Goal: Task Accomplishment & Management: Manage account settings

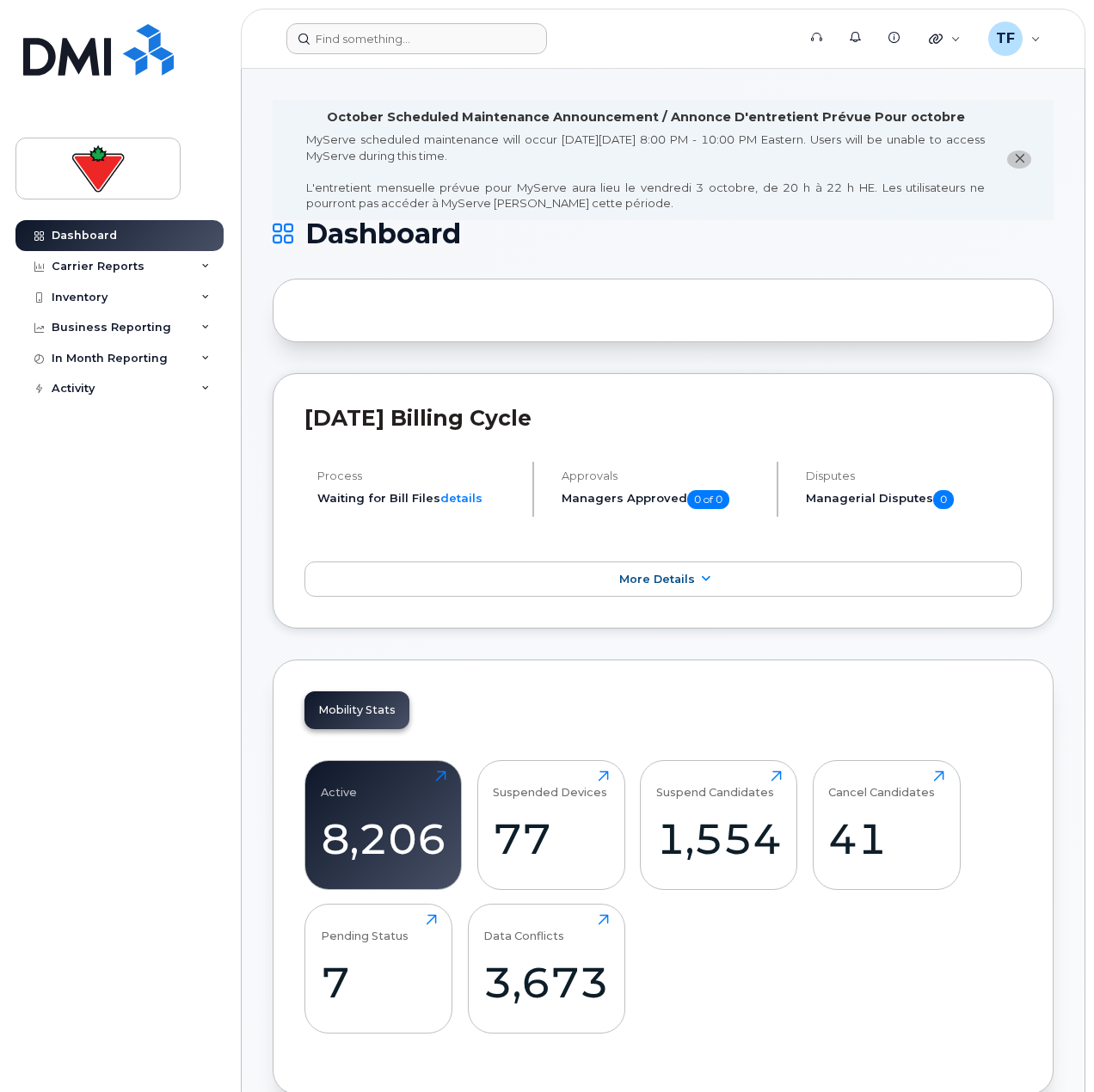
drag, startPoint x: 408, startPoint y: 18, endPoint x: 406, endPoint y: 42, distance: 24.1
click at [408, 19] on header "Support Alerts Knowledge Base Quicklinks Suspend / Cancel Device Change SIM Car…" at bounding box center [663, 38] width 845 height 60
paste input "FFWHX42E72Q"
click at [406, 42] on input "FFWHX42E72Q" at bounding box center [416, 38] width 261 height 31
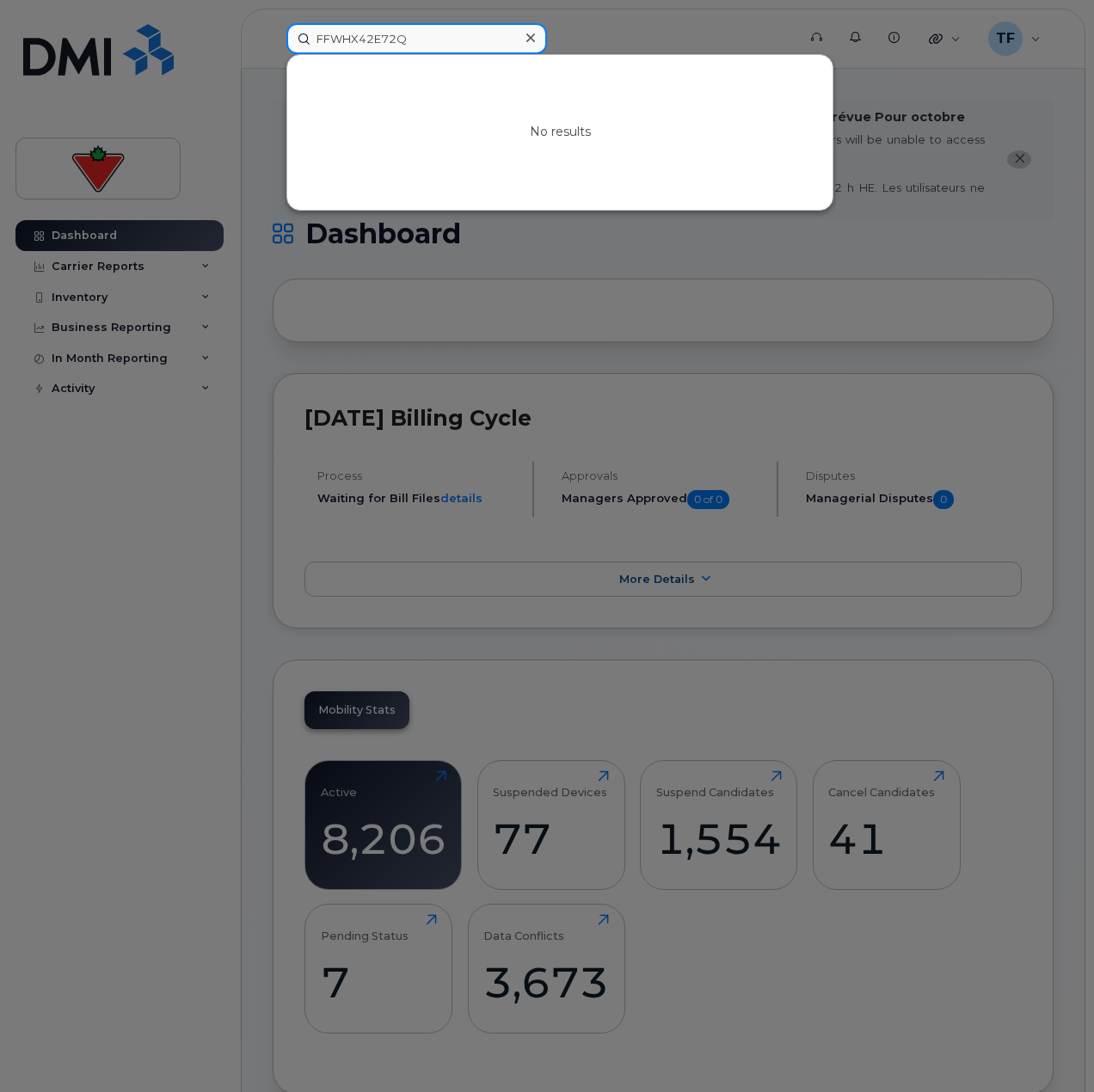
type input "FFWHX42E72Q"
click at [518, 38] on div at bounding box center [530, 38] width 25 height 25
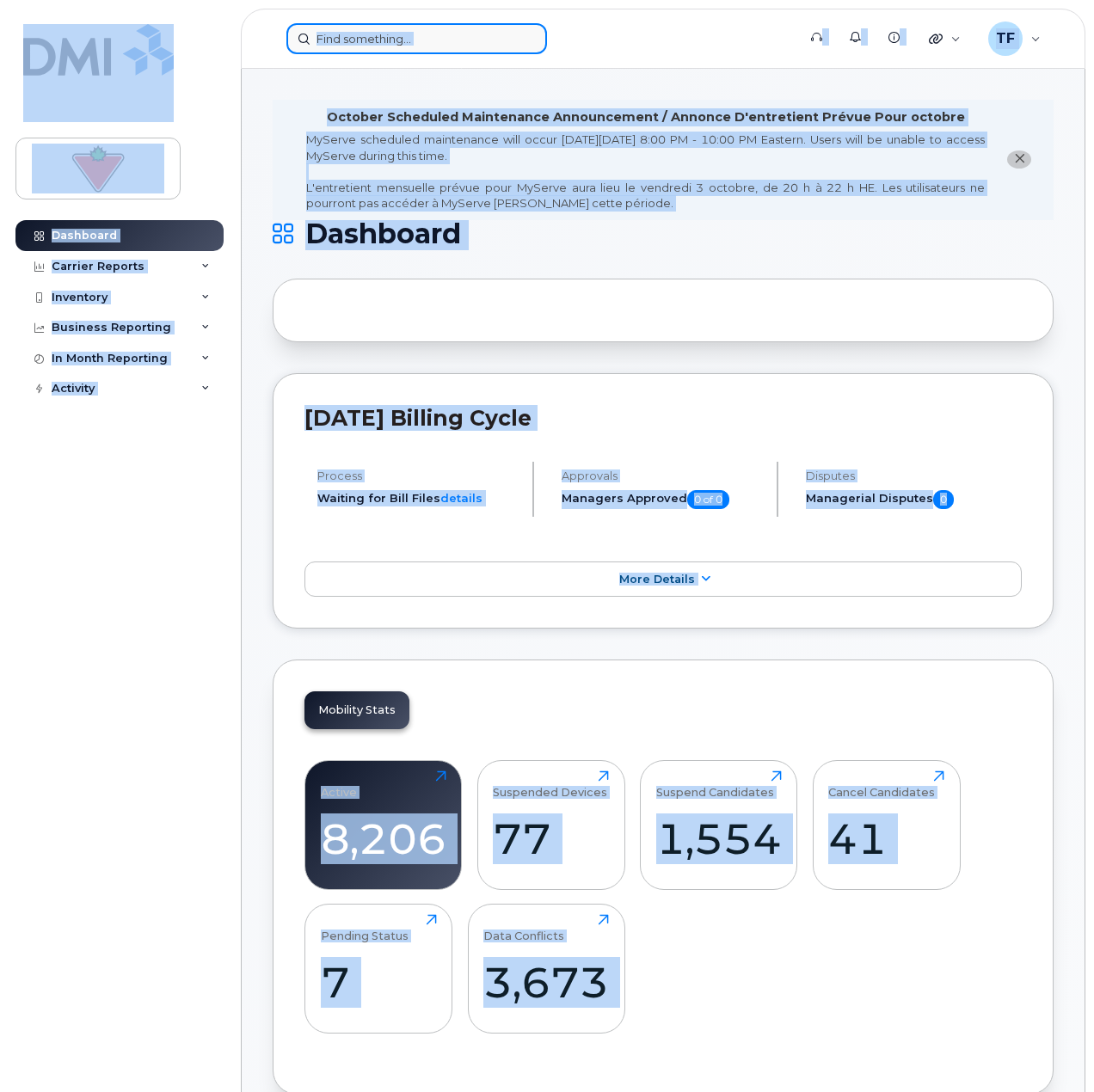
click at [486, 39] on input at bounding box center [416, 38] width 261 height 31
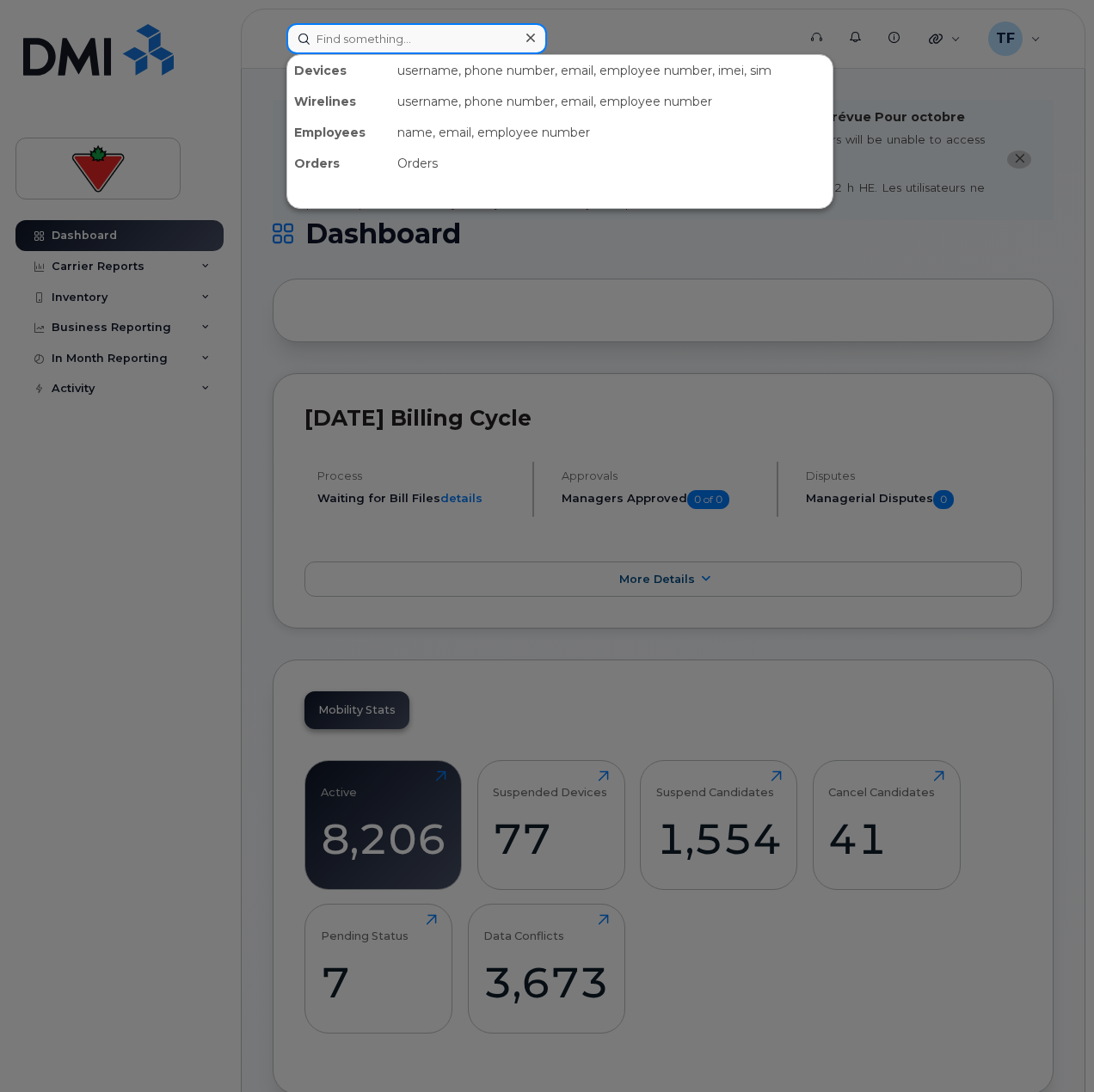
paste input "[PERSON_NAME]"
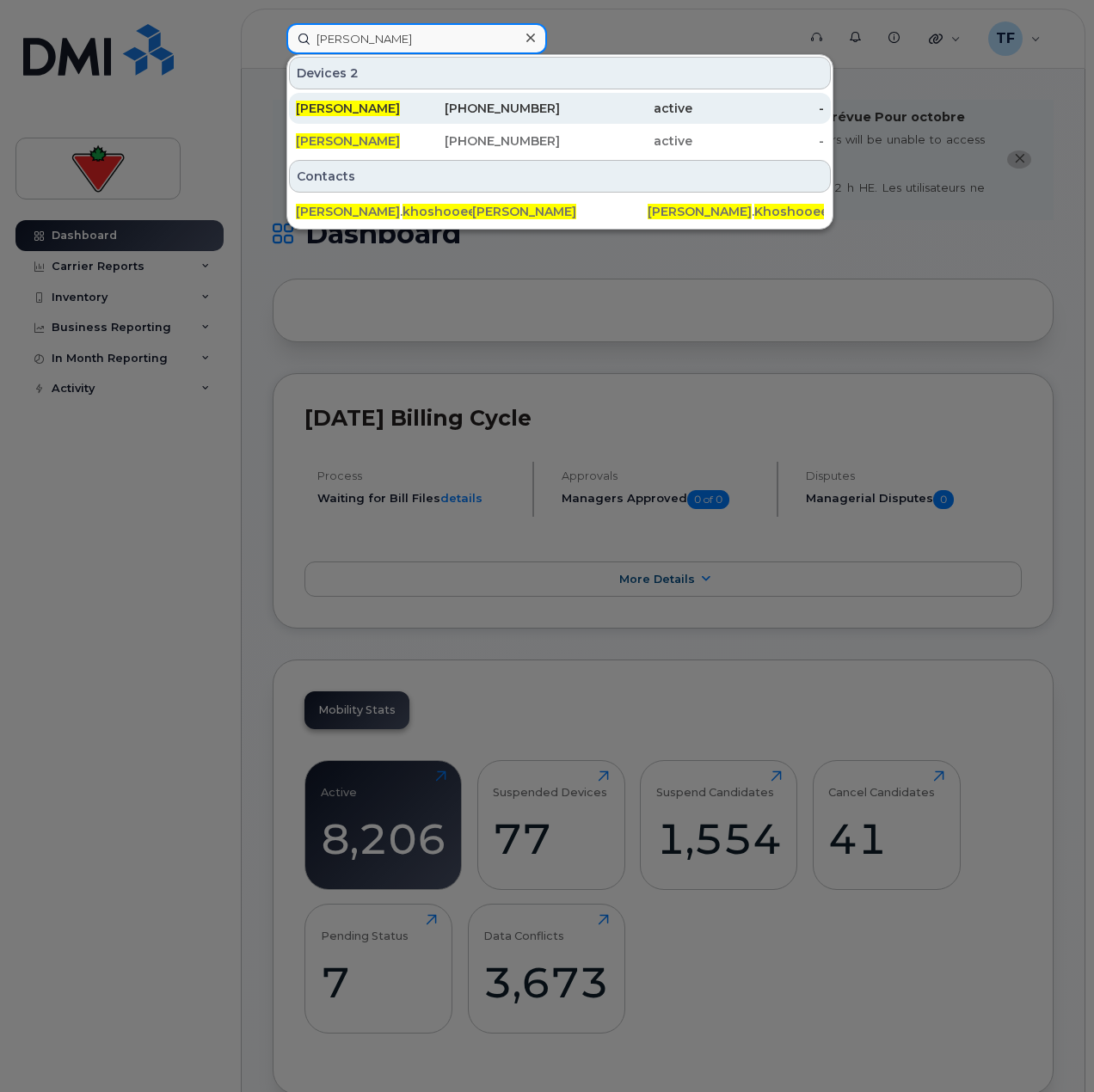
type input "[PERSON_NAME]"
click at [528, 109] on div "437-326-3952" at bounding box center [494, 108] width 133 height 18
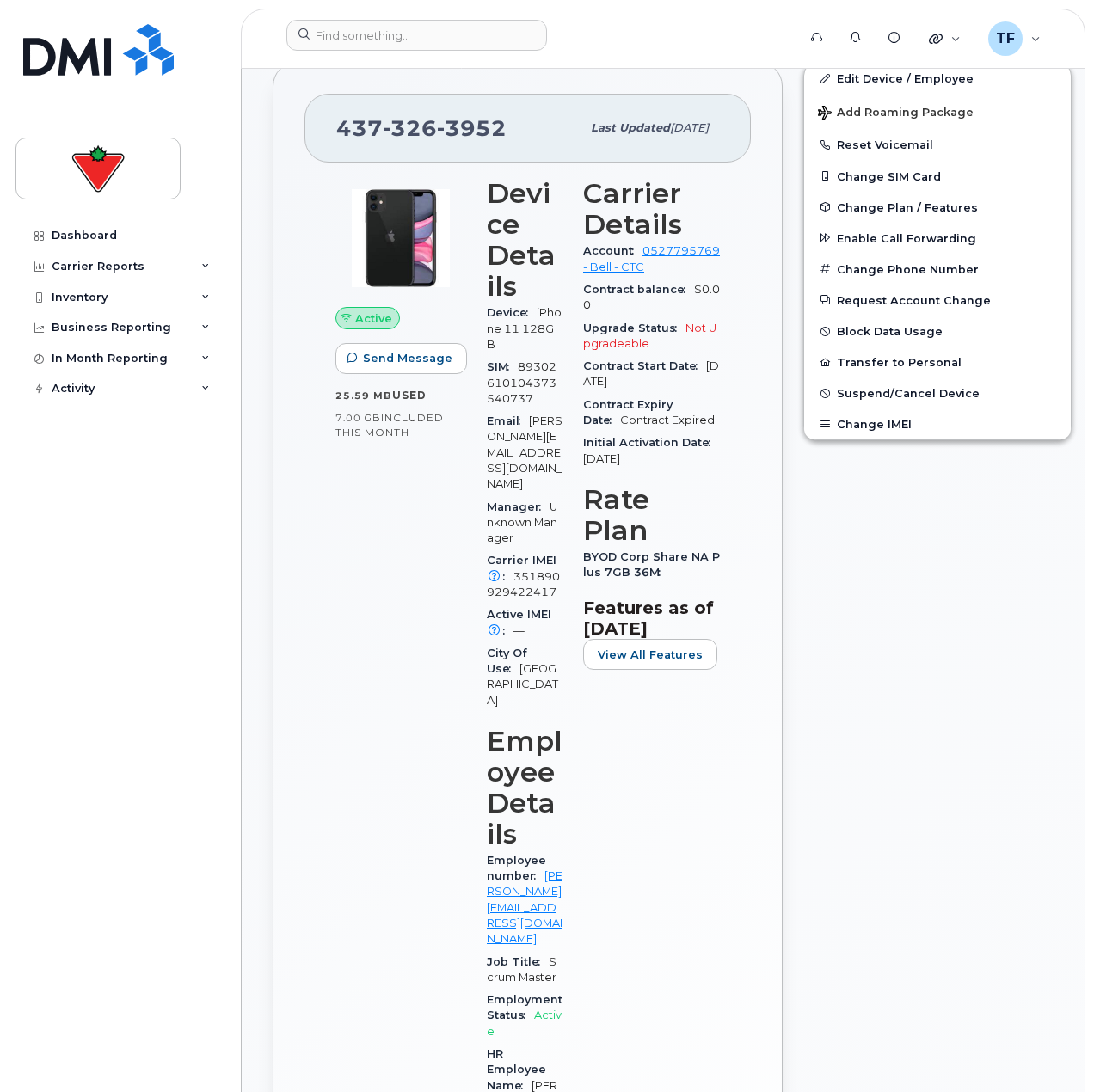
scroll to position [430, 0]
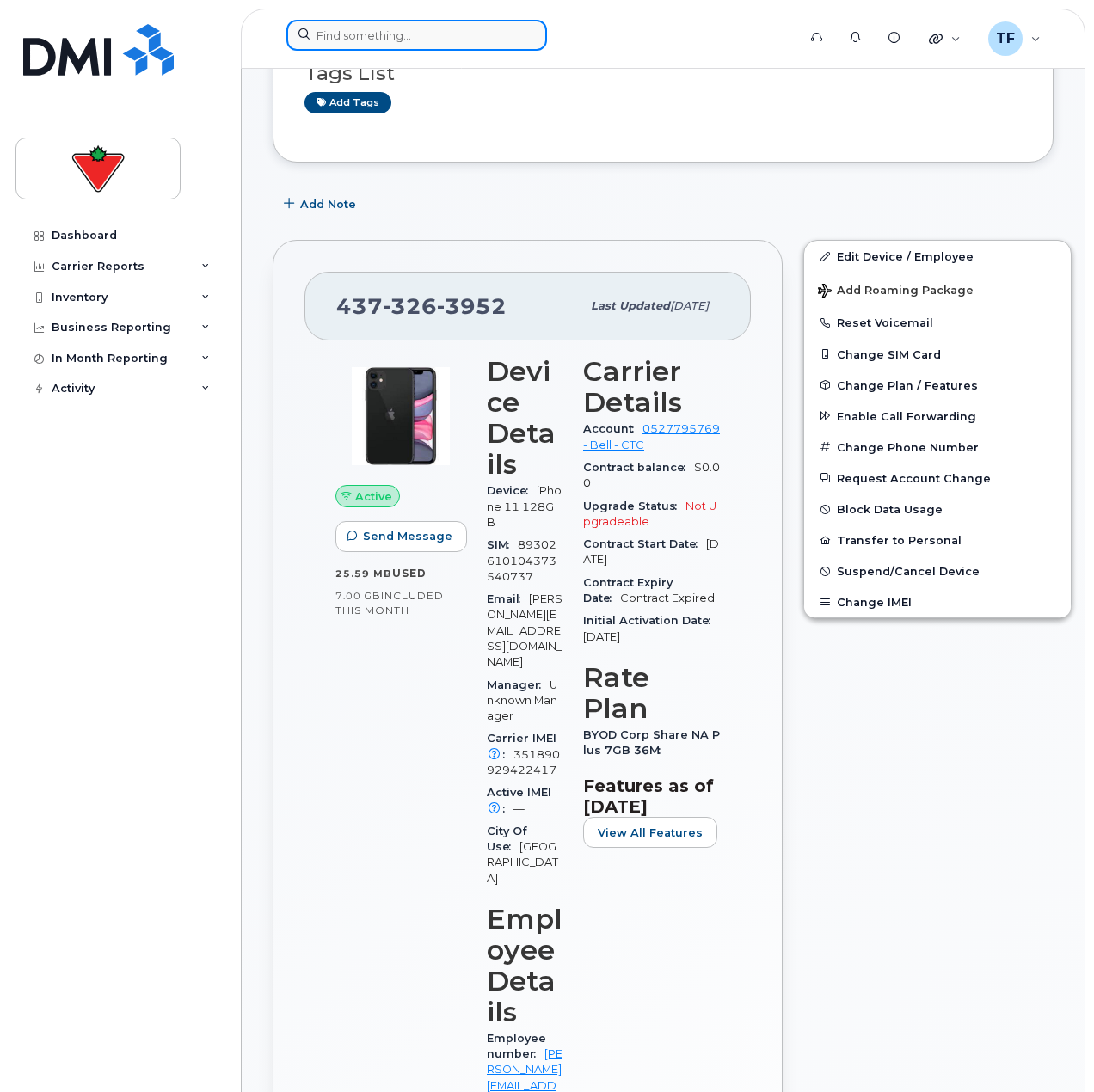
click at [404, 41] on input at bounding box center [416, 34] width 261 height 31
paste input "[PERSON_NAME]"
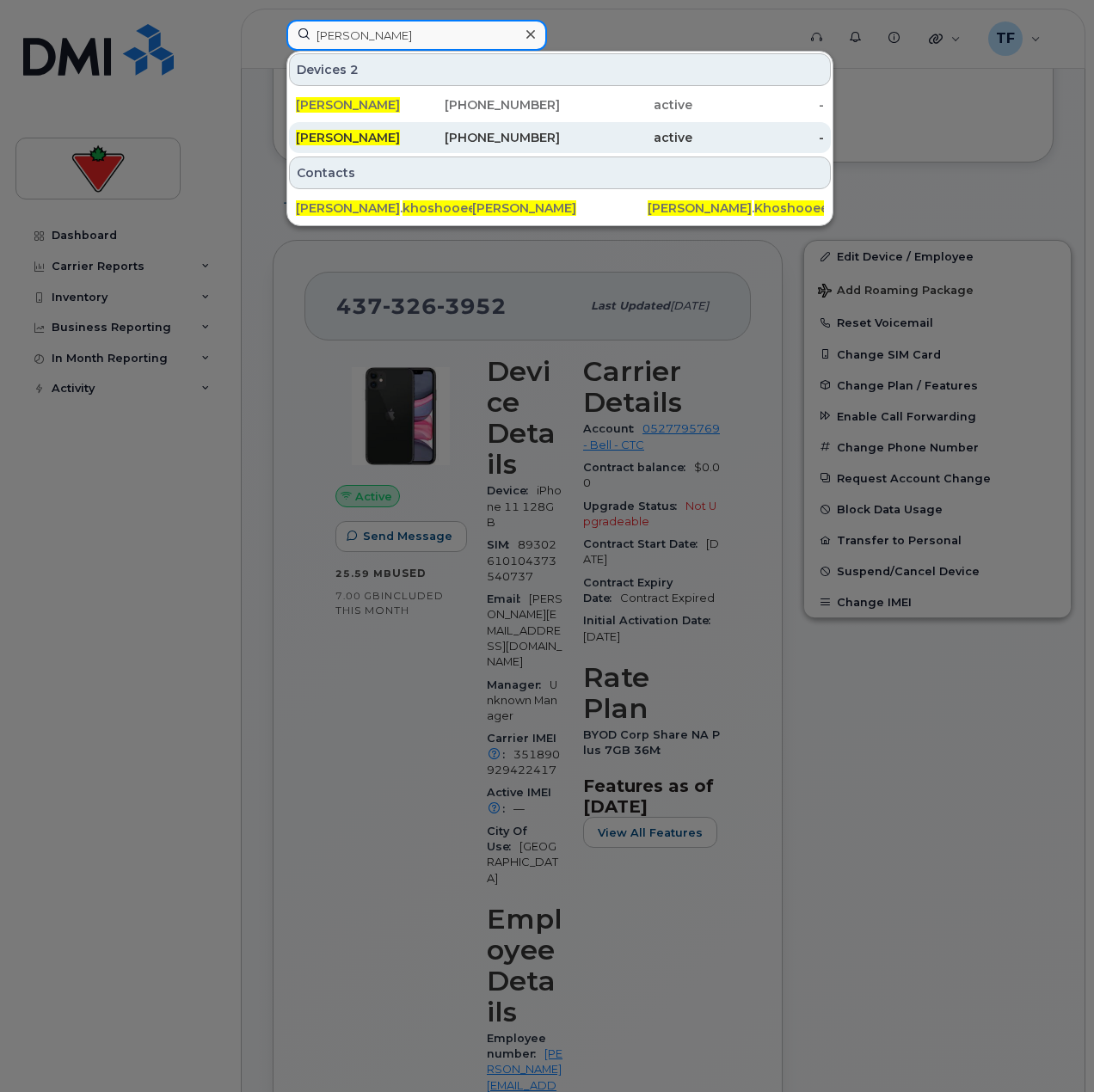
type input "[PERSON_NAME]"
click at [400, 140] on span "[PERSON_NAME]" at bounding box center [348, 137] width 104 height 16
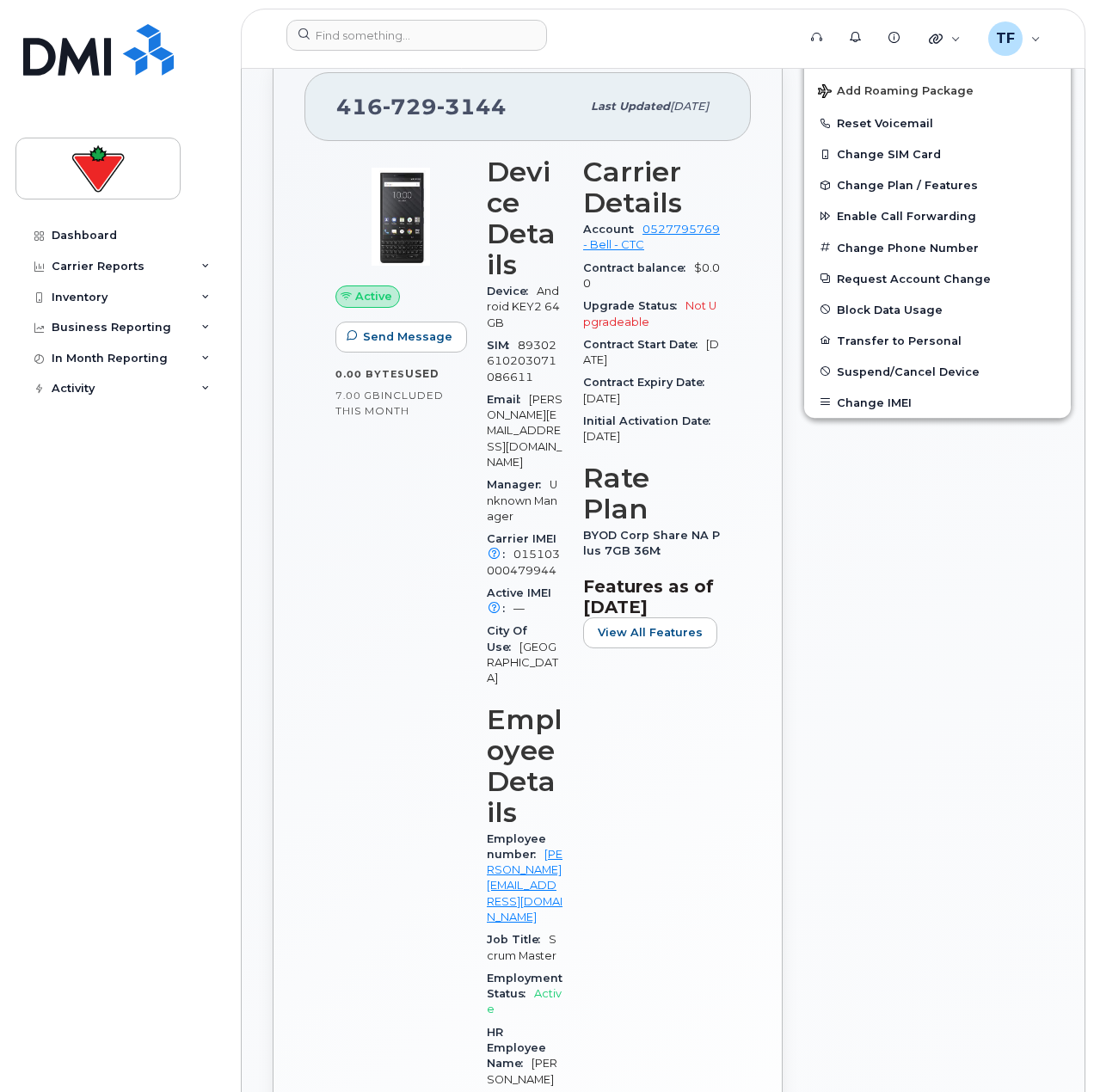
scroll to position [430, 0]
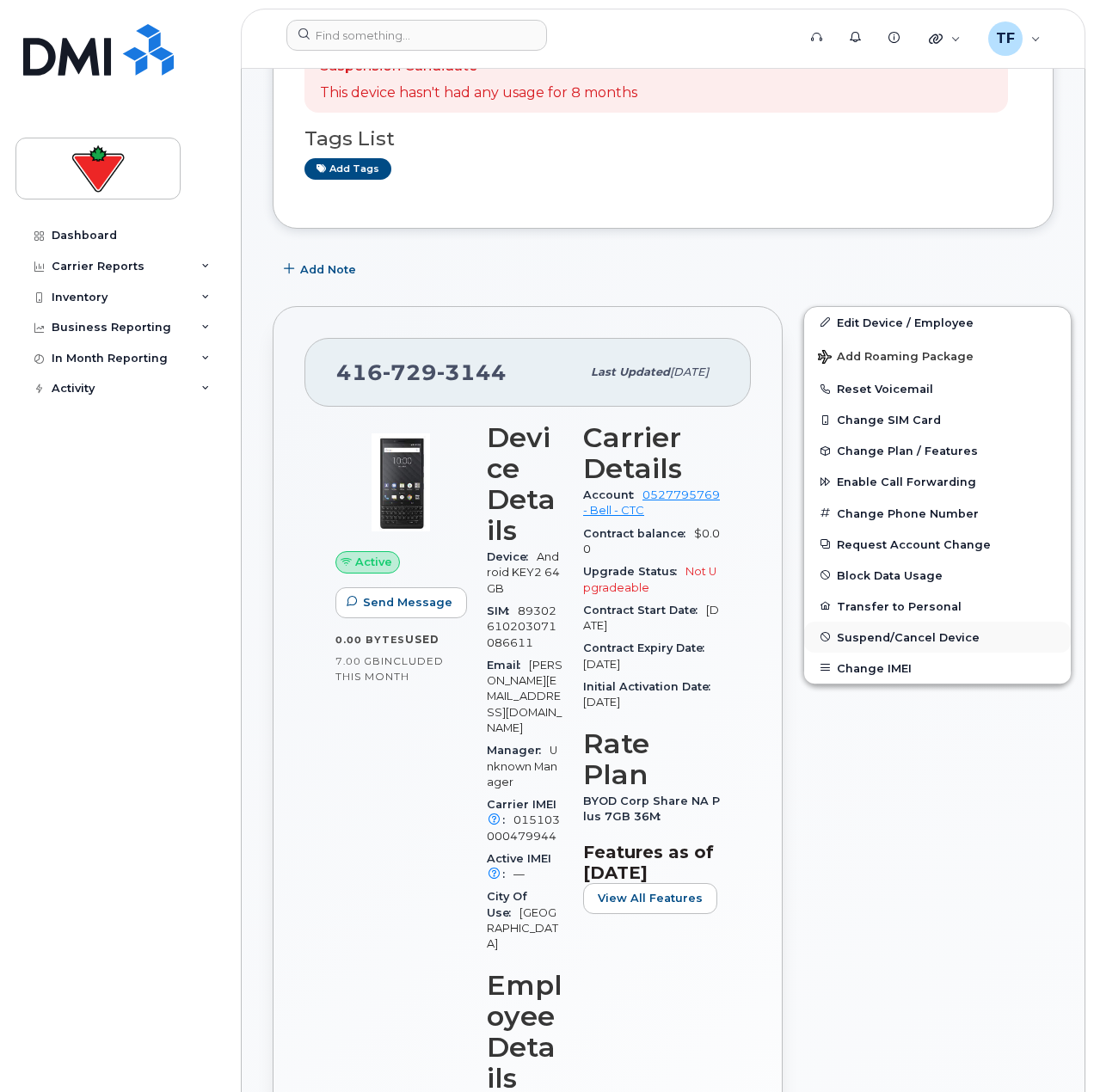
click at [866, 643] on span "Suspend/Cancel Device" at bounding box center [908, 637] width 143 height 13
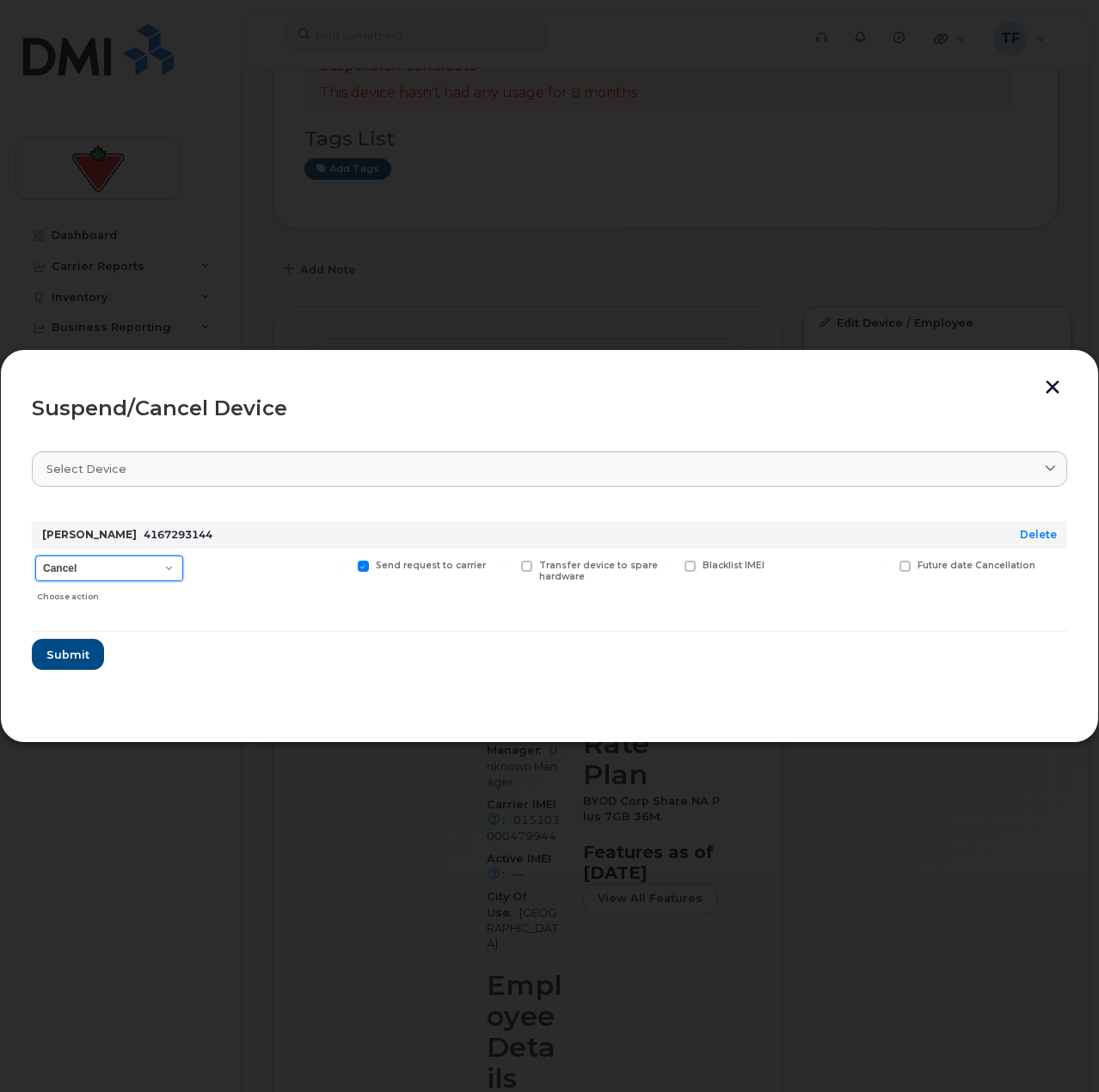
click at [165, 568] on select "Cancel Suspend - Extend Suspension Suspend - Reduced Rate Suspend - Full Rate S…" at bounding box center [109, 568] width 148 height 26
click at [35, 555] on select "Cancel Suspend - Extend Suspension Suspend - Reduced Rate Suspend - Full Rate S…" at bounding box center [109, 568] width 148 height 26
click at [86, 656] on span "Submit" at bounding box center [67, 655] width 43 height 17
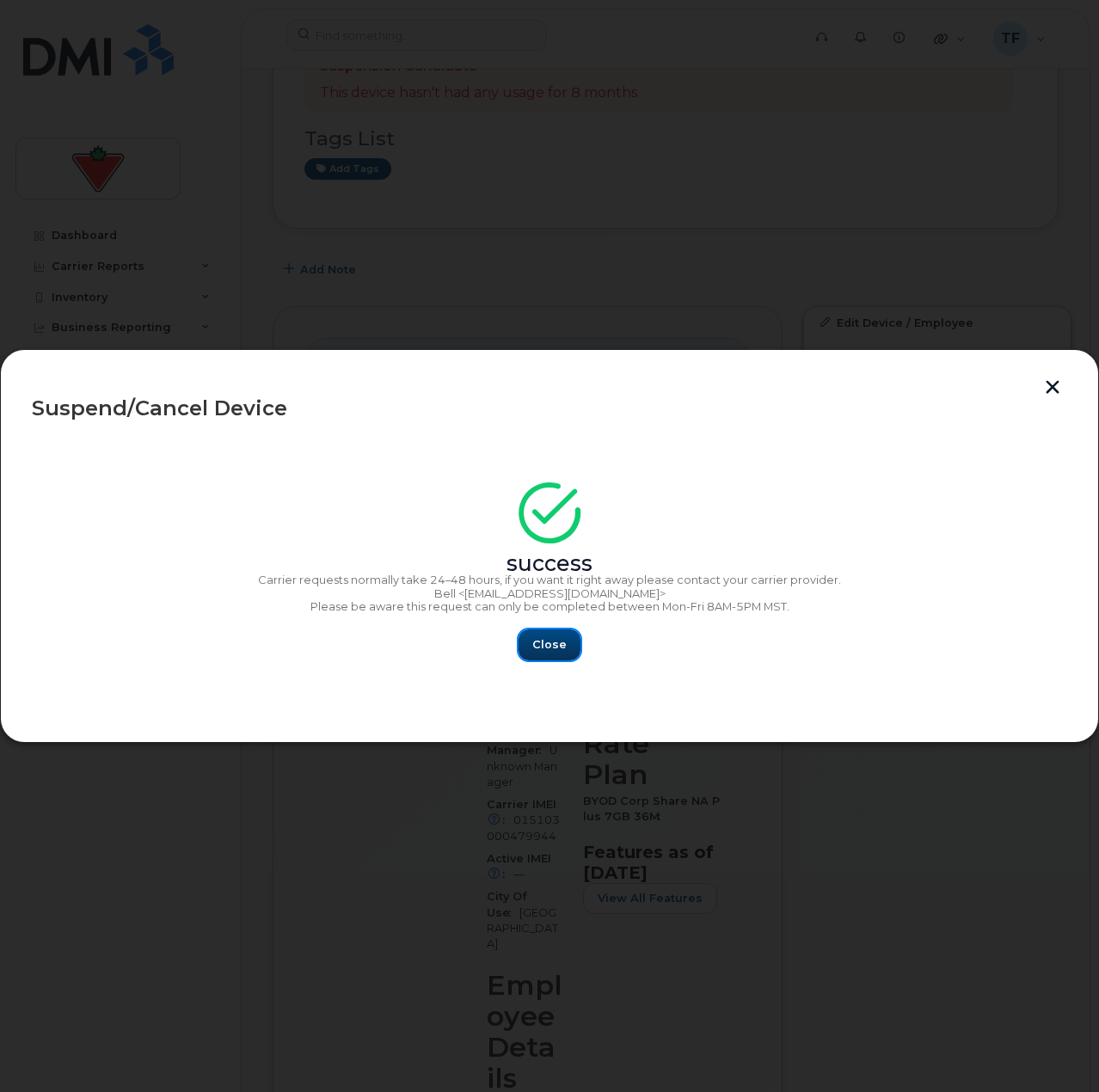
click at [545, 640] on span "Close" at bounding box center [549, 644] width 34 height 17
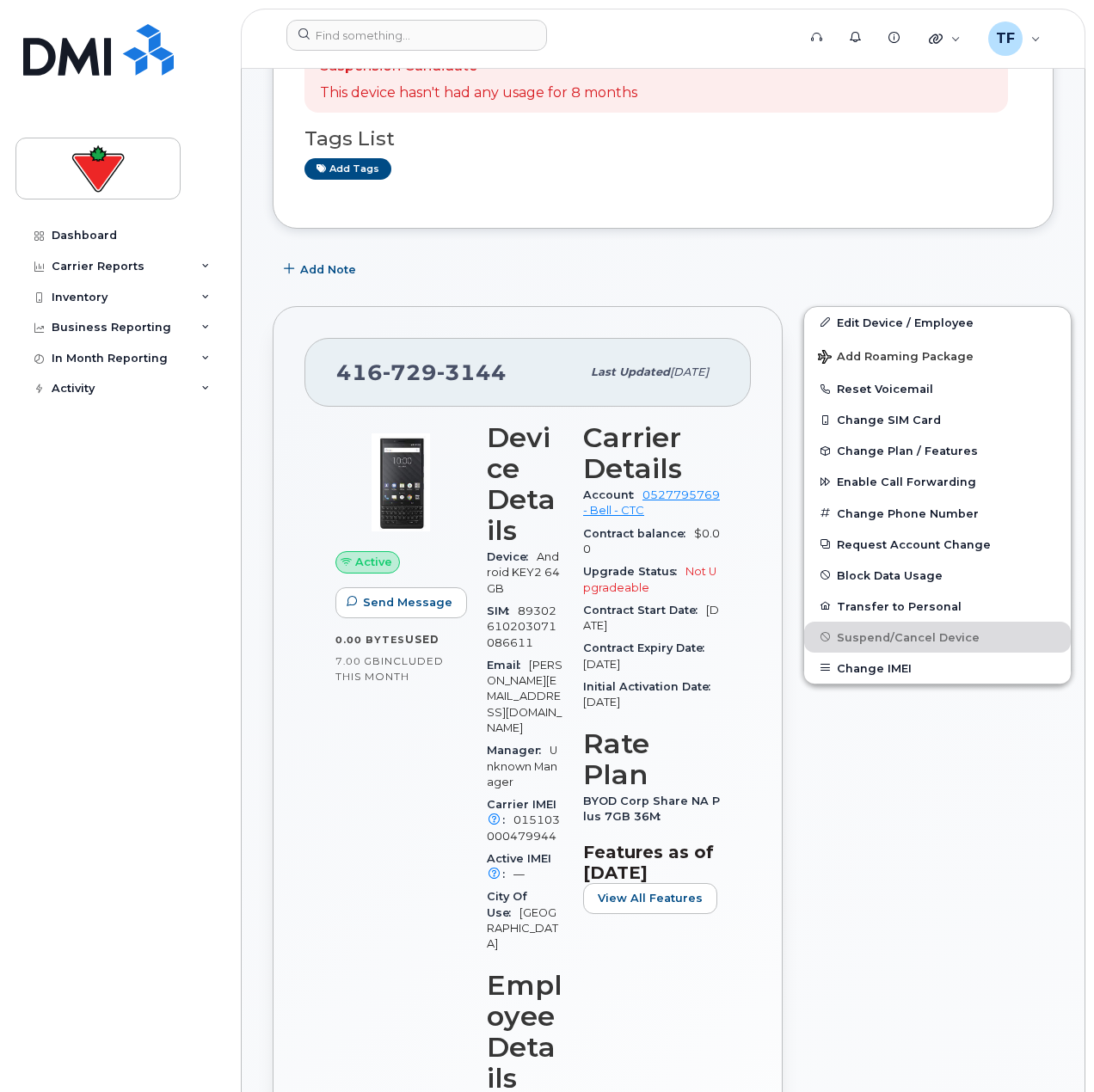
click at [353, 788] on div "Active Send Message 0.00 Bytes  used 7.00 GB  included this month" at bounding box center [400, 1030] width 151 height 1236
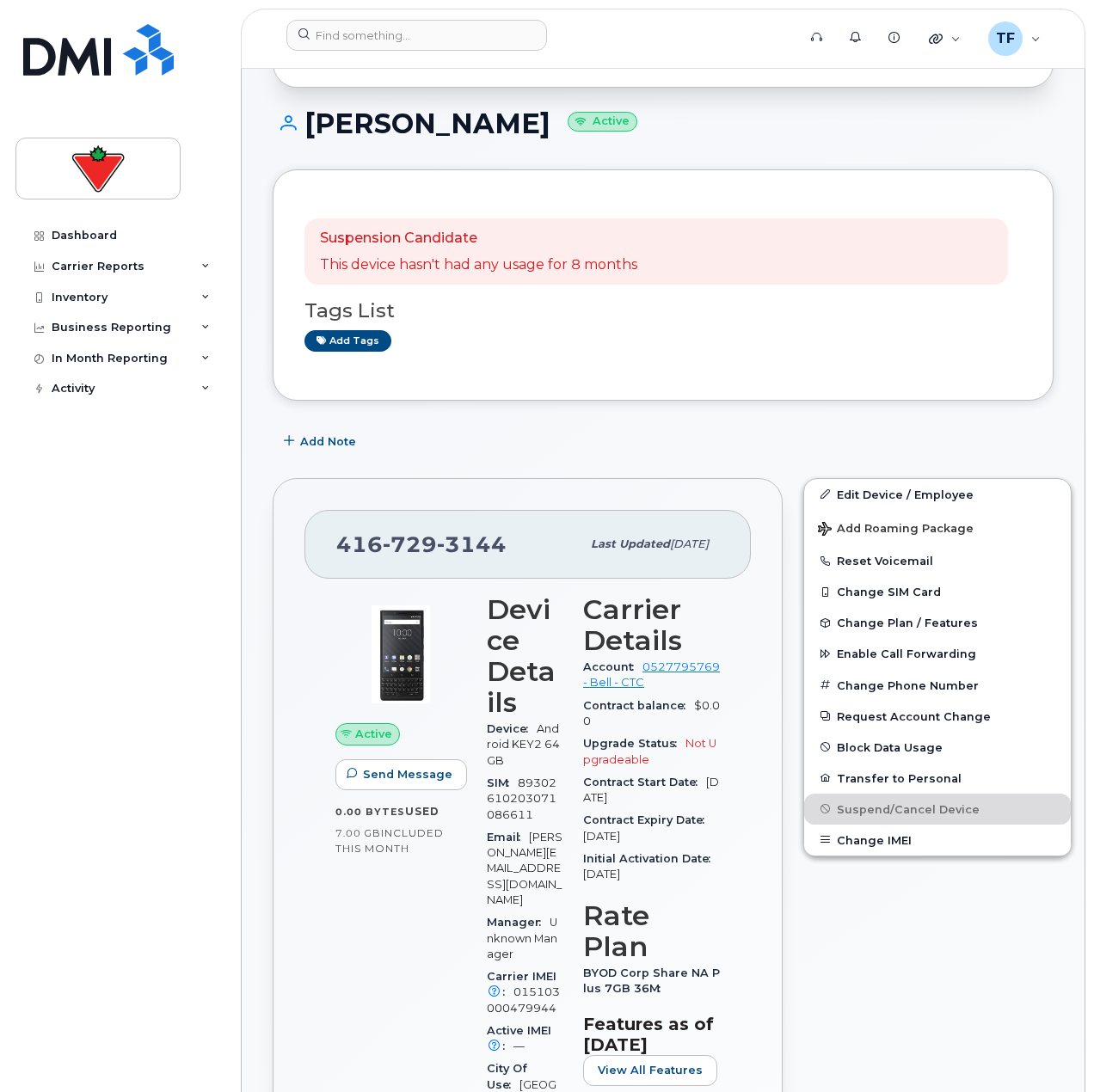
scroll to position [172, 0]
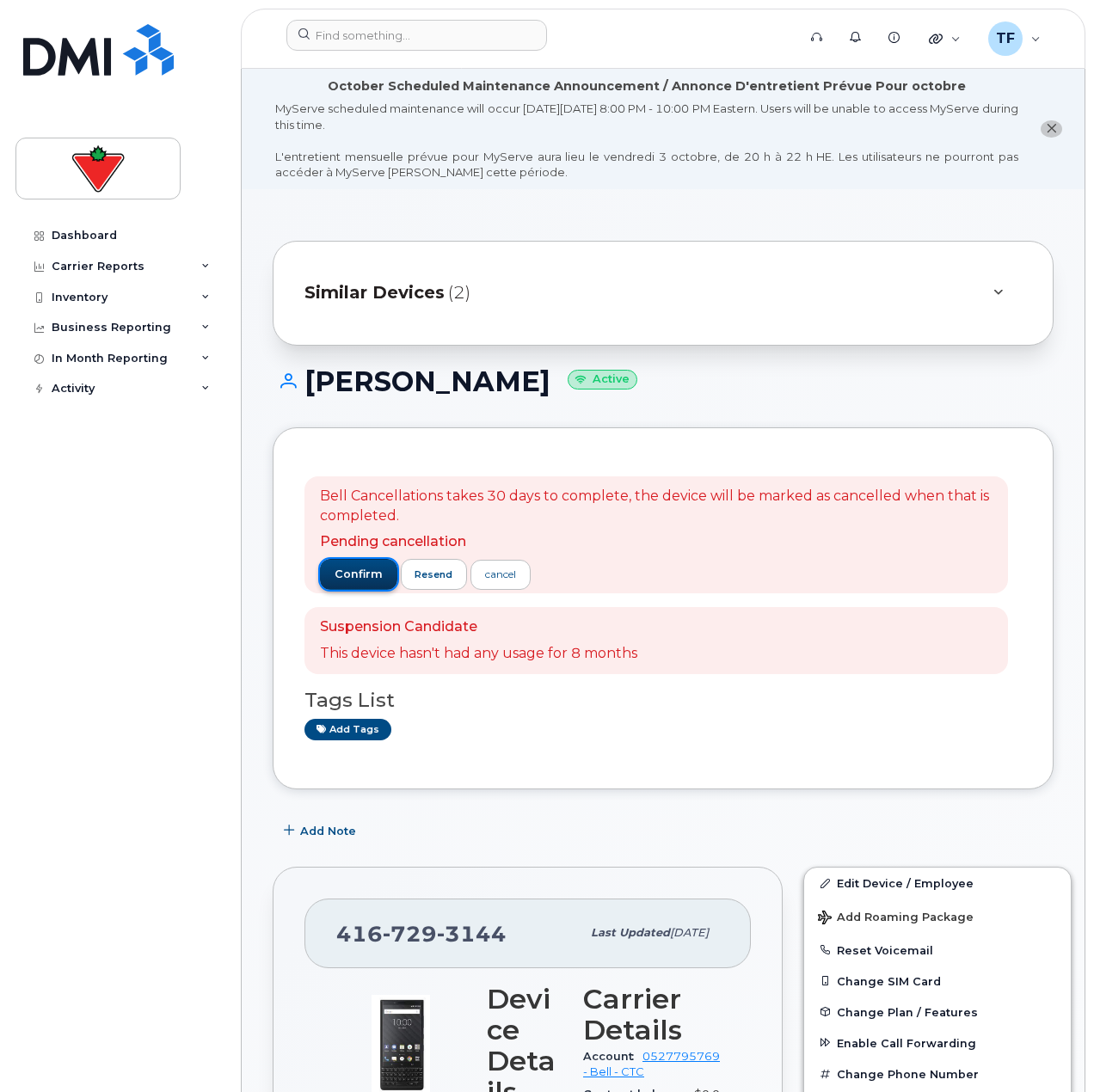
click at [346, 572] on span "confirm" at bounding box center [358, 574] width 48 height 16
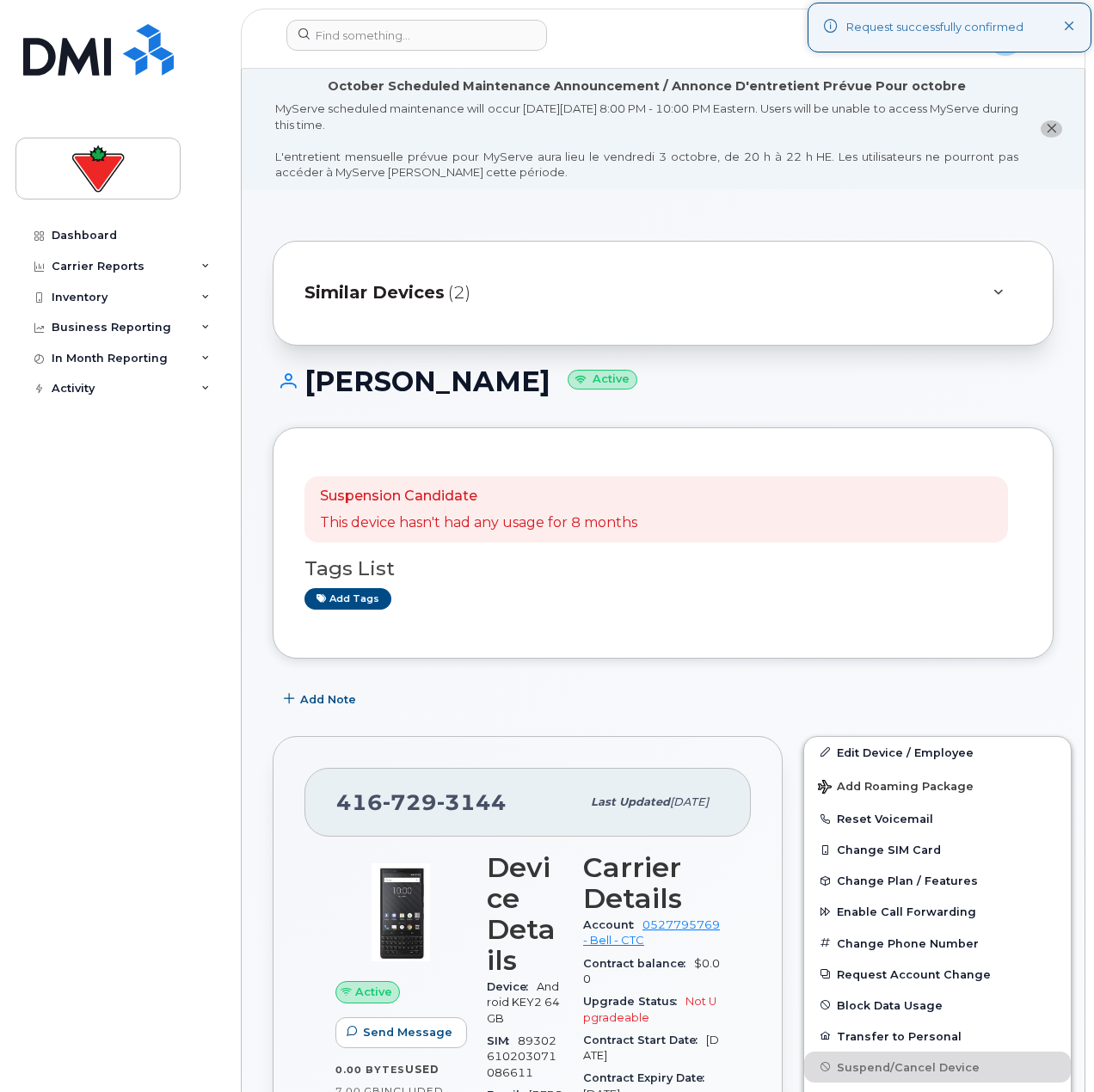
drag, startPoint x: 309, startPoint y: 383, endPoint x: 596, endPoint y: 384, distance: 287.0
click at [596, 384] on h1 "Fatemeh Khoshooee Active" at bounding box center [663, 382] width 781 height 30
copy h1 "Fatemeh Khoshooee"
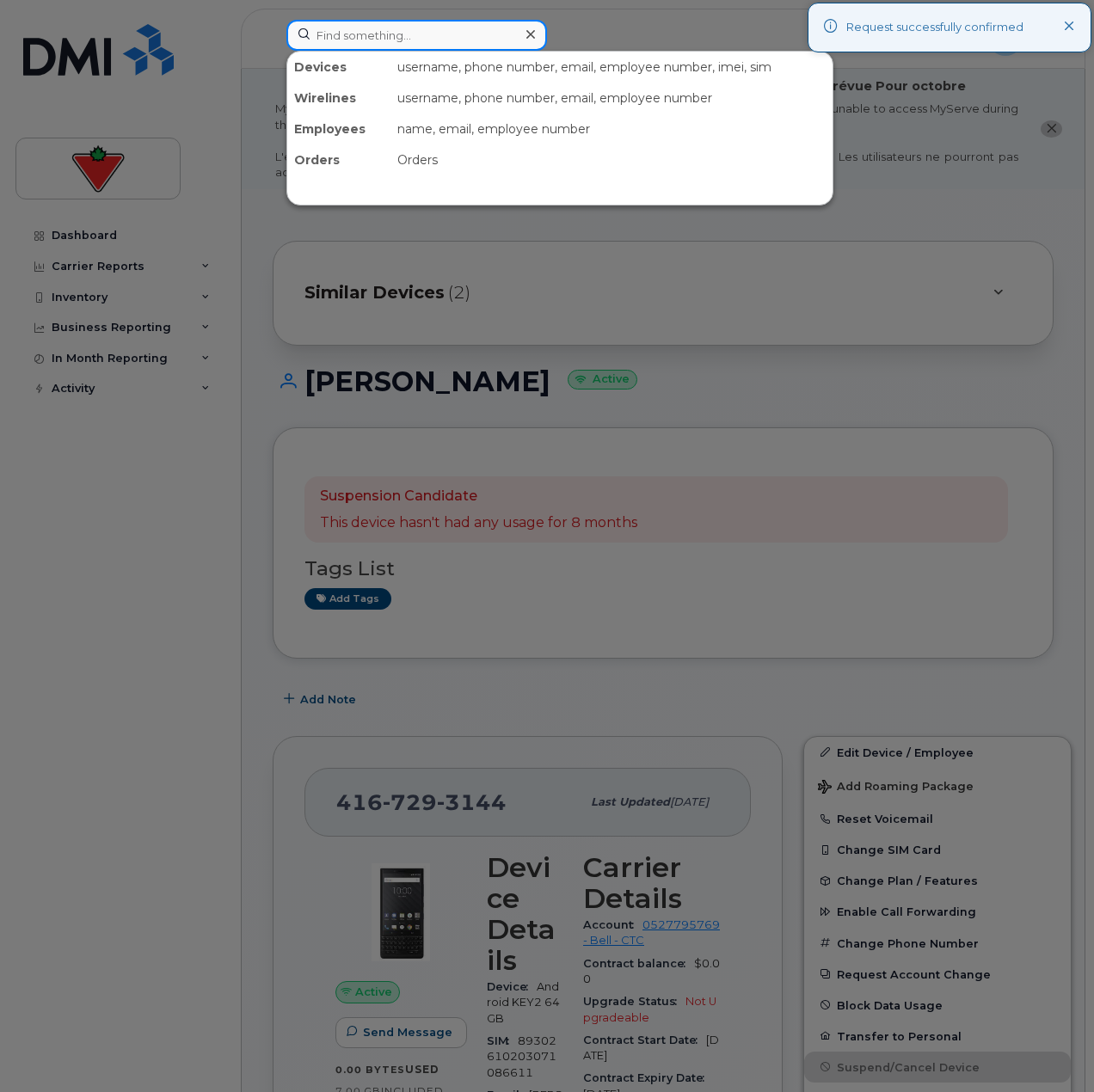
click at [429, 44] on input at bounding box center [416, 34] width 261 height 31
paste input "[PERSON_NAME]"
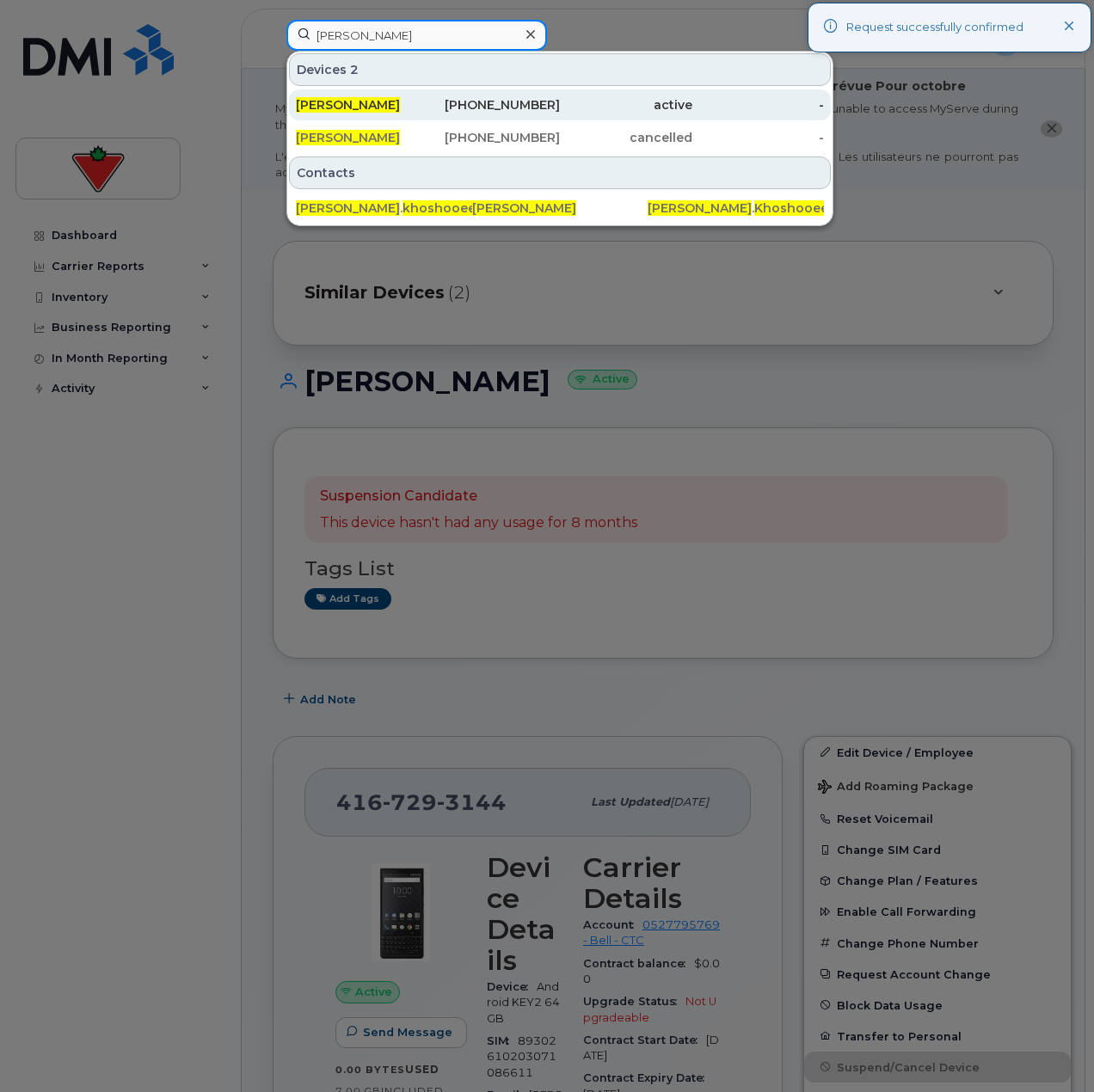
type input "[PERSON_NAME]"
click at [432, 116] on div "437-326-3952" at bounding box center [494, 104] width 133 height 31
click at [434, 116] on div "437-326-3952" at bounding box center [494, 104] width 133 height 31
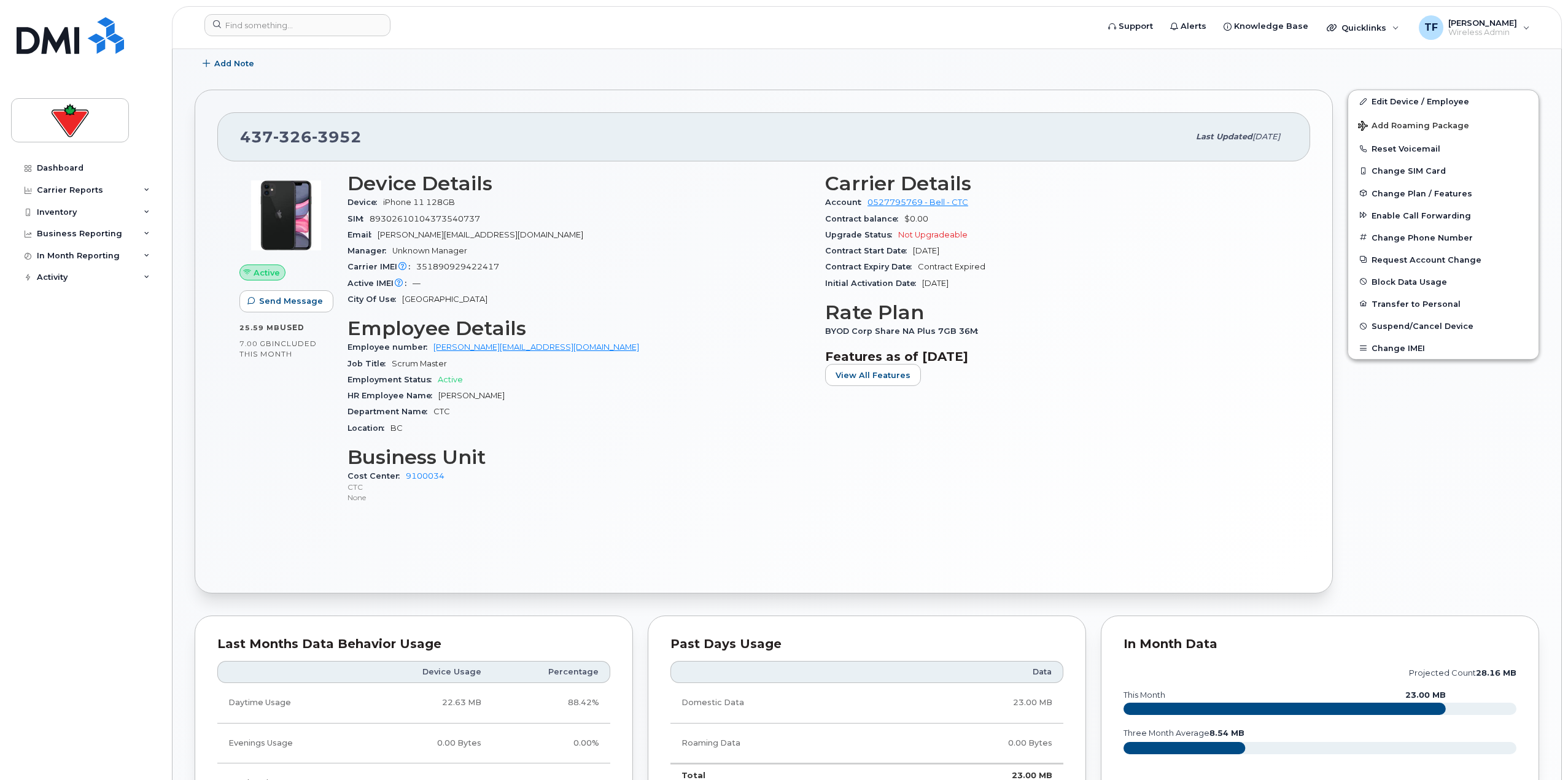
scroll to position [363, 0]
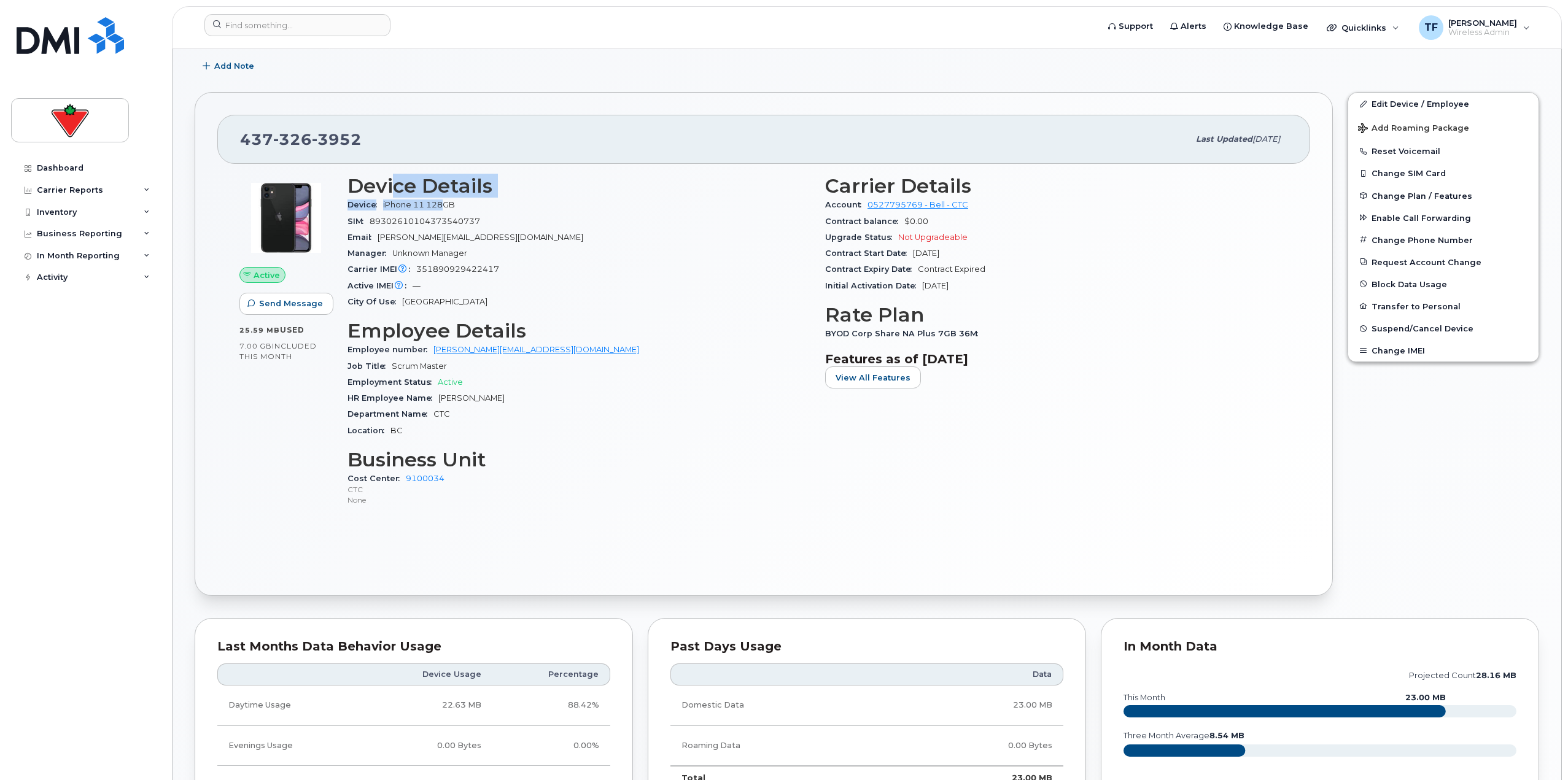
drag, startPoint x: 397, startPoint y: 193, endPoint x: 445, endPoint y: 201, distance: 48.7
click at [445, 201] on section "Device Details Device iPhone 11 128GB SIM [TECHNICAL_ID] Email [PERSON_NAME][EM…" at bounding box center [579, 243] width 463 height 135
click at [459, 213] on div "SIM [TECHNICAL_ID]" at bounding box center [579, 221] width 463 height 16
drag, startPoint x: 471, startPoint y: 235, endPoint x: 431, endPoint y: 235, distance: 40.0
click at [439, 235] on span "Fatemeh.Khoshooee@cantire.com" at bounding box center [481, 237] width 206 height 9
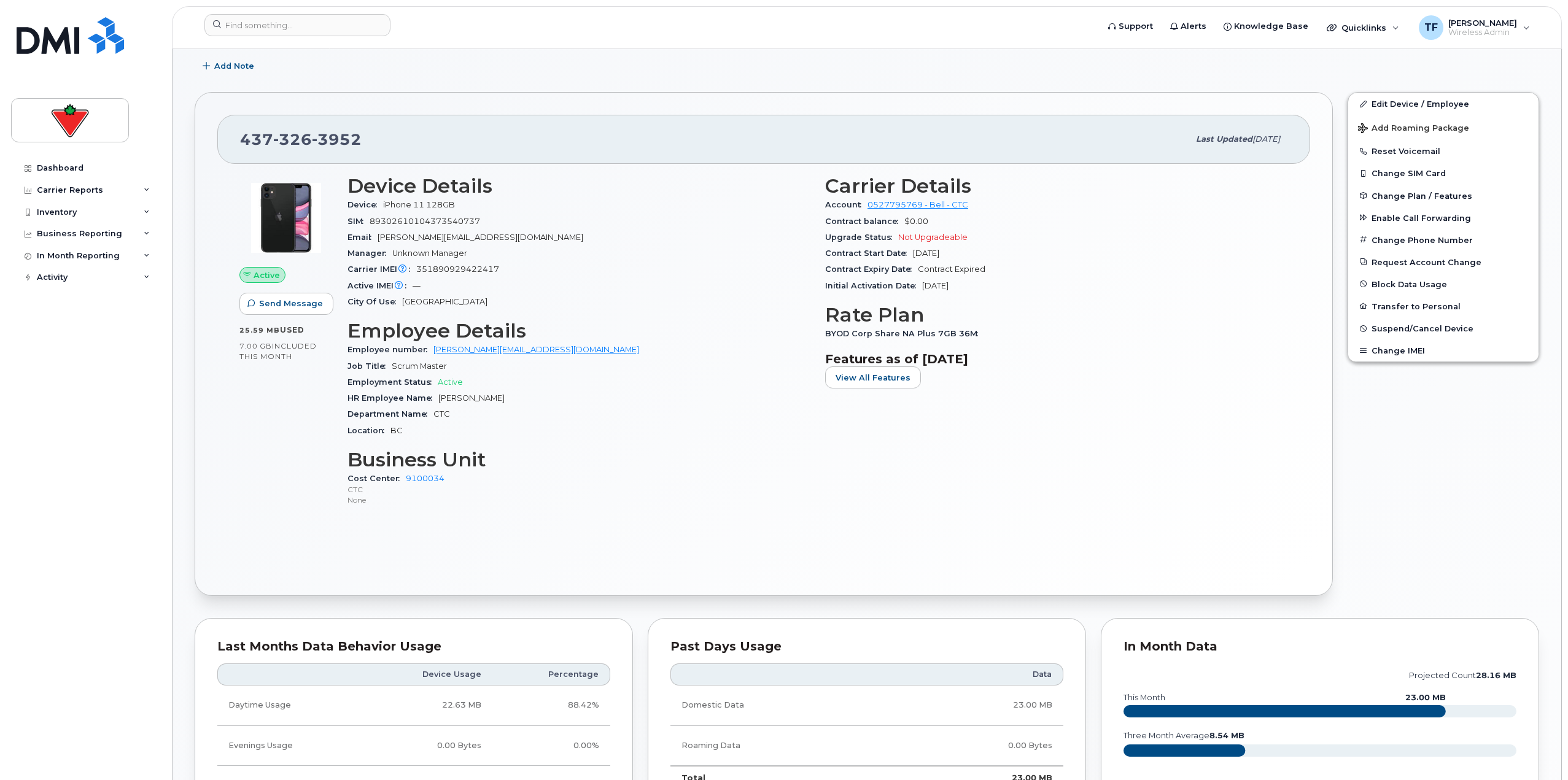
click at [430, 235] on span "Fatemeh.Khoshooee@cantire.com" at bounding box center [481, 237] width 206 height 9
drag, startPoint x: 422, startPoint y: 256, endPoint x: 459, endPoint y: 261, distance: 37.3
click at [459, 260] on div "Manager Unknown Manager" at bounding box center [579, 253] width 463 height 16
click at [467, 264] on span "351890929422417" at bounding box center [457, 269] width 83 height 9
click at [457, 268] on span "351890929422417" at bounding box center [457, 269] width 83 height 9
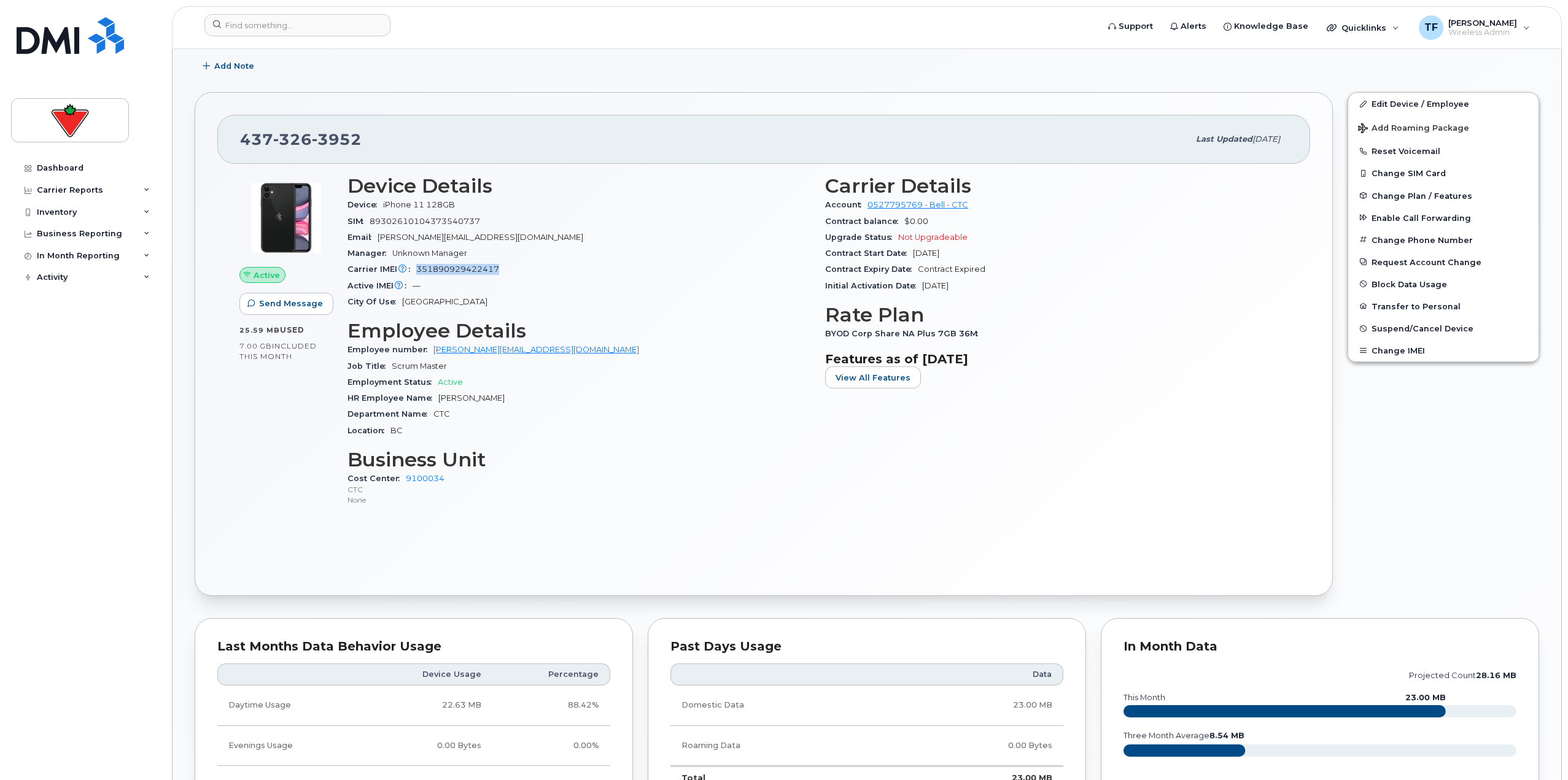
click at [457, 268] on span "351890929422417" at bounding box center [457, 269] width 83 height 9
copy span "351890929422417"
click at [437, 216] on div "SIM 89302610104373540737" at bounding box center [579, 221] width 463 height 16
copy span "89302610104373540737"
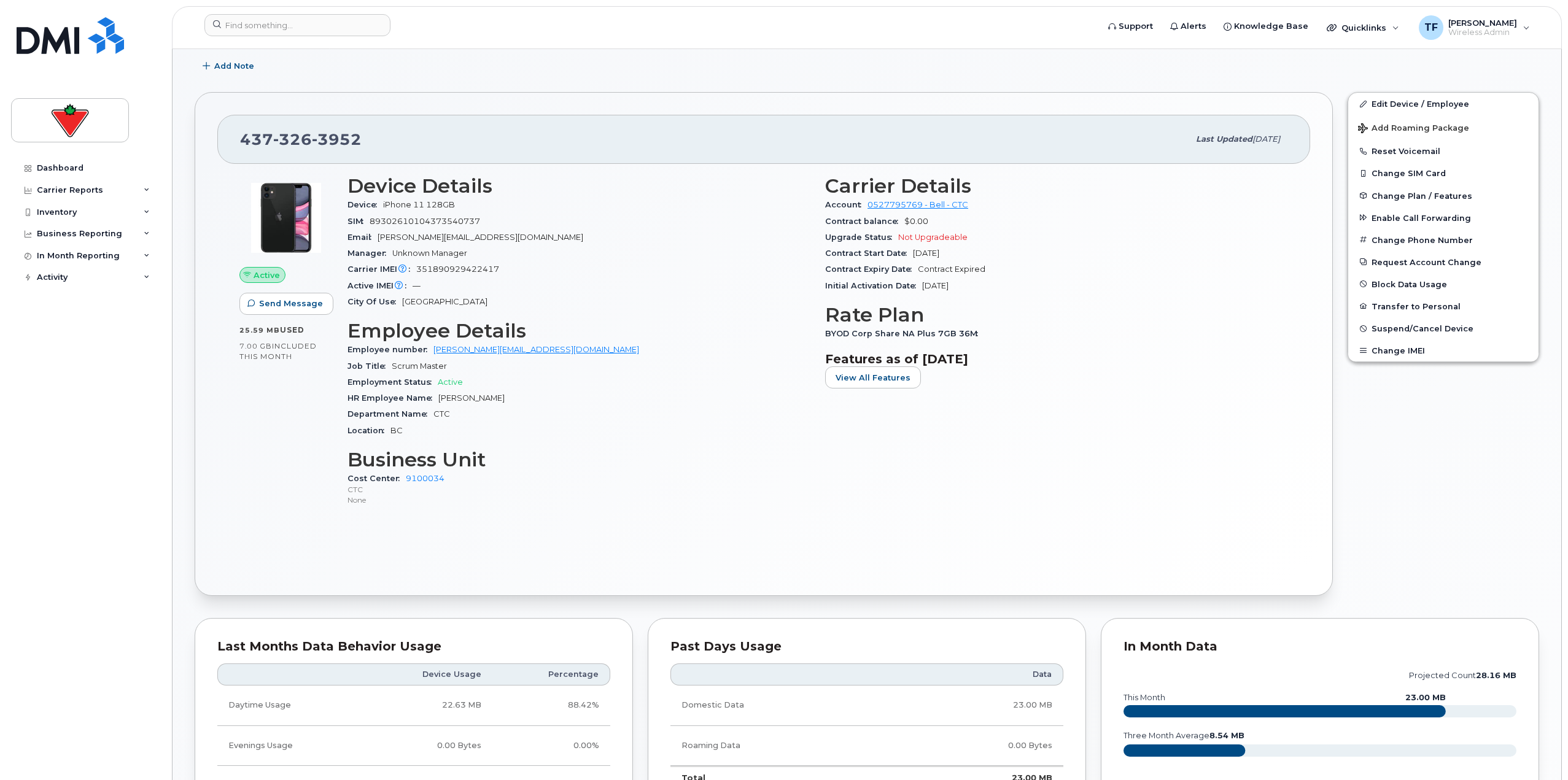
click at [436, 268] on span "351890929422417" at bounding box center [457, 269] width 83 height 9
copy span "351890929422417"
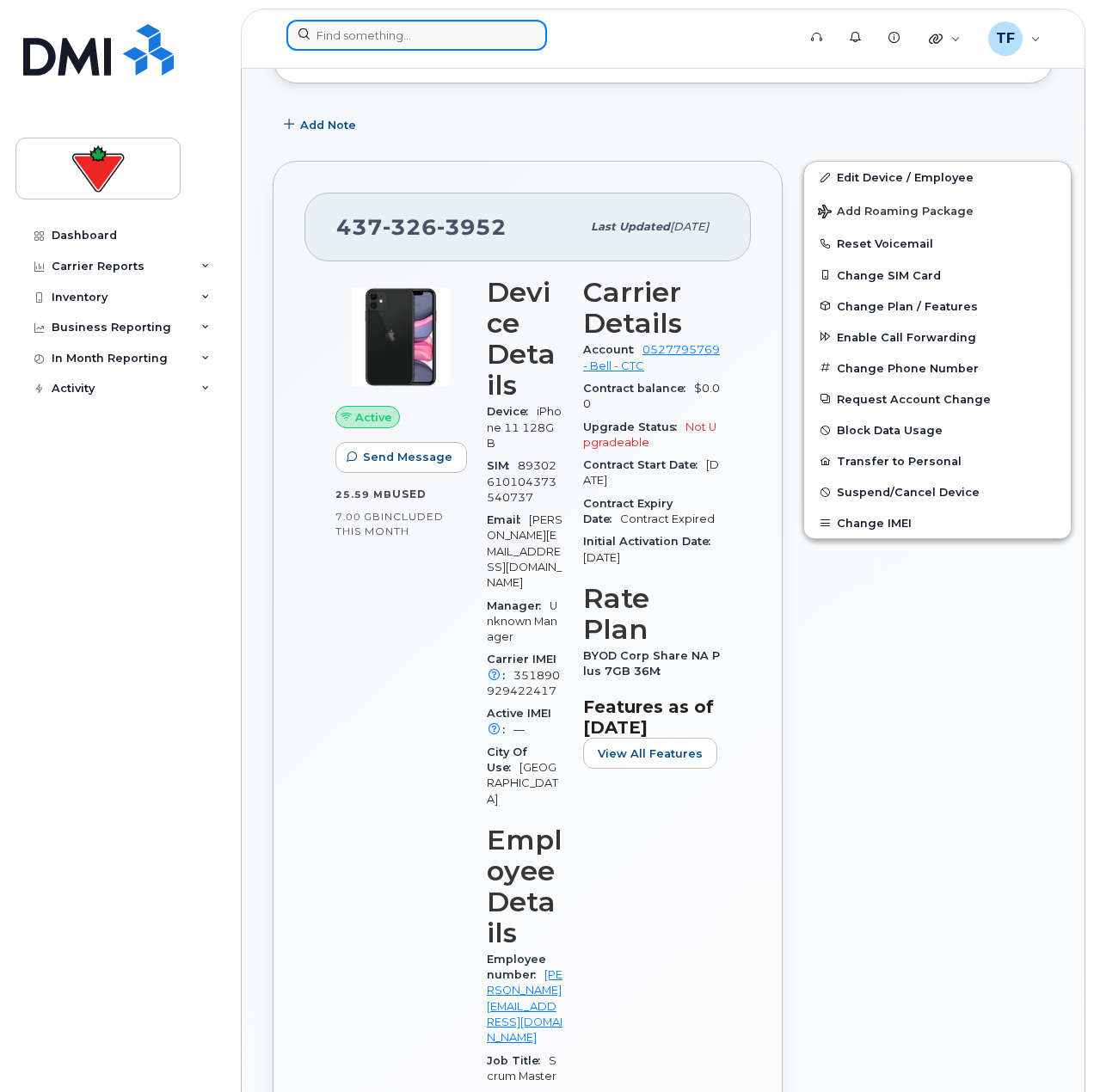
click at [449, 33] on input at bounding box center [416, 34] width 261 height 31
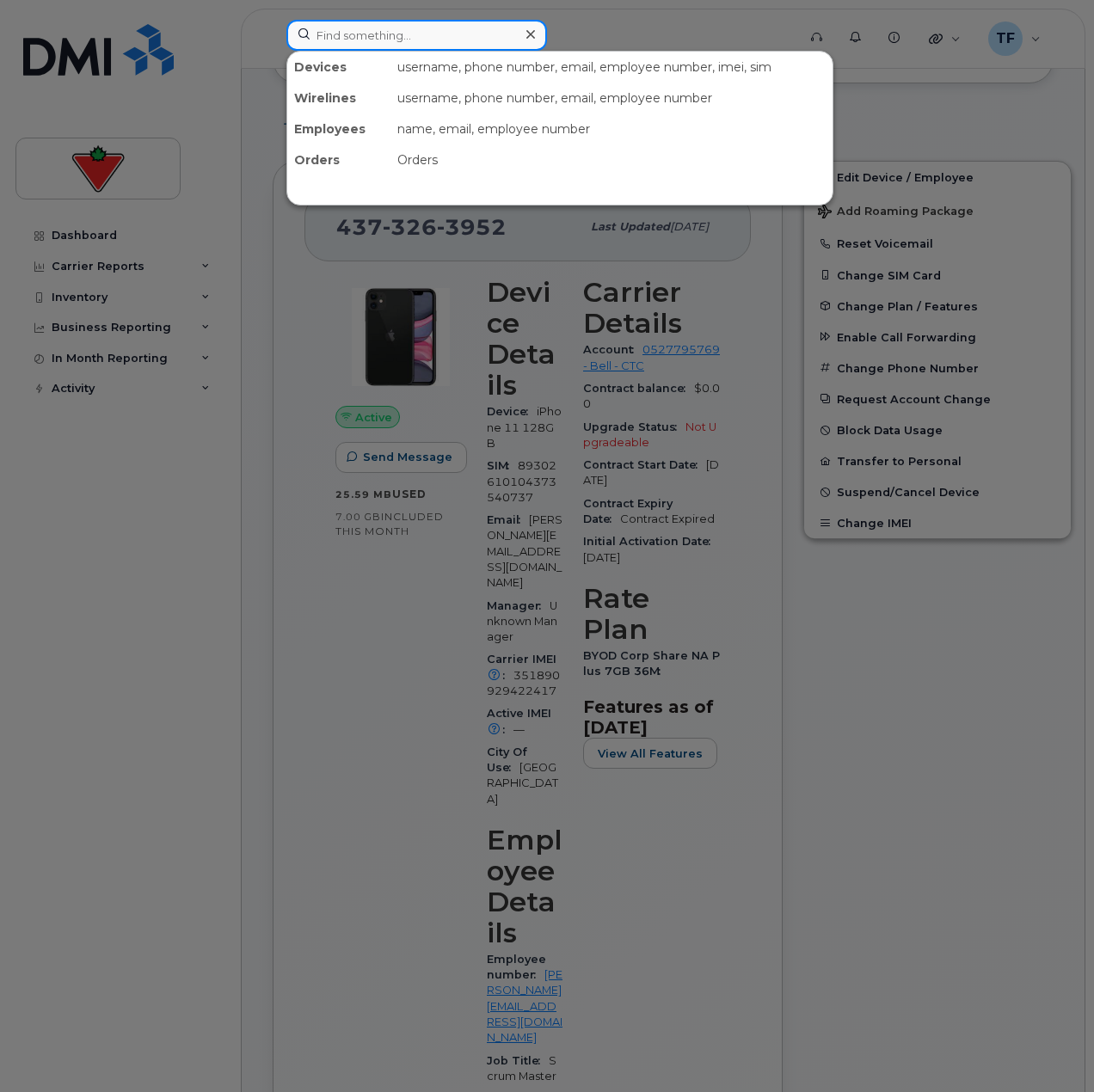
paste input "Mecoh Bain"
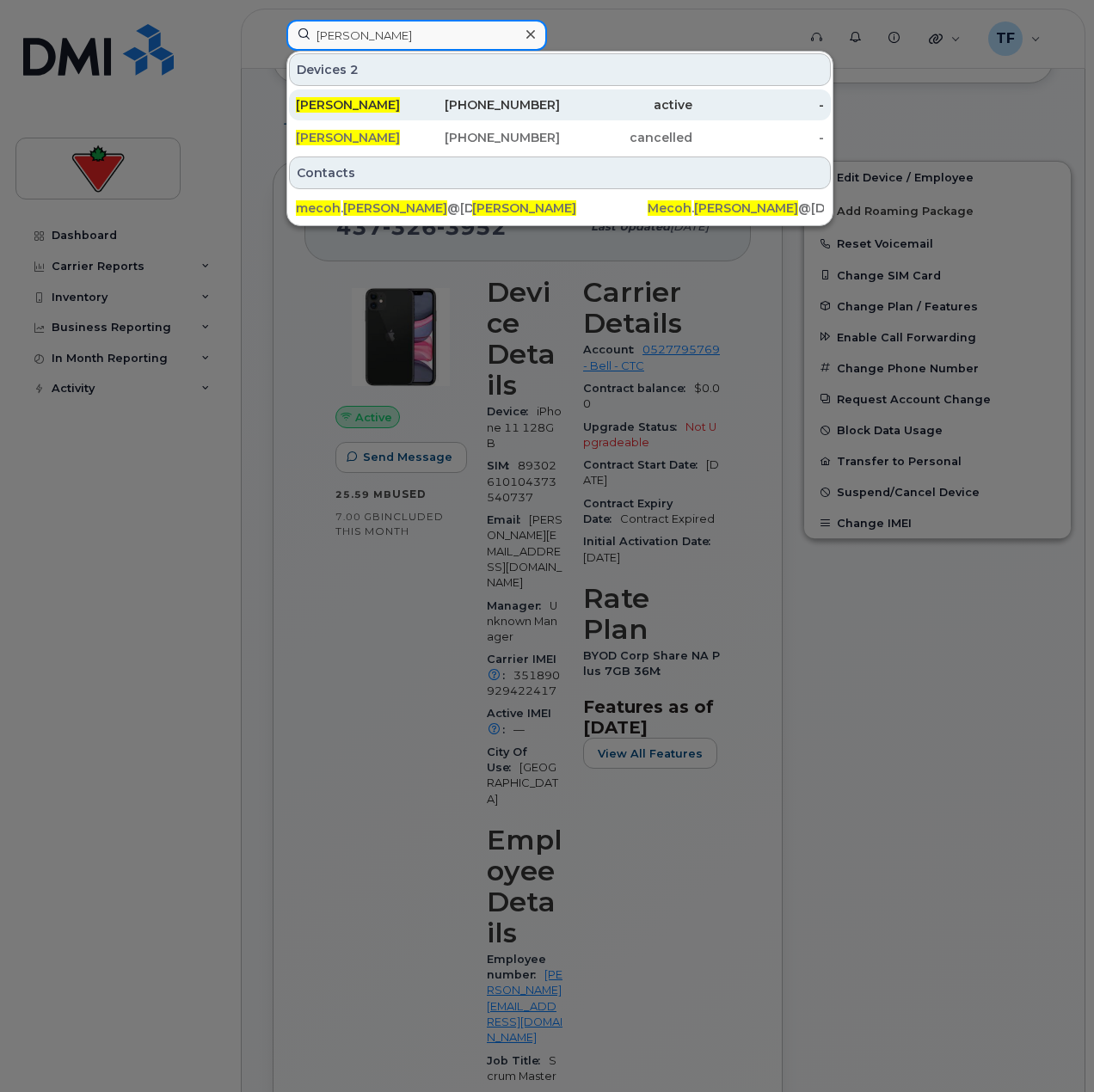
type input "Mecoh Bain"
click at [445, 110] on div "403-479-3173" at bounding box center [494, 105] width 133 height 18
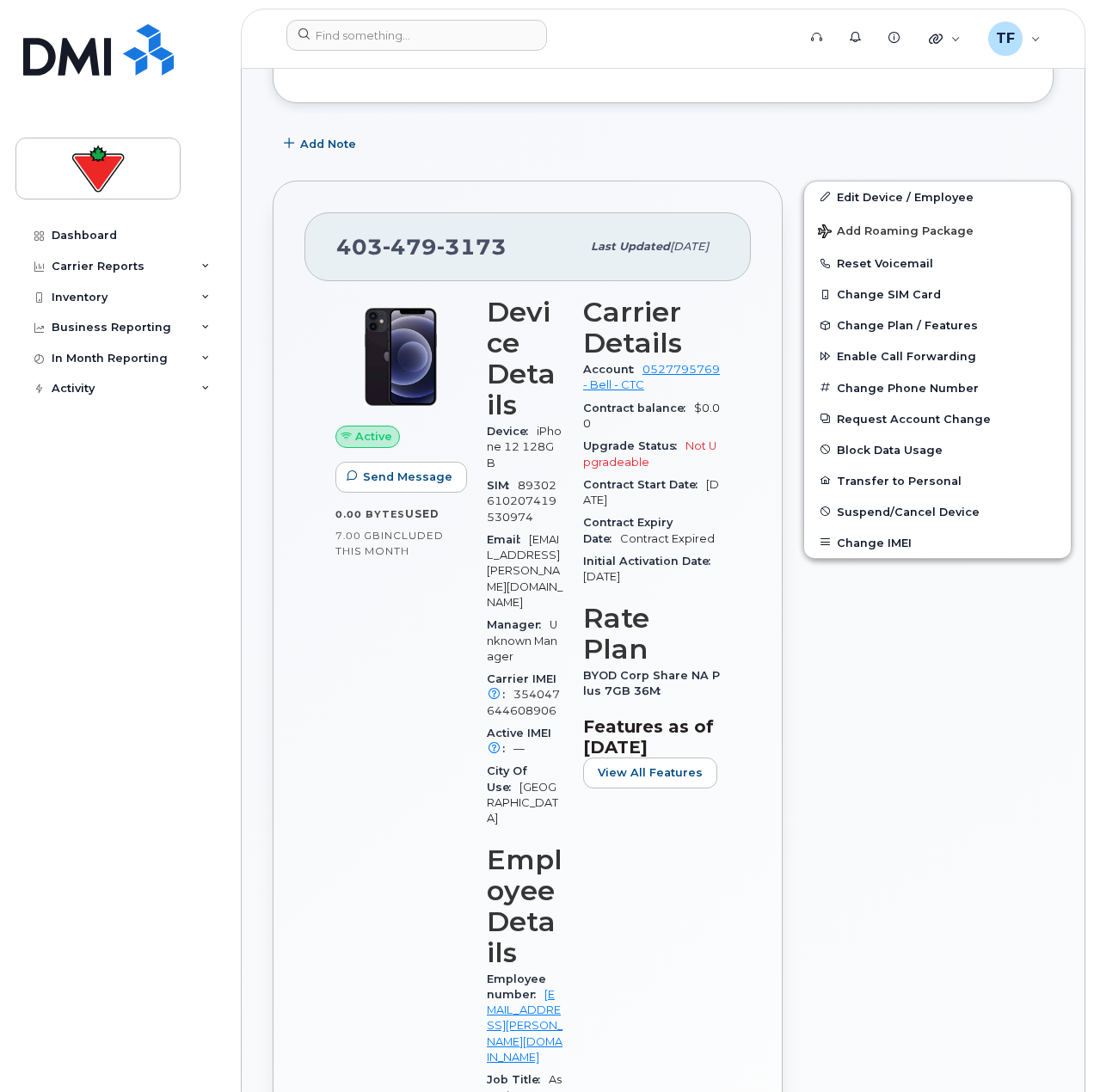
scroll to position [688, 0]
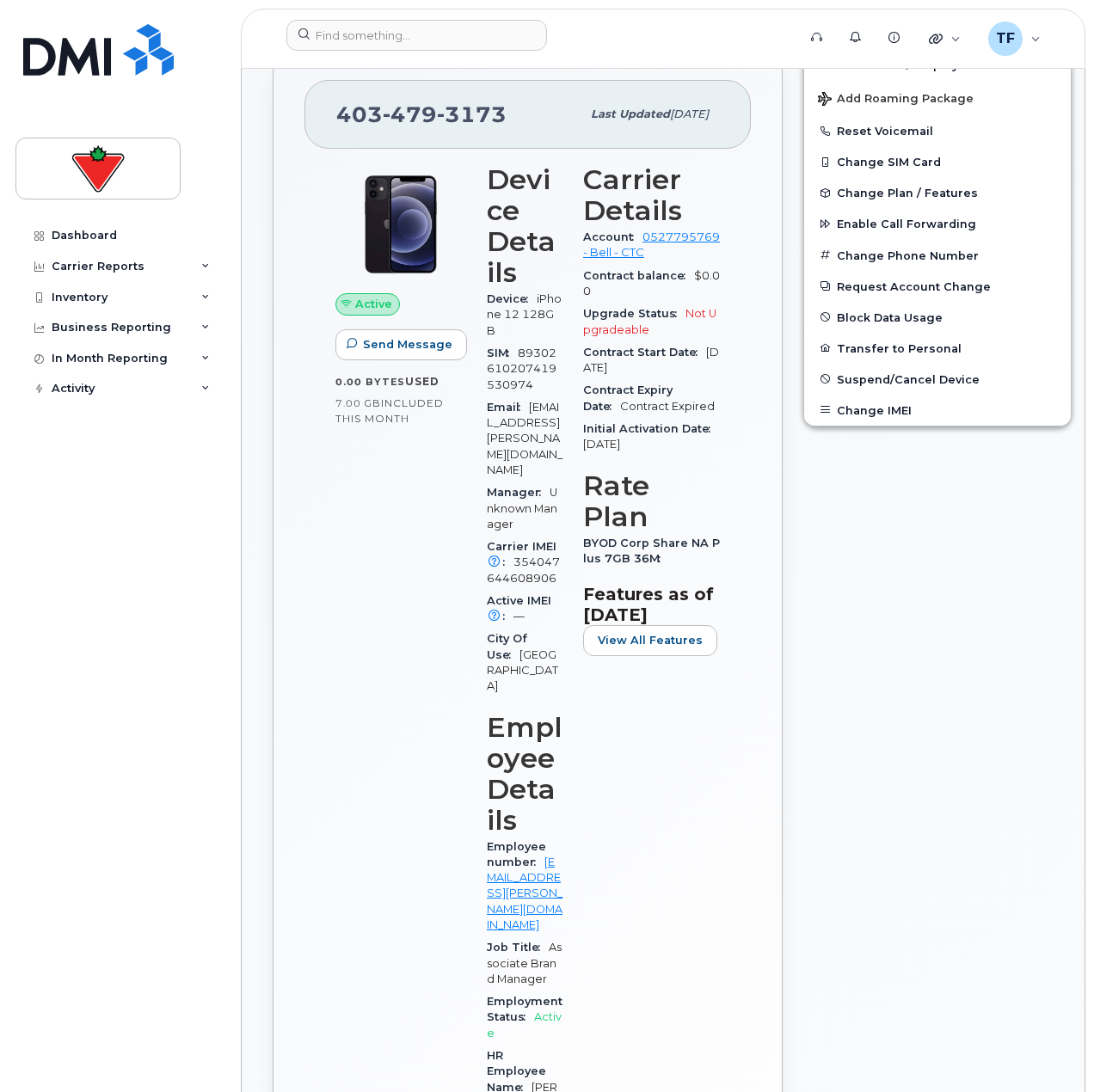
click at [459, 51] on div at bounding box center [536, 38] width 527 height 38
click at [461, 45] on input at bounding box center [416, 34] width 261 height 31
paste input "(250)616-2340"
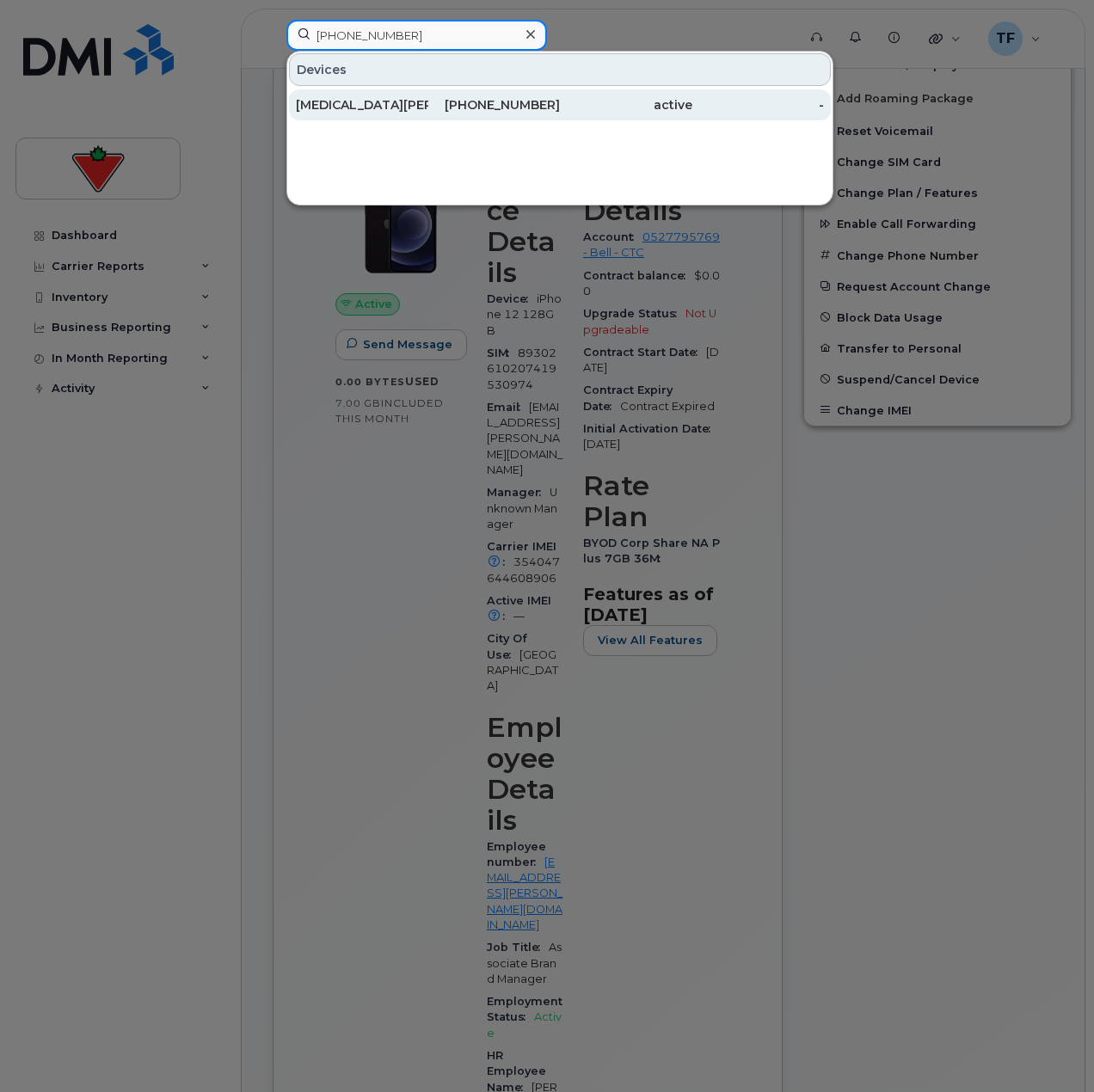
type input "(250)616-2340"
click at [461, 113] on div "250-616-2340" at bounding box center [494, 104] width 133 height 31
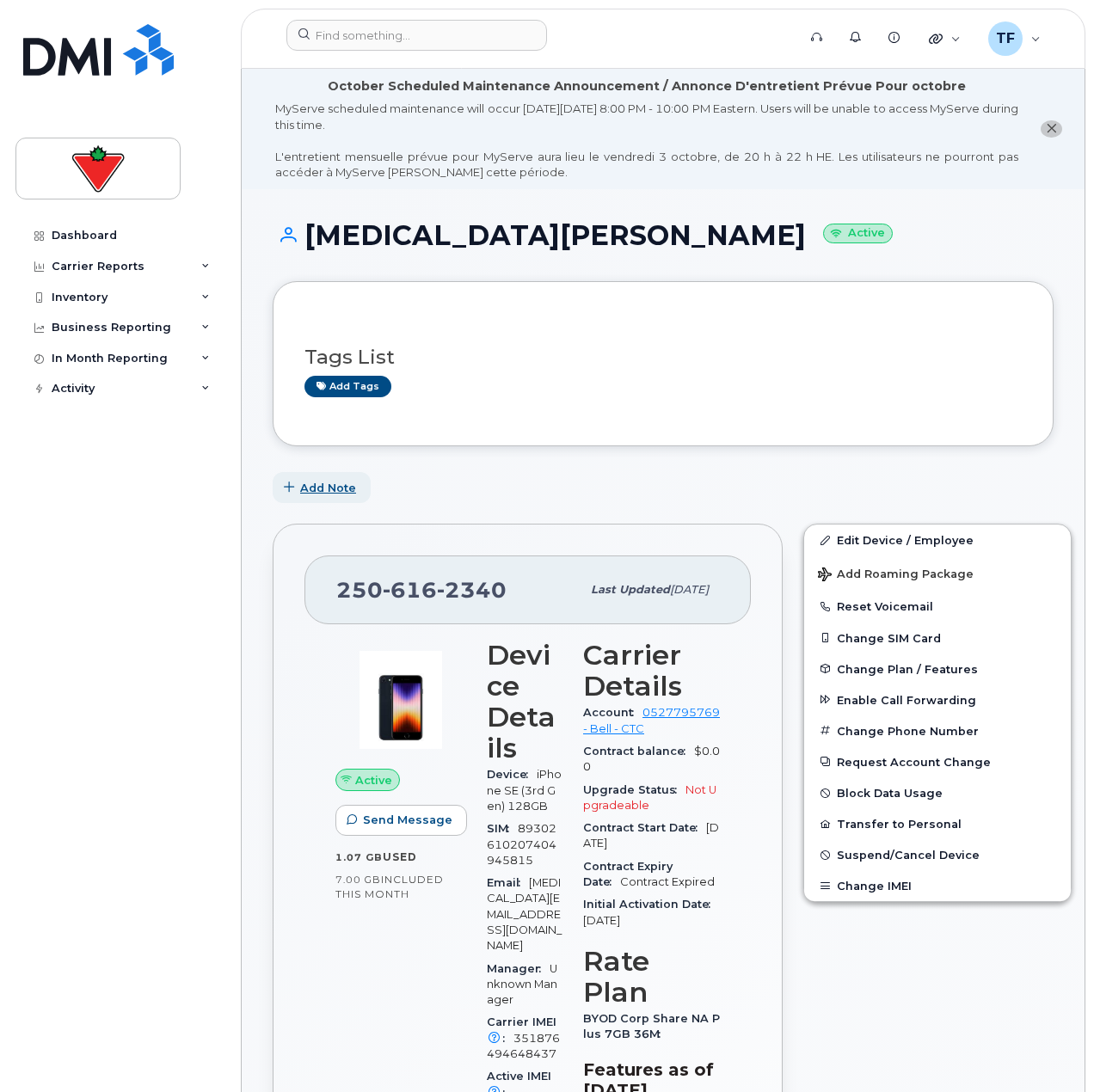
click at [323, 481] on span "Add Note" at bounding box center [328, 488] width 56 height 17
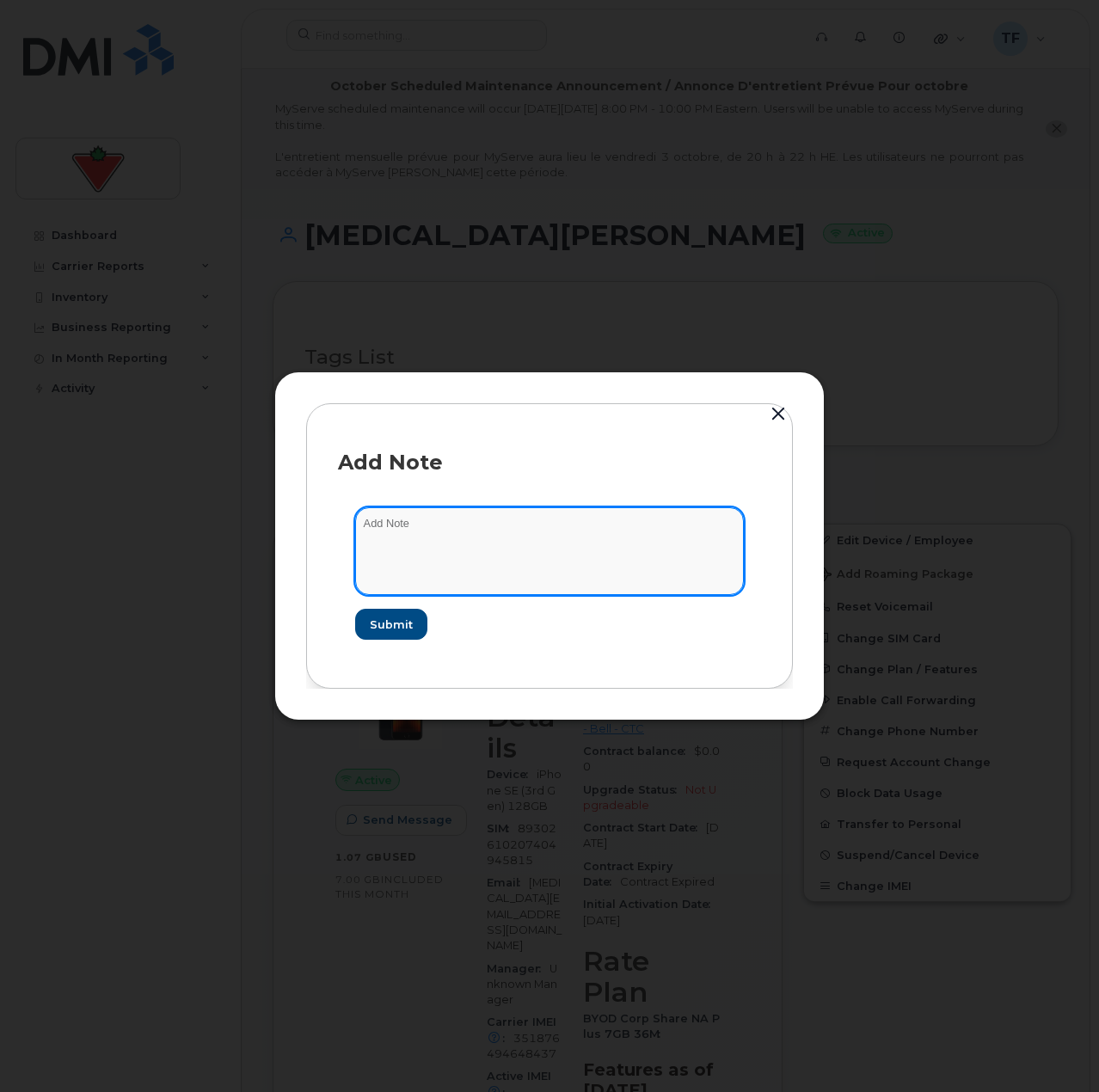
click at [419, 530] on textarea at bounding box center [550, 551] width 389 height 87
paste textarea "TASK1776621"
click at [639, 568] on textarea "TASK1776621 update from [MEDICAL_DATA][PERSON_NAME] >" at bounding box center [550, 551] width 389 height 87
paste textarea "[PERSON_NAME]"
drag, startPoint x: 555, startPoint y: 521, endPoint x: 564, endPoint y: 522, distance: 9.1
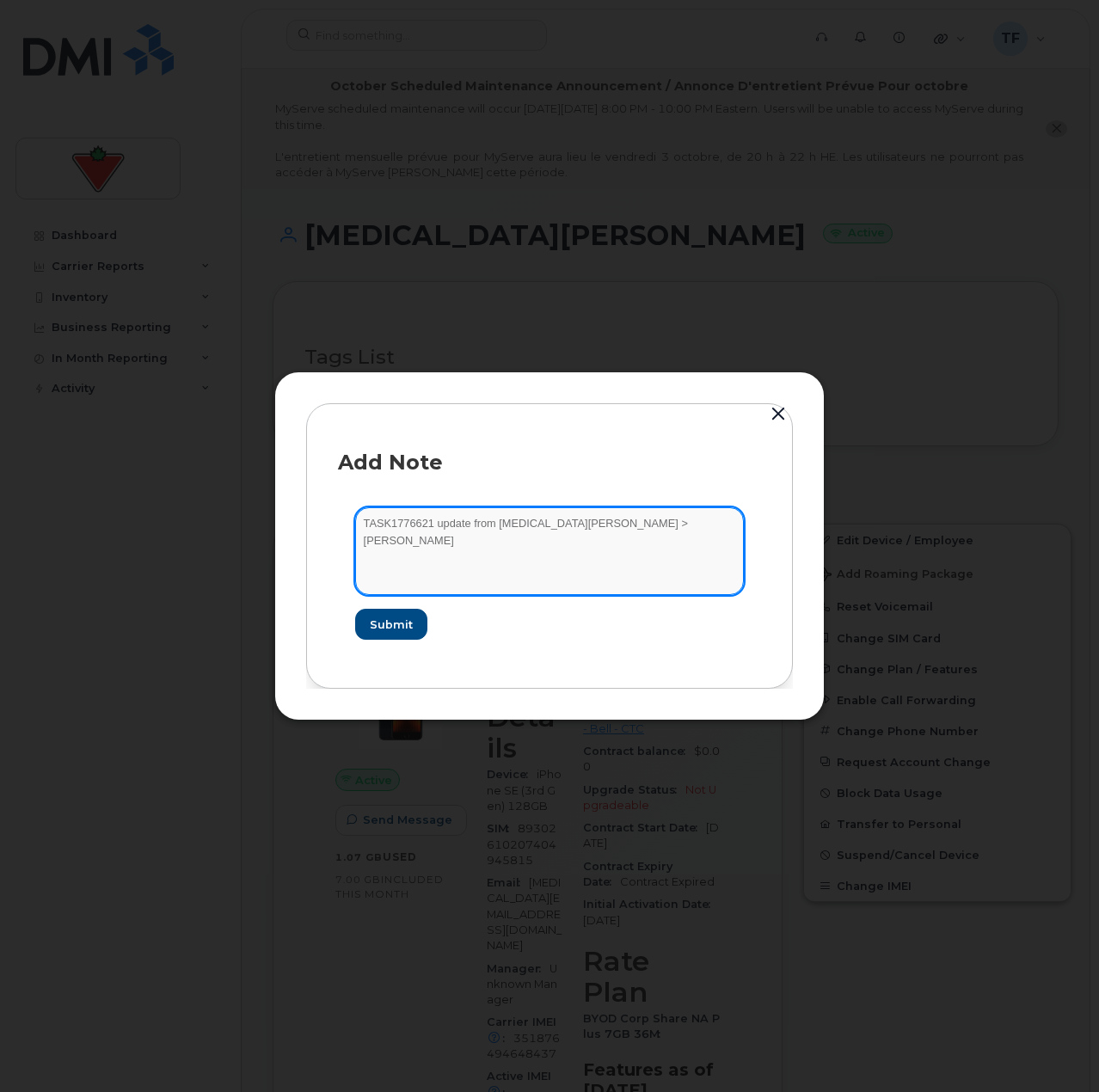
click at [558, 521] on textarea "TASK1776621 update from Kyra Killick > Elizabeth O'Donnell" at bounding box center [550, 551] width 389 height 87
type textarea "TASK1776621 update from Kyra Killick to Elizabeth O'Donnell"
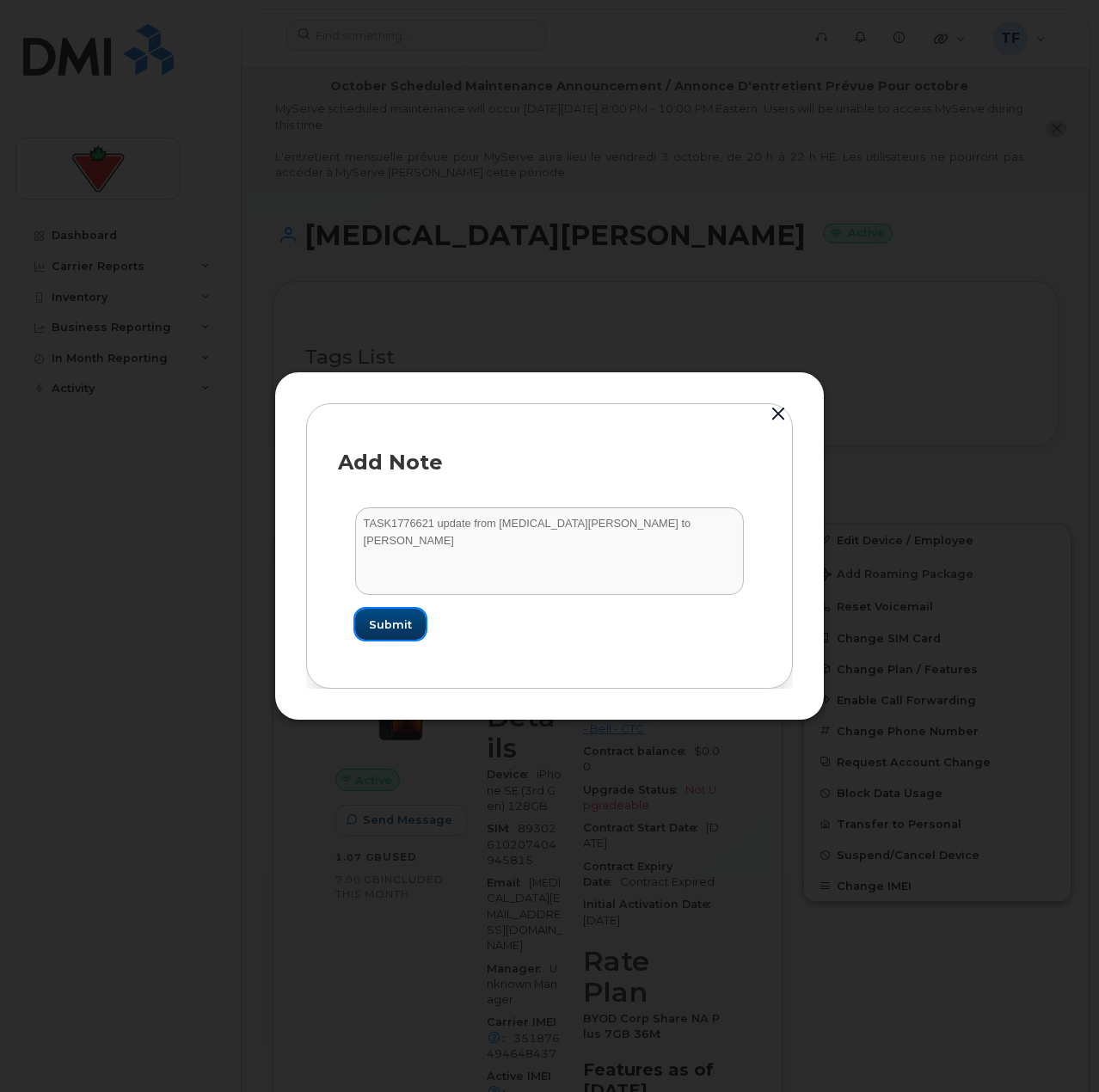
click at [382, 620] on span "Submit" at bounding box center [390, 625] width 43 height 17
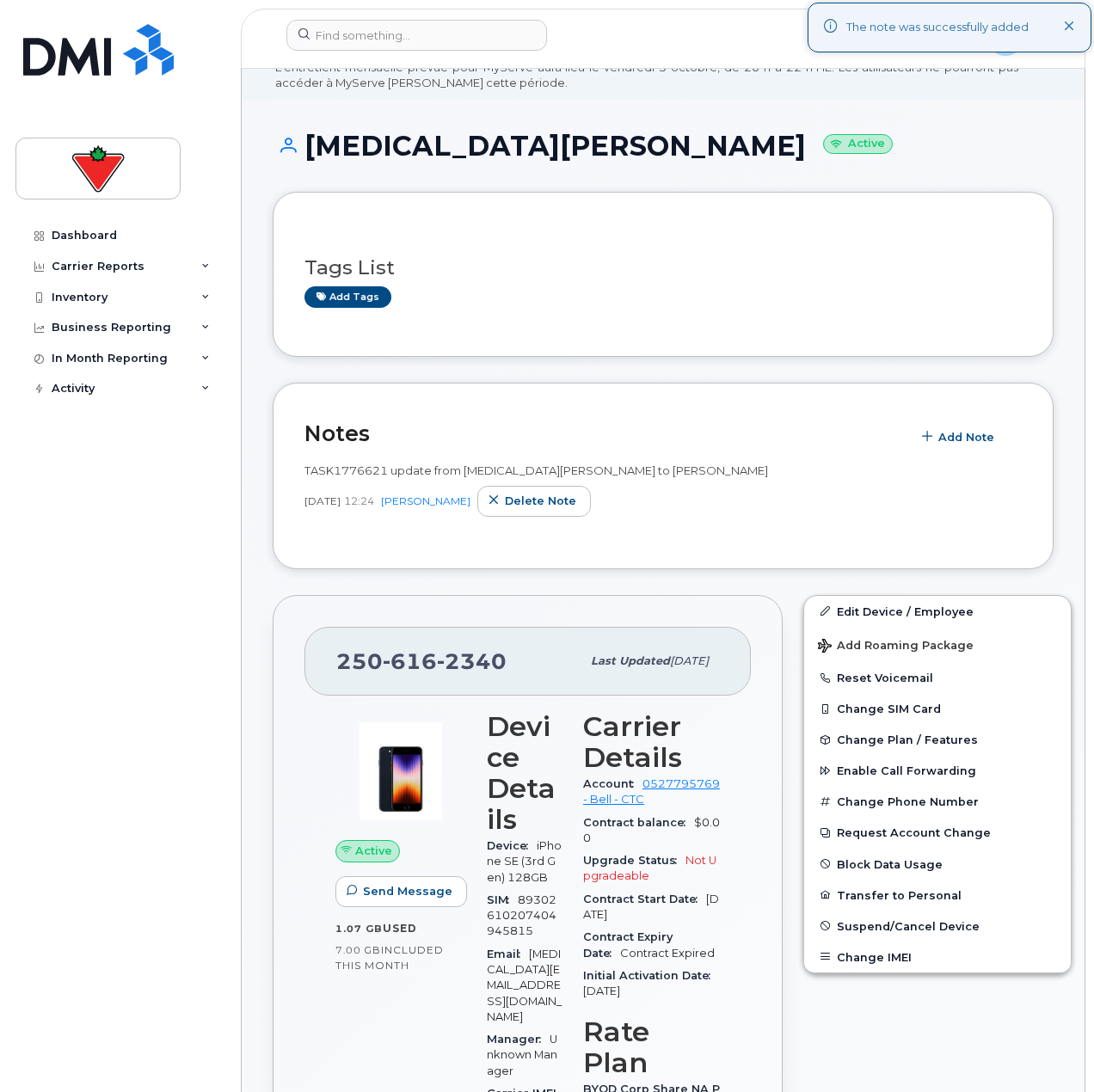
scroll to position [172, 0]
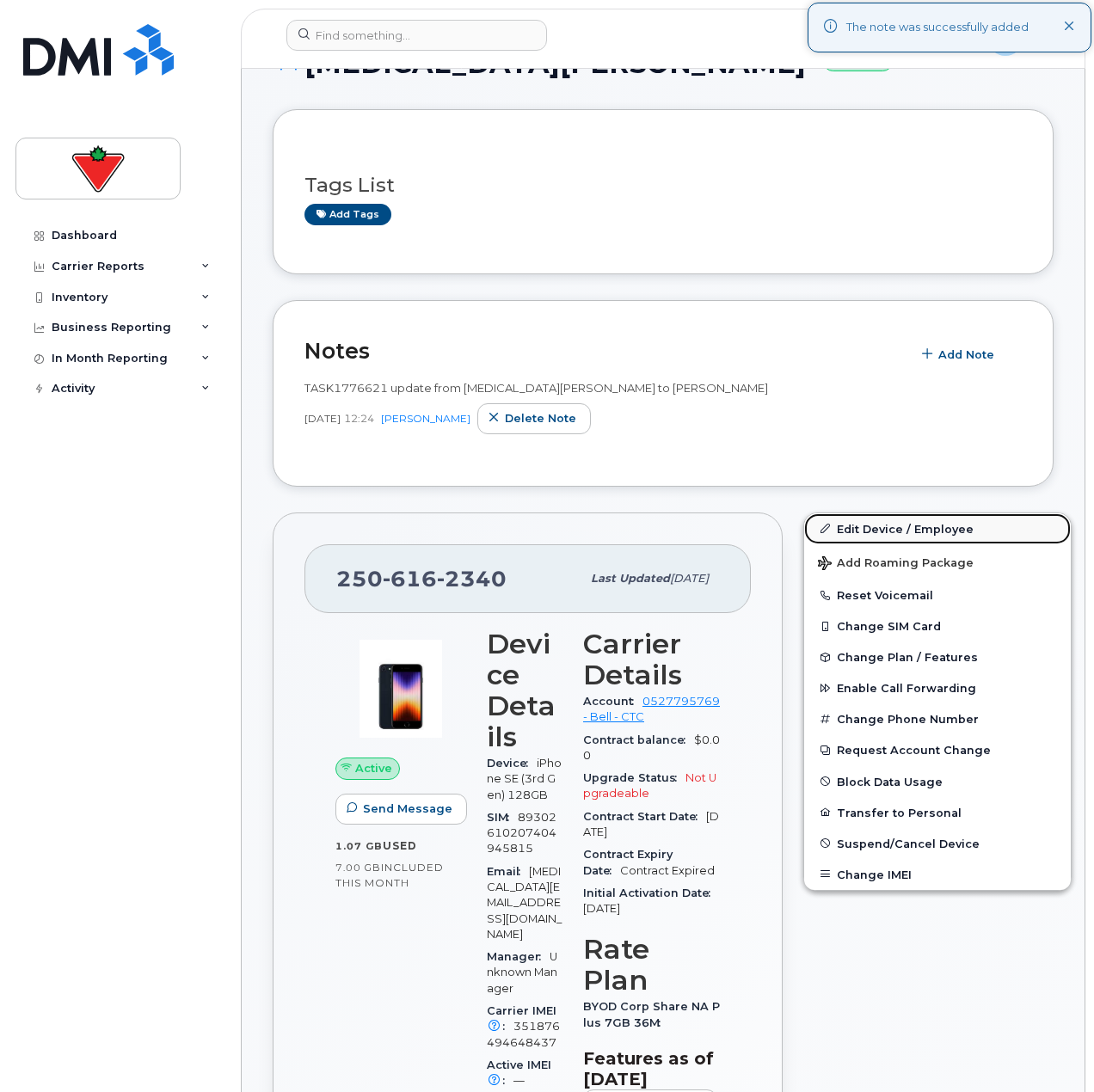
click at [905, 542] on link "Edit Device / Employee" at bounding box center [937, 528] width 267 height 31
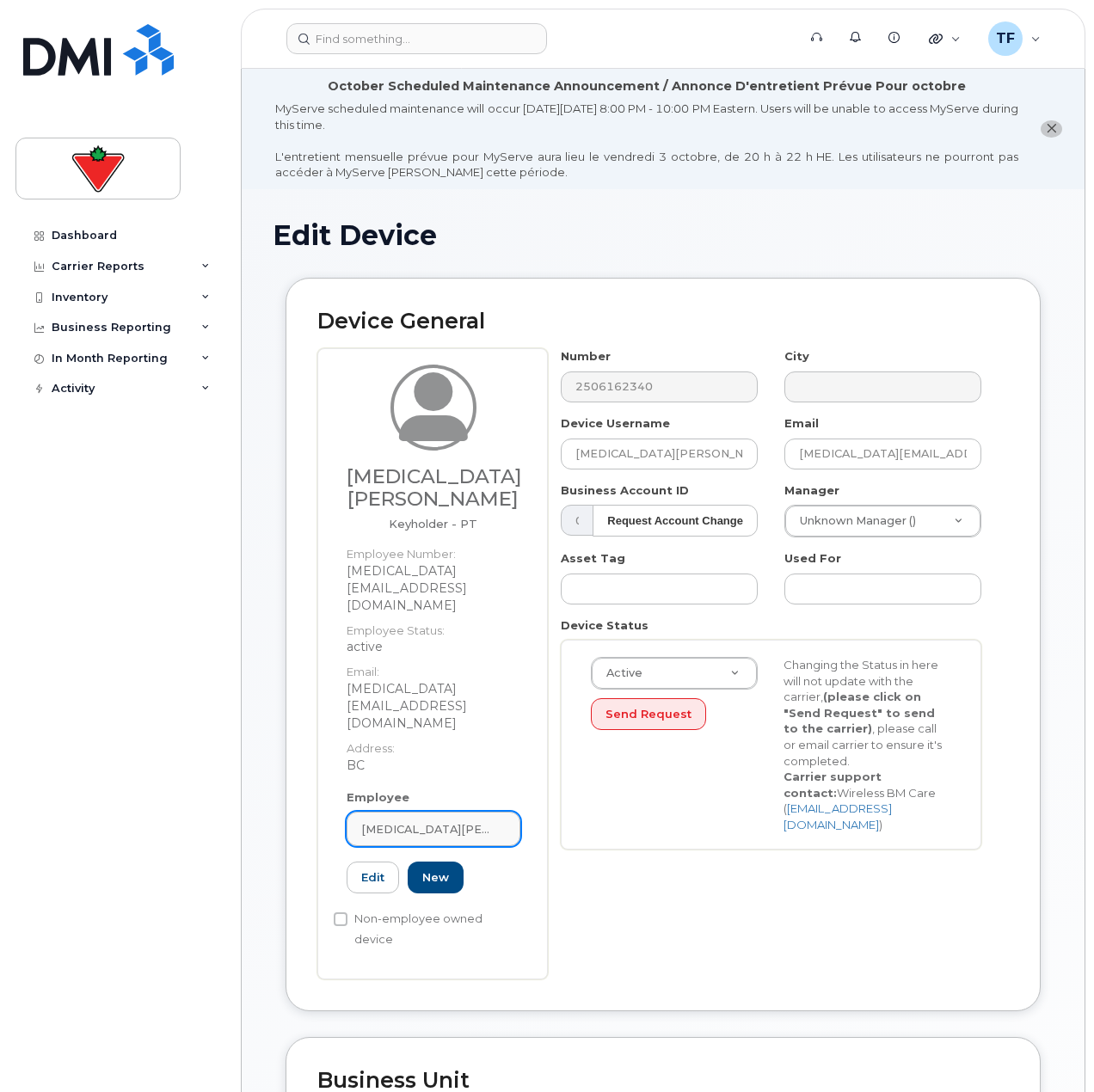
click at [445, 822] on div "[MEDICAL_DATA][PERSON_NAME]" at bounding box center [434, 830] width 145 height 17
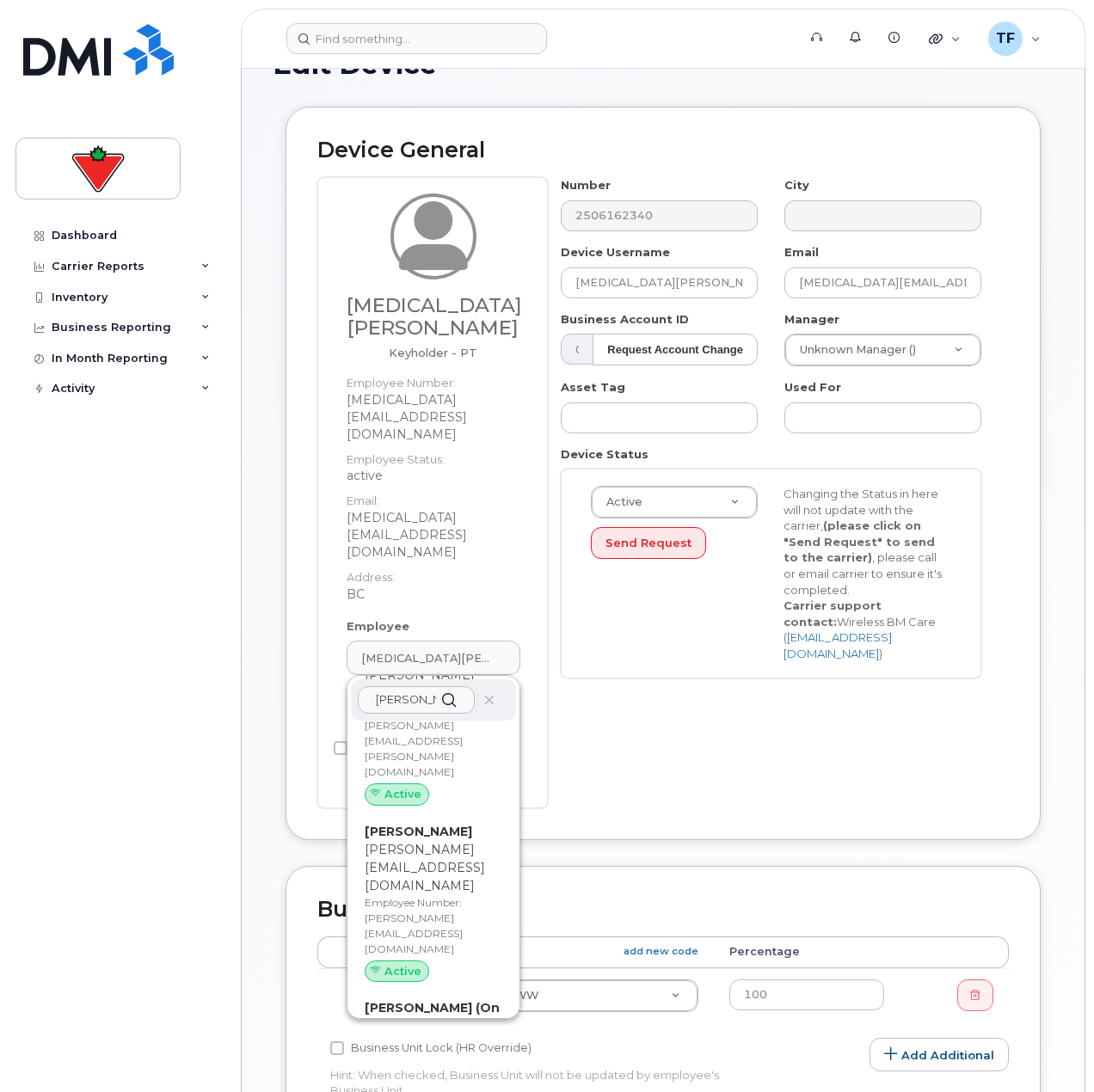
scroll to position [172, 0]
click at [296, 616] on div "Device General Kyra Killick Keyholder - PT Employee Number: kyra.killick@marks.…" at bounding box center [662, 473] width 755 height 734
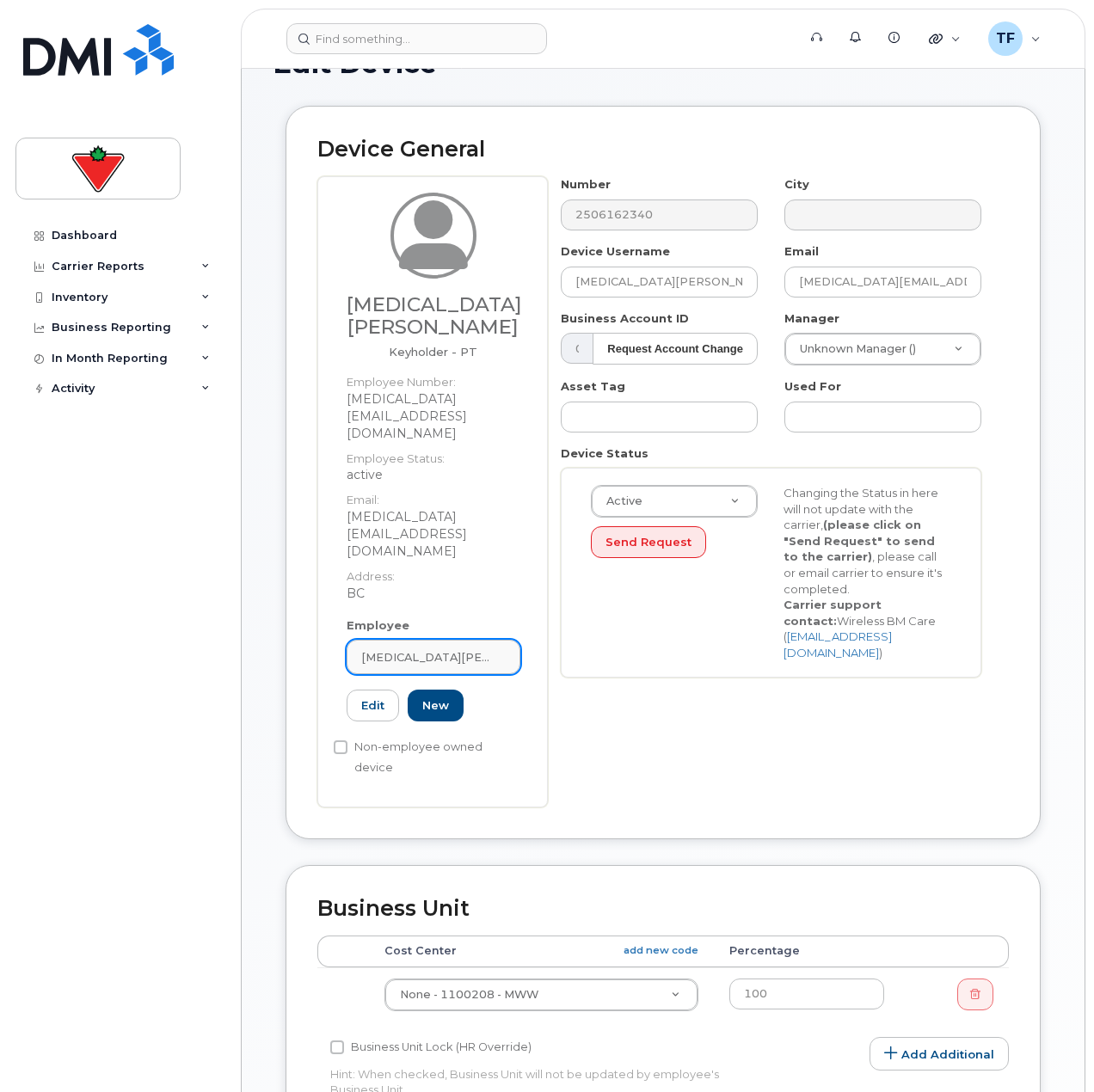
click at [449, 649] on div "Kyra Killick" at bounding box center [434, 657] width 145 height 17
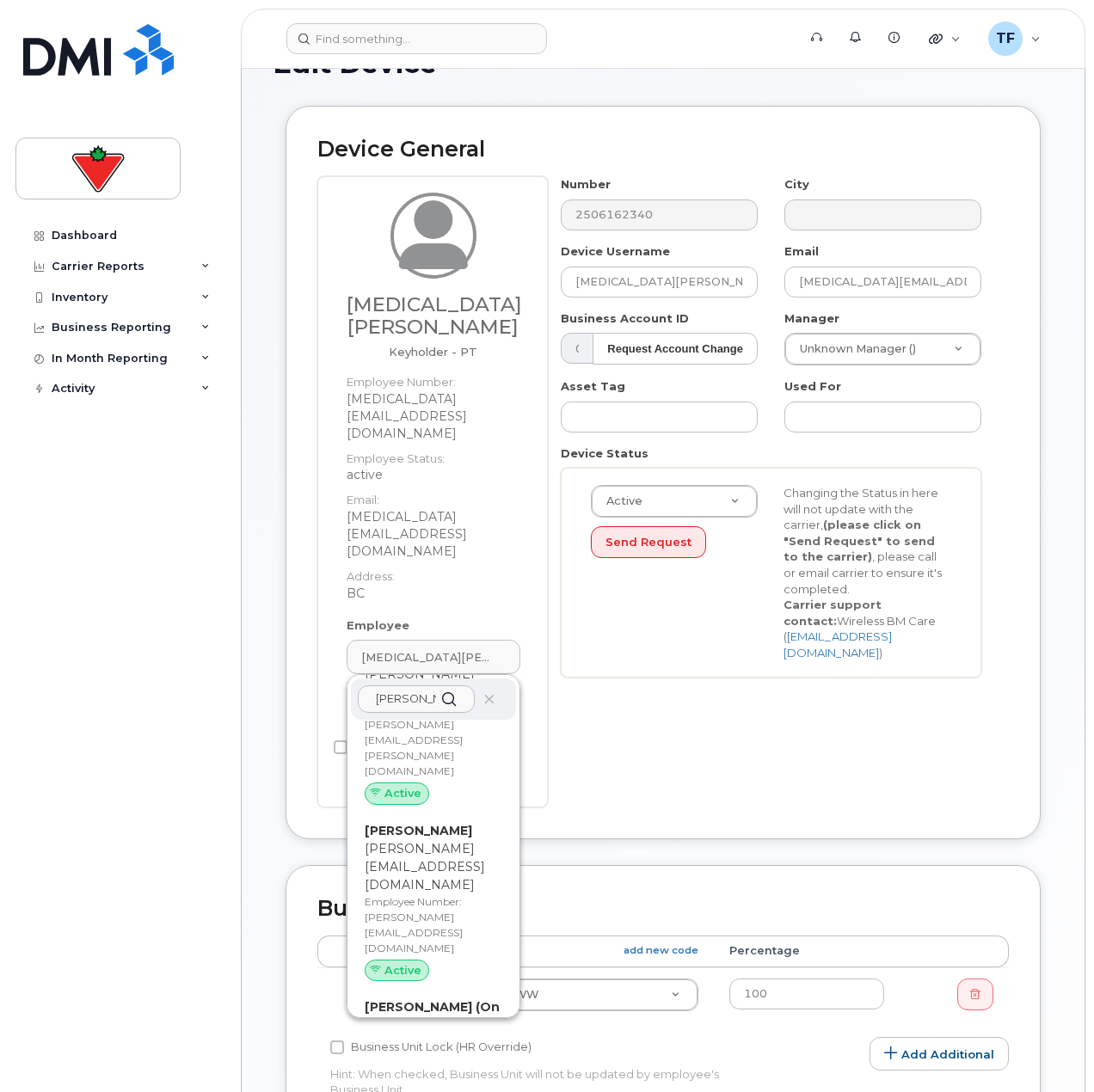
scroll to position [0, 0]
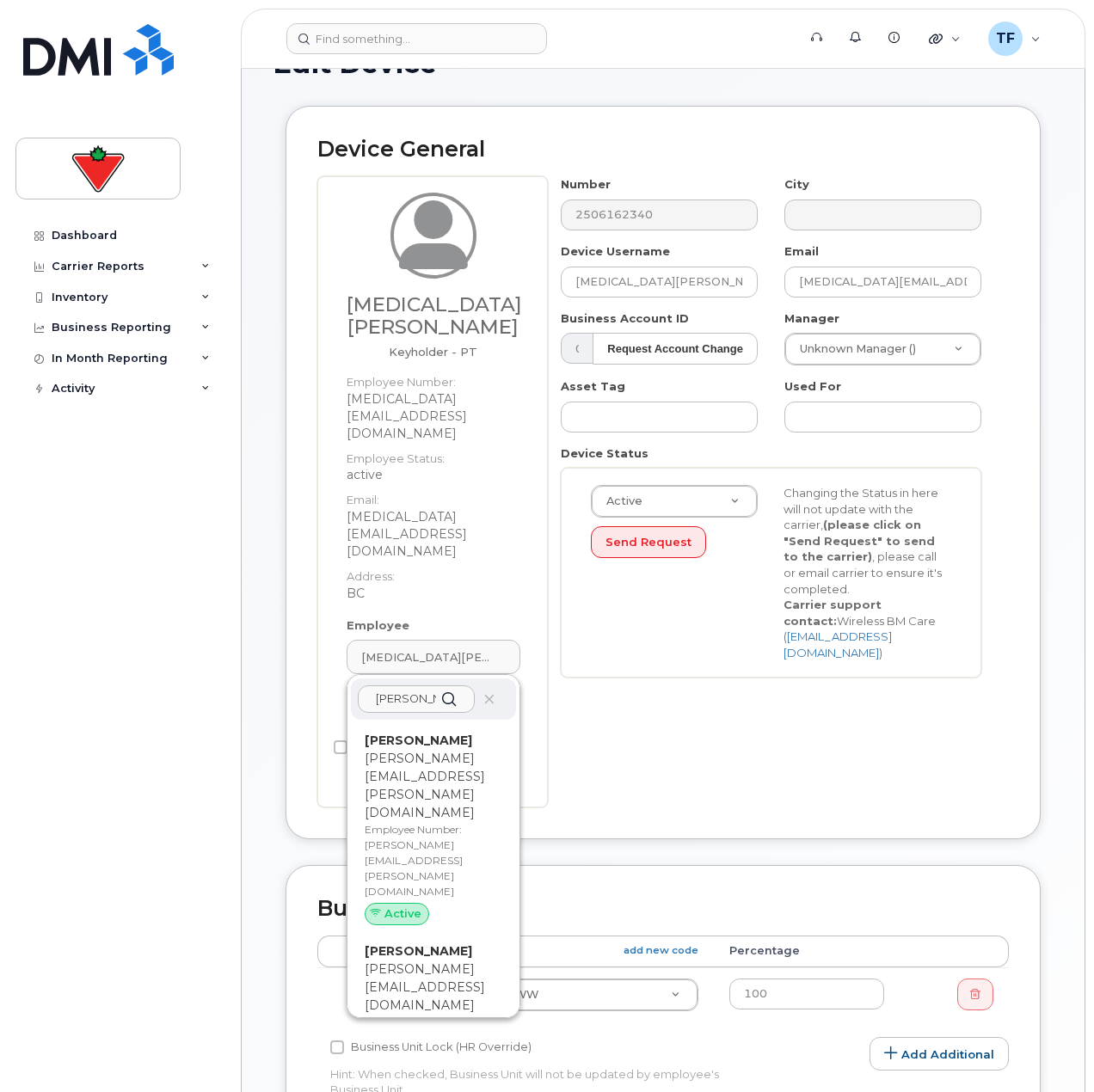
type input "elizabeth o="
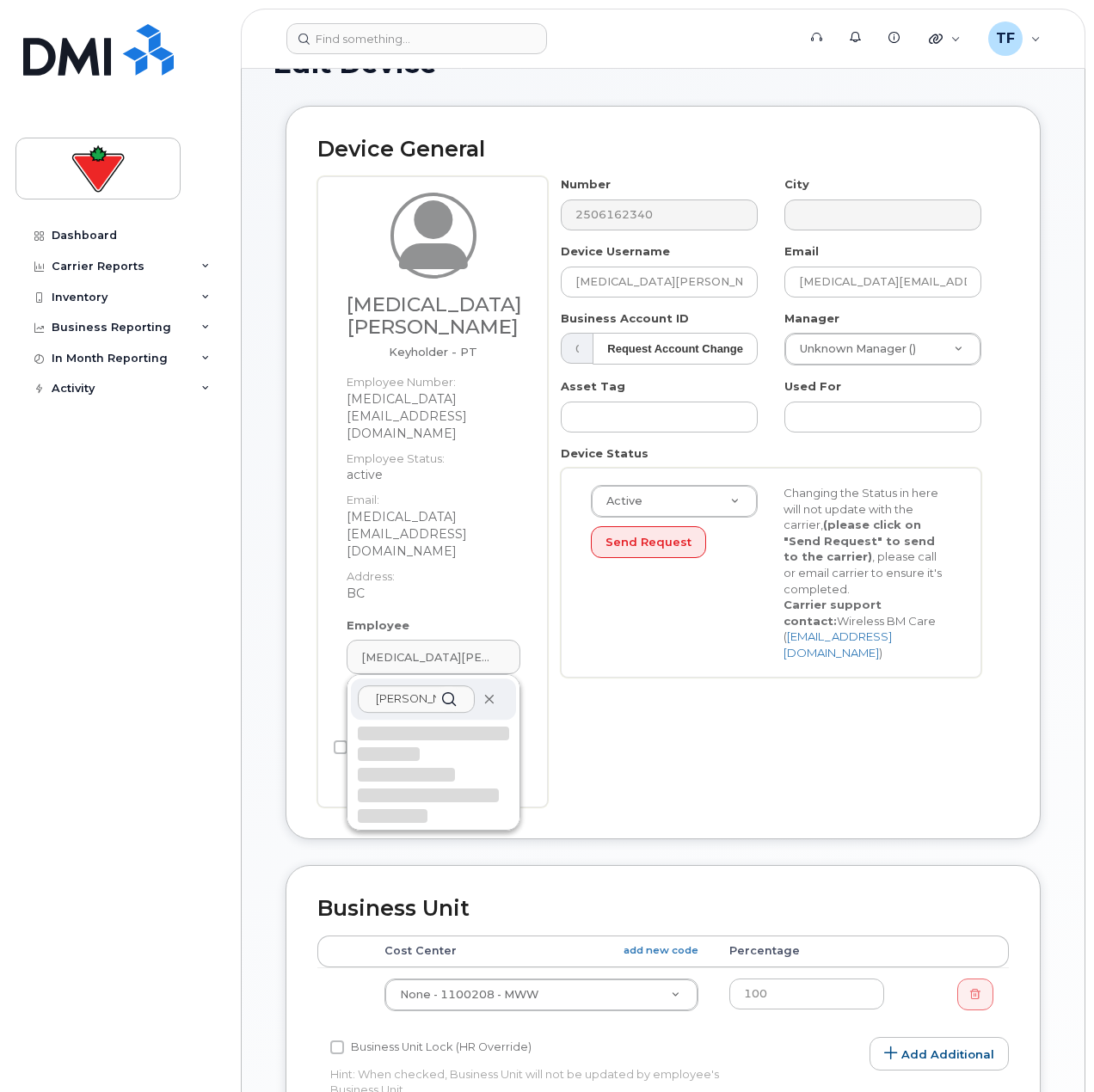
drag, startPoint x: 479, startPoint y: 620, endPoint x: 493, endPoint y: 613, distance: 15.7
click at [480, 679] on div "elizabeth o=" at bounding box center [434, 699] width 165 height 41
click at [493, 694] on icon at bounding box center [489, 699] width 11 height 11
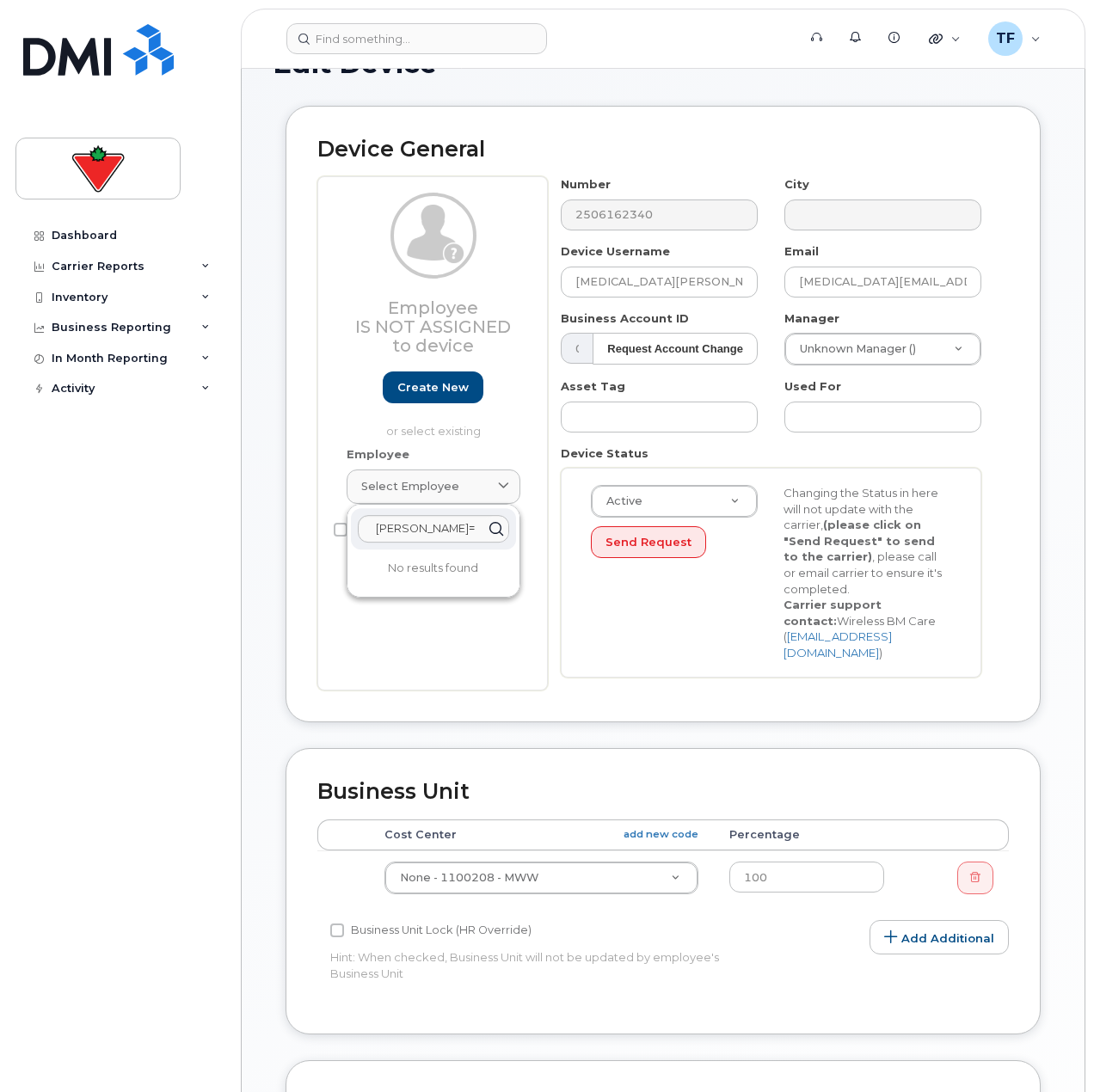
click at [494, 652] on div "Employee Is not assigned to device Create new or select existing Employee Selec…" at bounding box center [433, 434] width 230 height 514
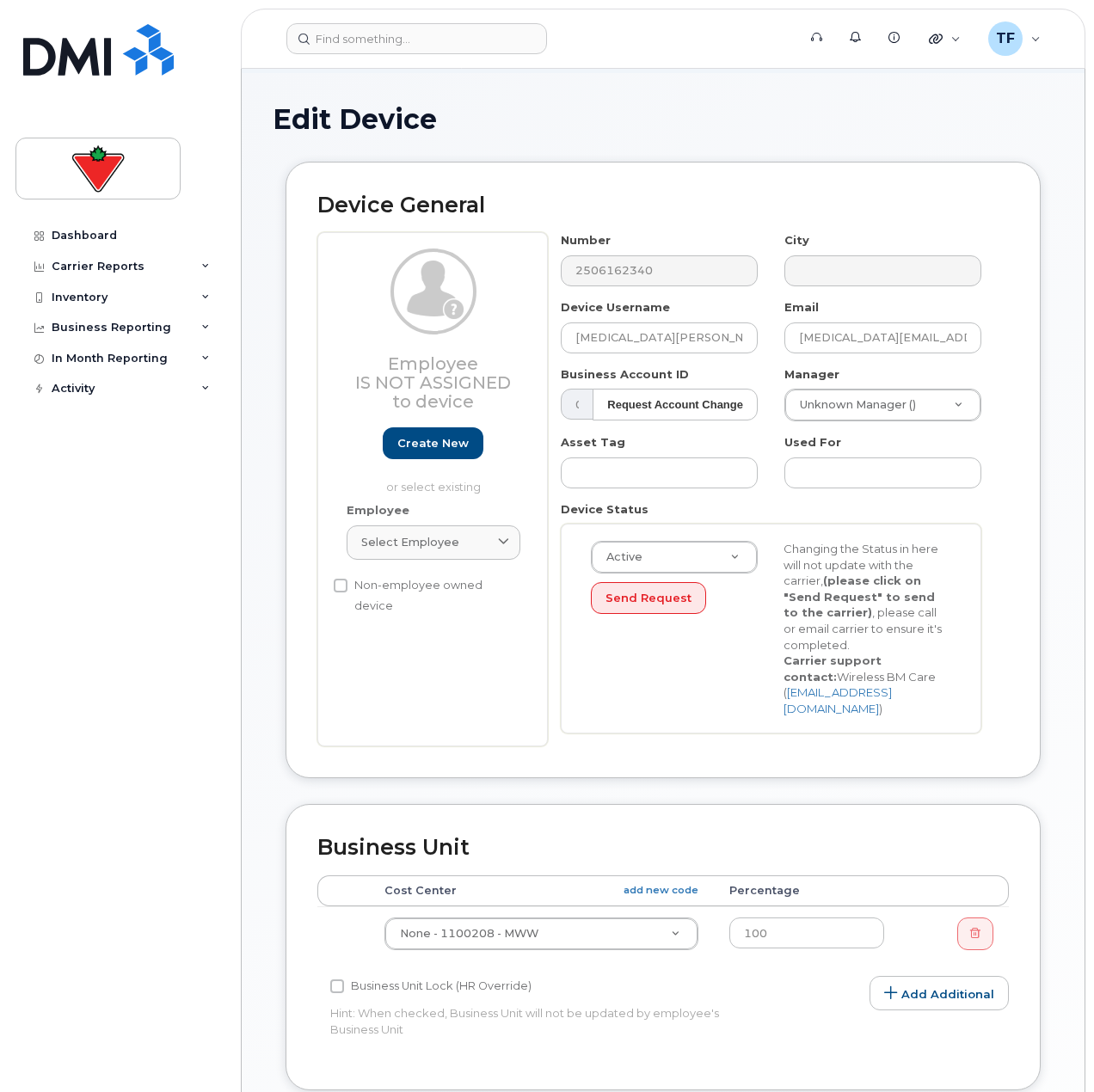
scroll to position [86, 0]
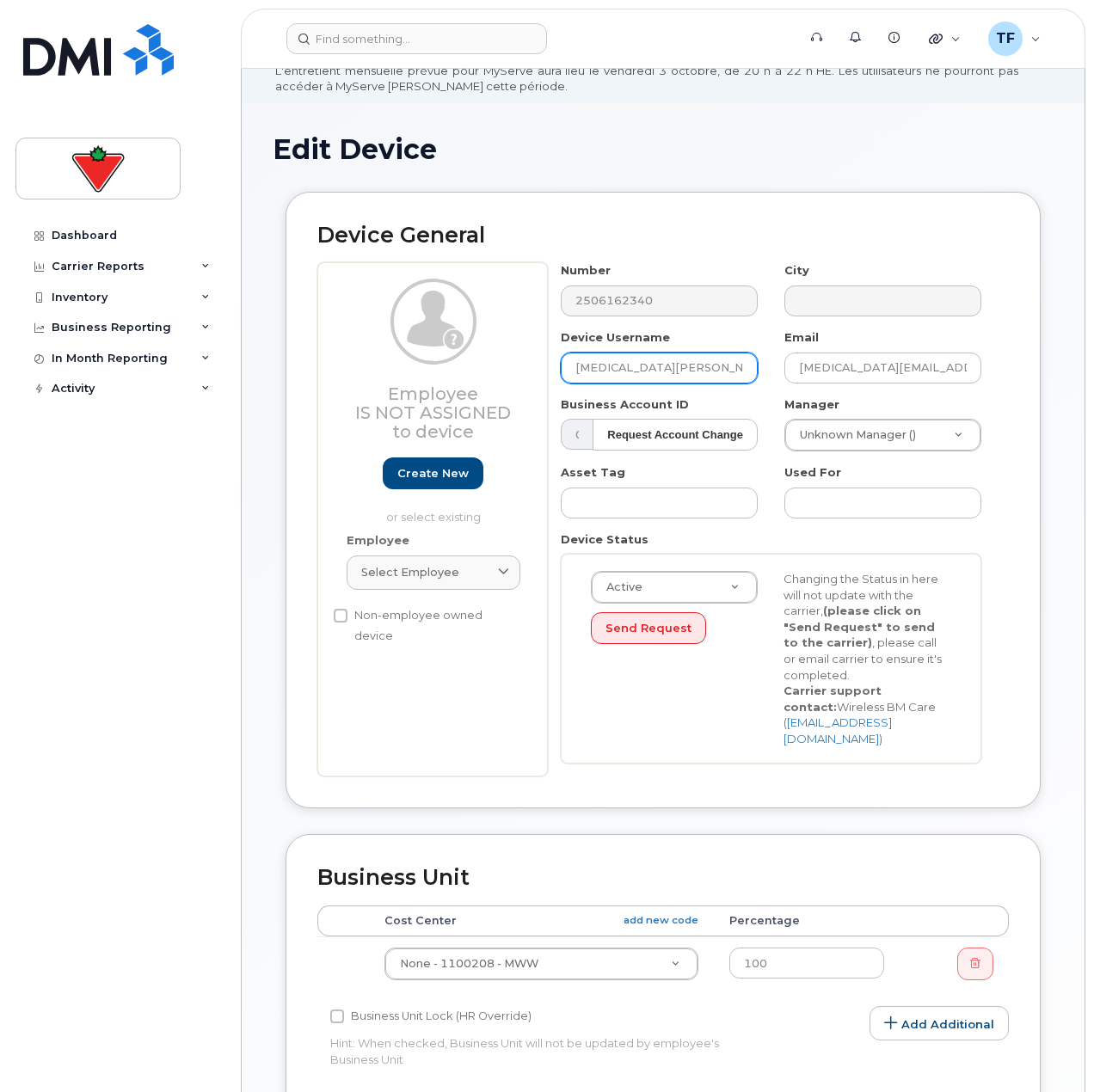
drag, startPoint x: 645, startPoint y: 372, endPoint x: 525, endPoint y: 372, distance: 120.0
click at [525, 372] on div "Employee Is not assigned to device Create new or select existing Employee Selec…" at bounding box center [663, 519] width 692 height 514
click at [717, 364] on input "Kyra Killick" at bounding box center [659, 368] width 197 height 31
paste input "Elizabeth O'Donnell"
type input "Elizabeth O'Donnell"
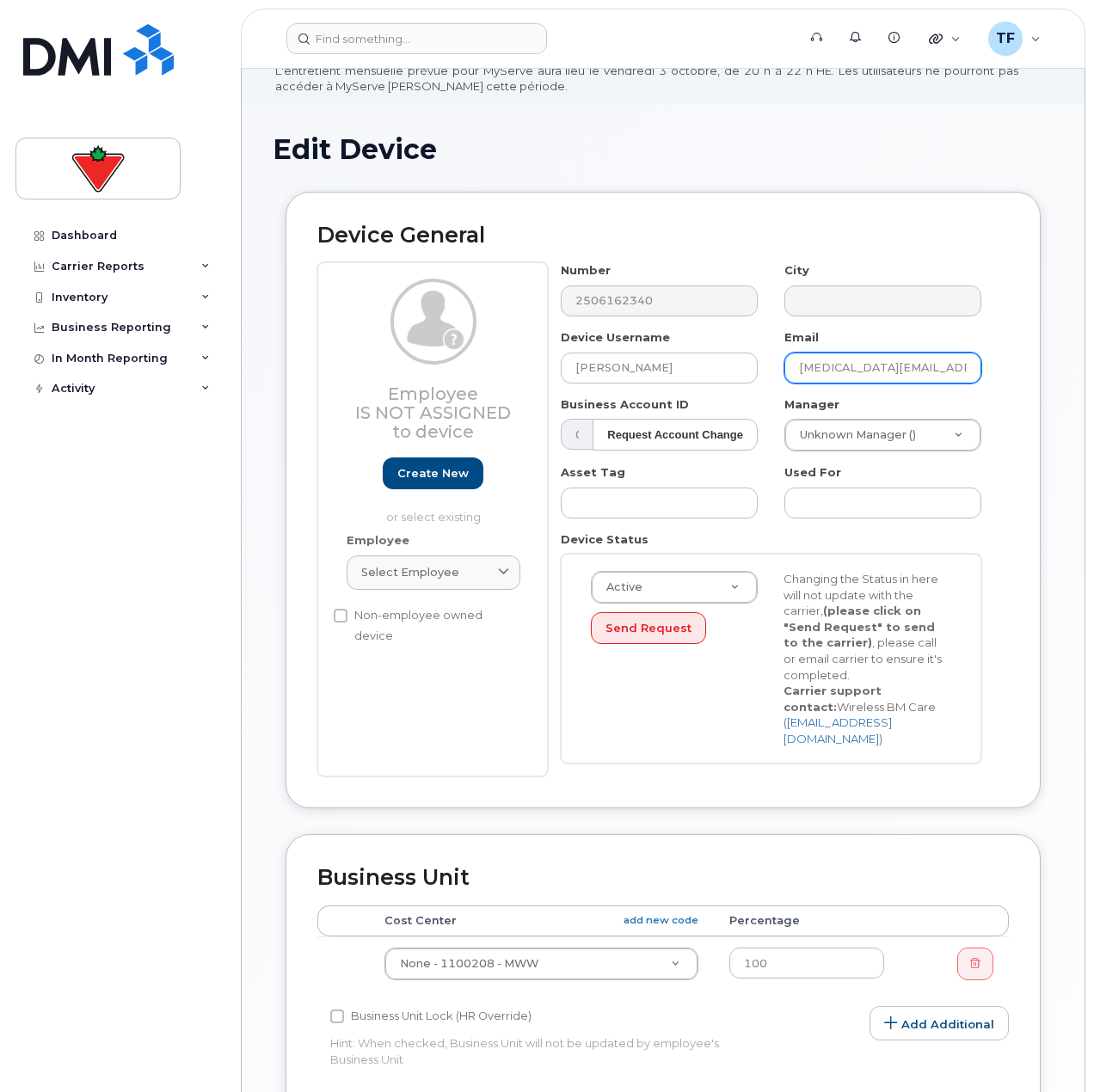
click at [892, 366] on input "Kyra.Killick@marks.ca" at bounding box center [883, 368] width 197 height 31
paste input "Elizabeth.ODonnell"
type input "Elizabeth.ODonnell@marks.ca"
click at [1012, 385] on div "Device General Employee Is not assigned to device Create new or select existing…" at bounding box center [662, 500] width 755 height 618
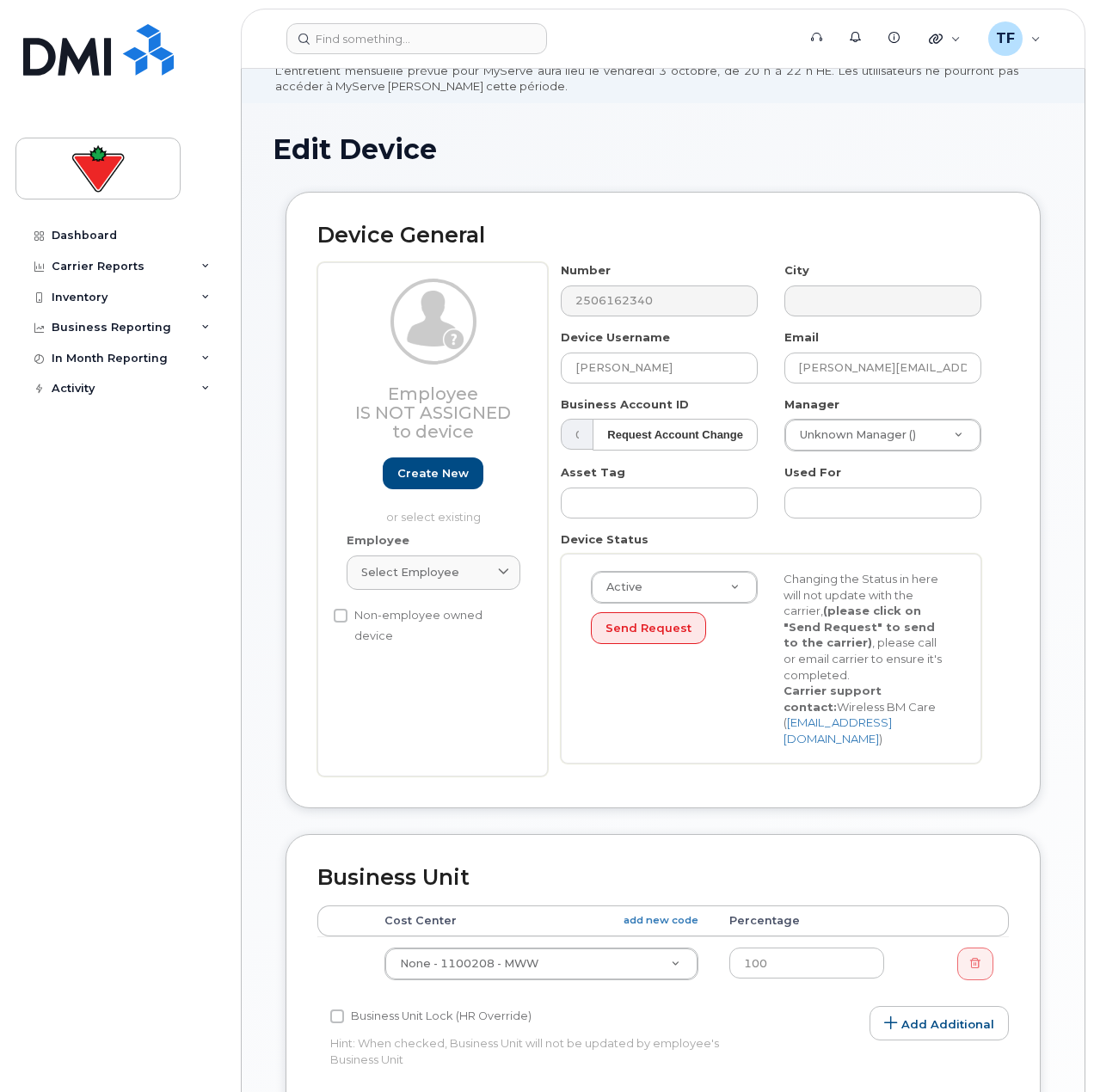
scroll to position [0, 0]
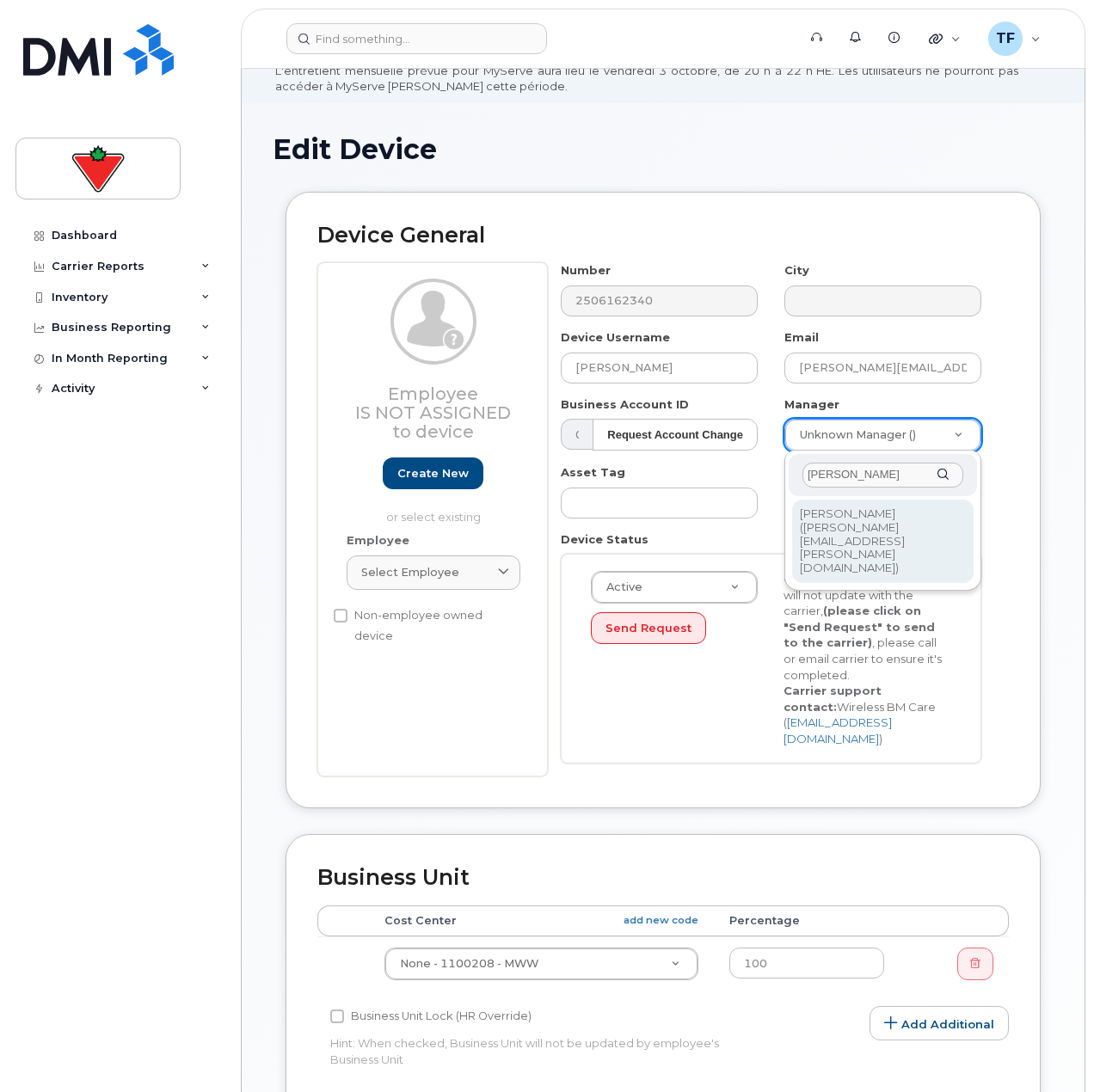
type input "arlene mu"
type input "981332"
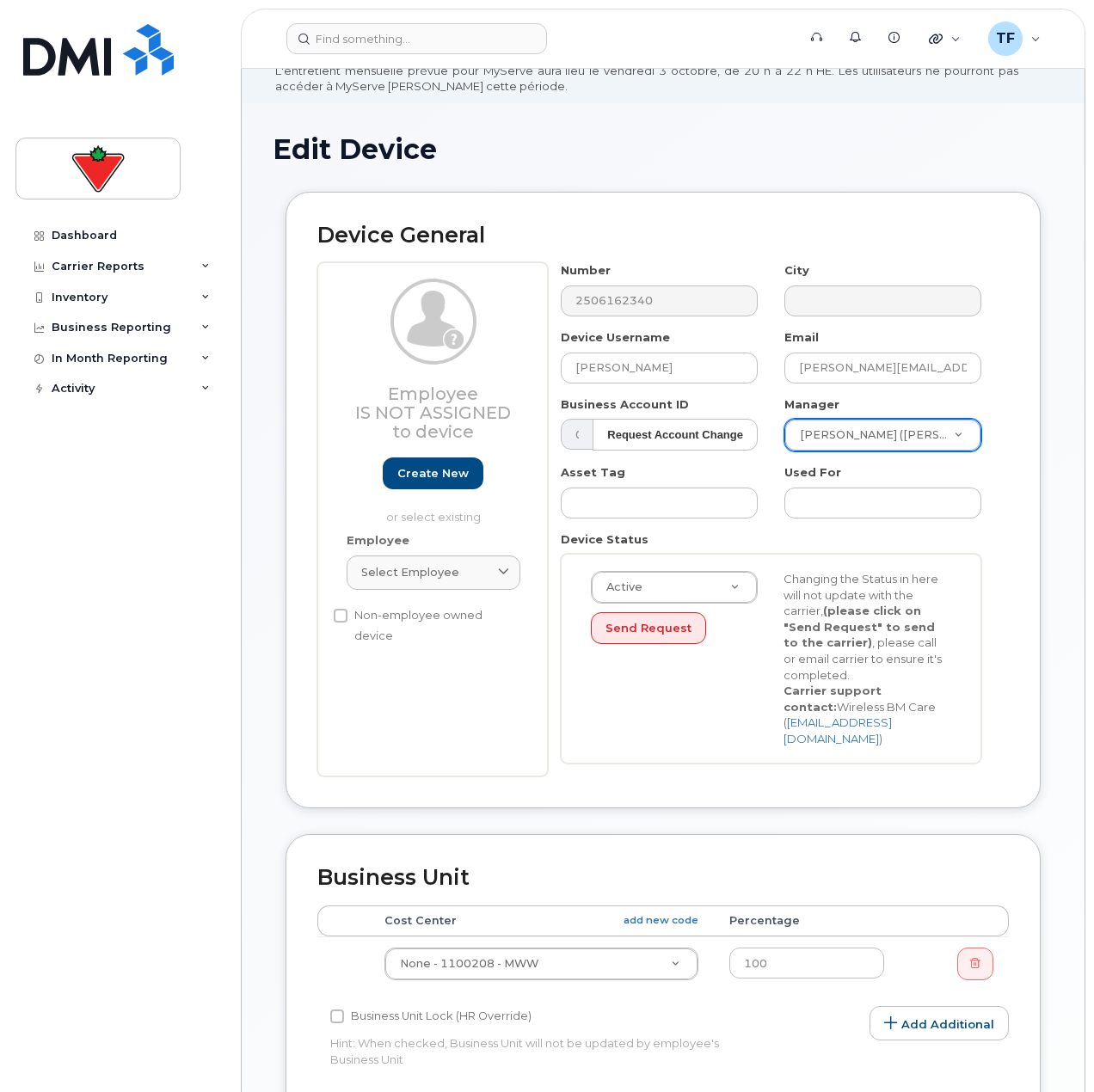
click at [410, 695] on div "Employee Is not assigned to device Create new or select existing Employee Selec…" at bounding box center [433, 519] width 230 height 514
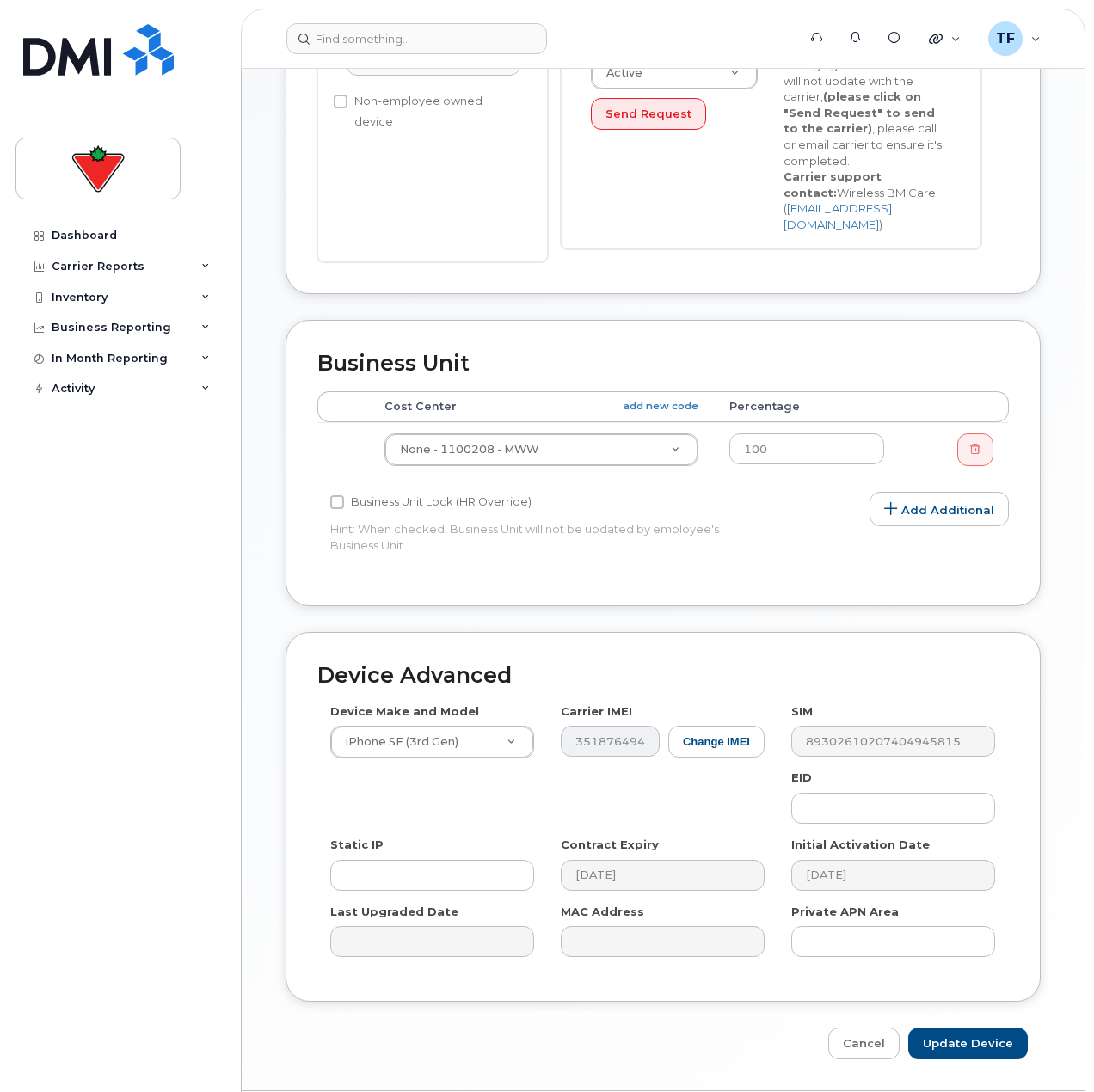
scroll to position [602, 0]
click at [967, 1032] on input "Update Device" at bounding box center [968, 1042] width 120 height 32
type input "Saving..."
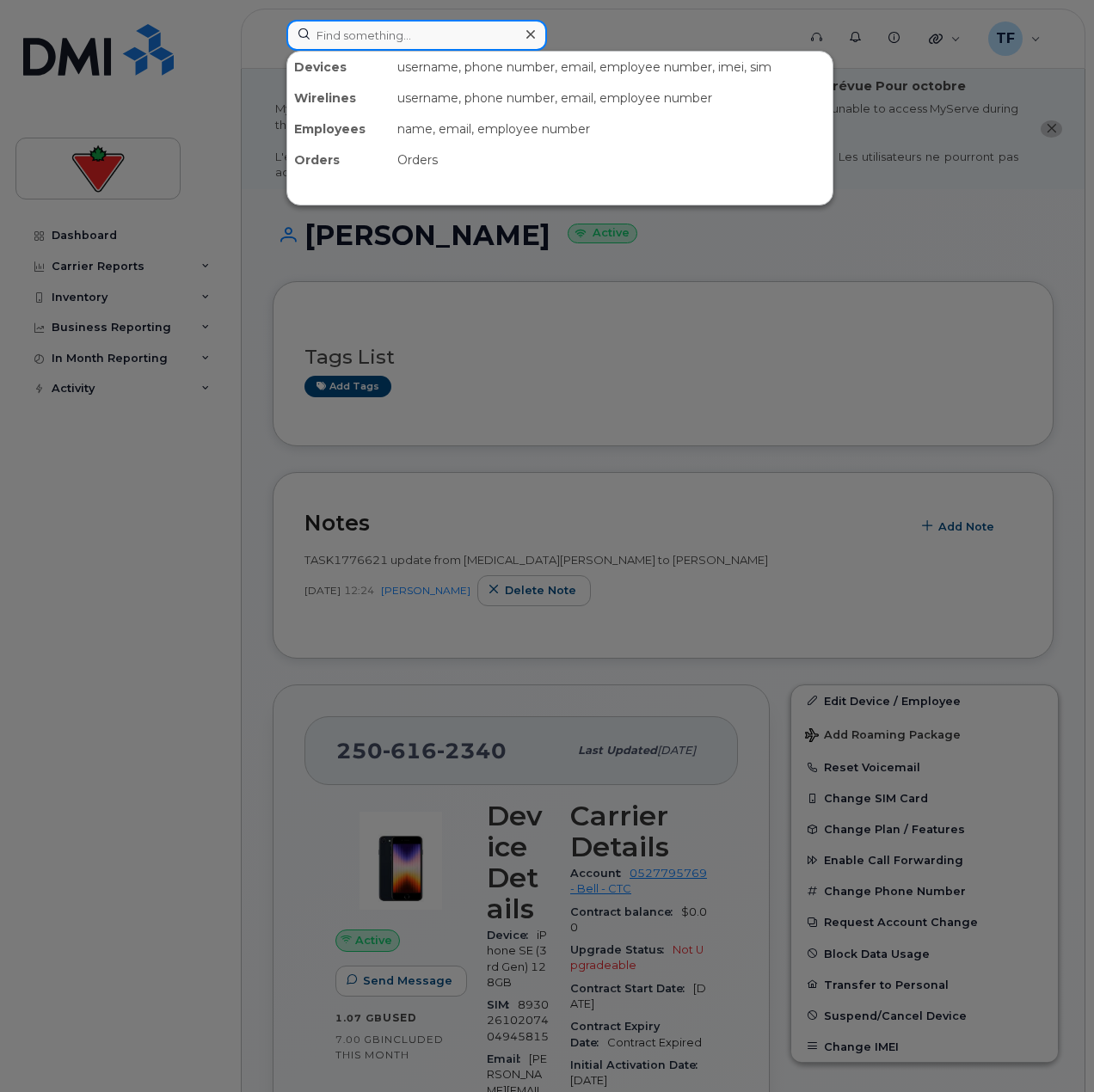
click at [484, 20] on input at bounding box center [416, 34] width 261 height 31
paste input "[PERSON_NAME].[PERSON_NAME]"
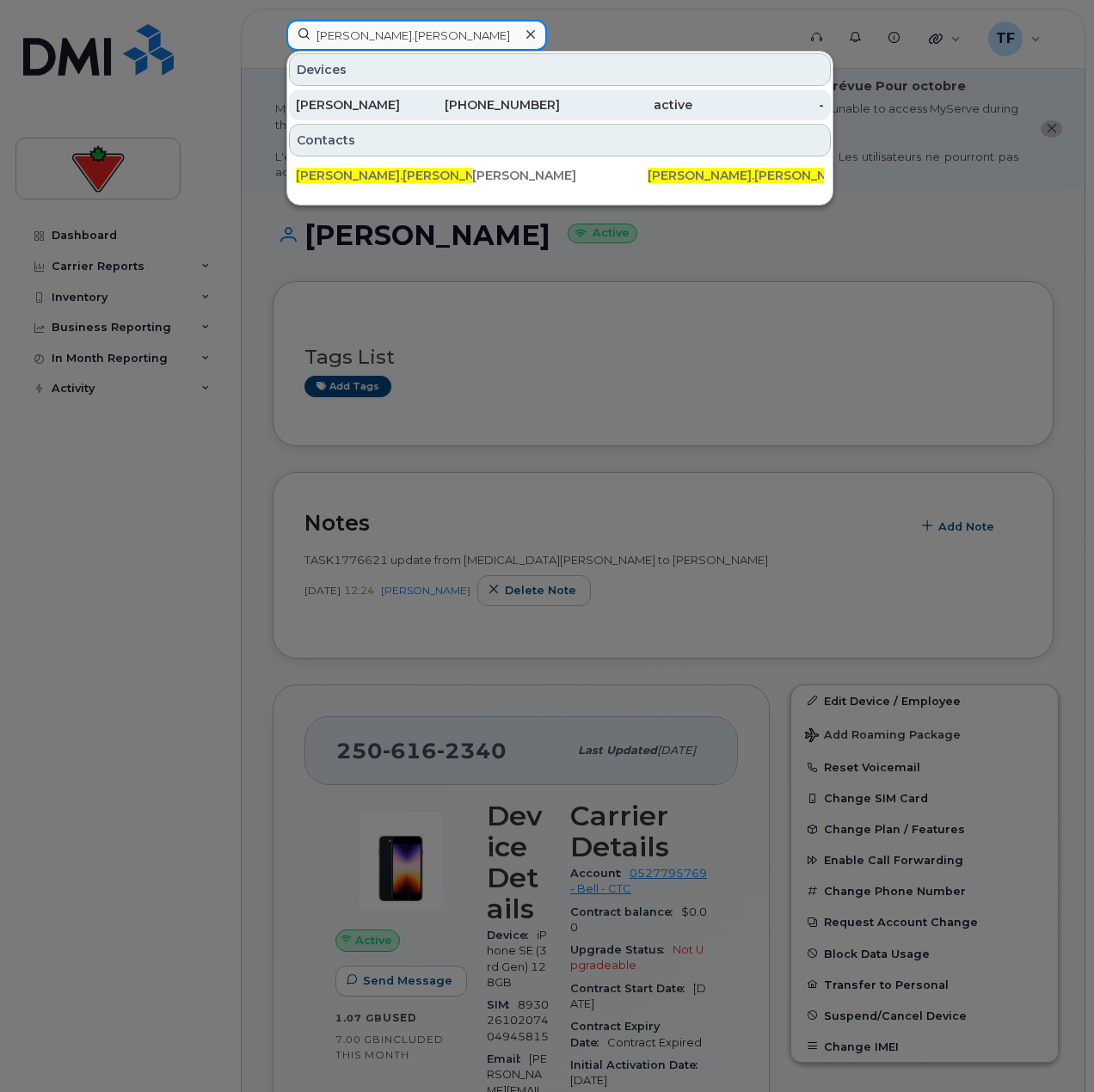
type input "[PERSON_NAME].[PERSON_NAME]"
click at [390, 102] on div "[PERSON_NAME]" at bounding box center [362, 105] width 133 height 18
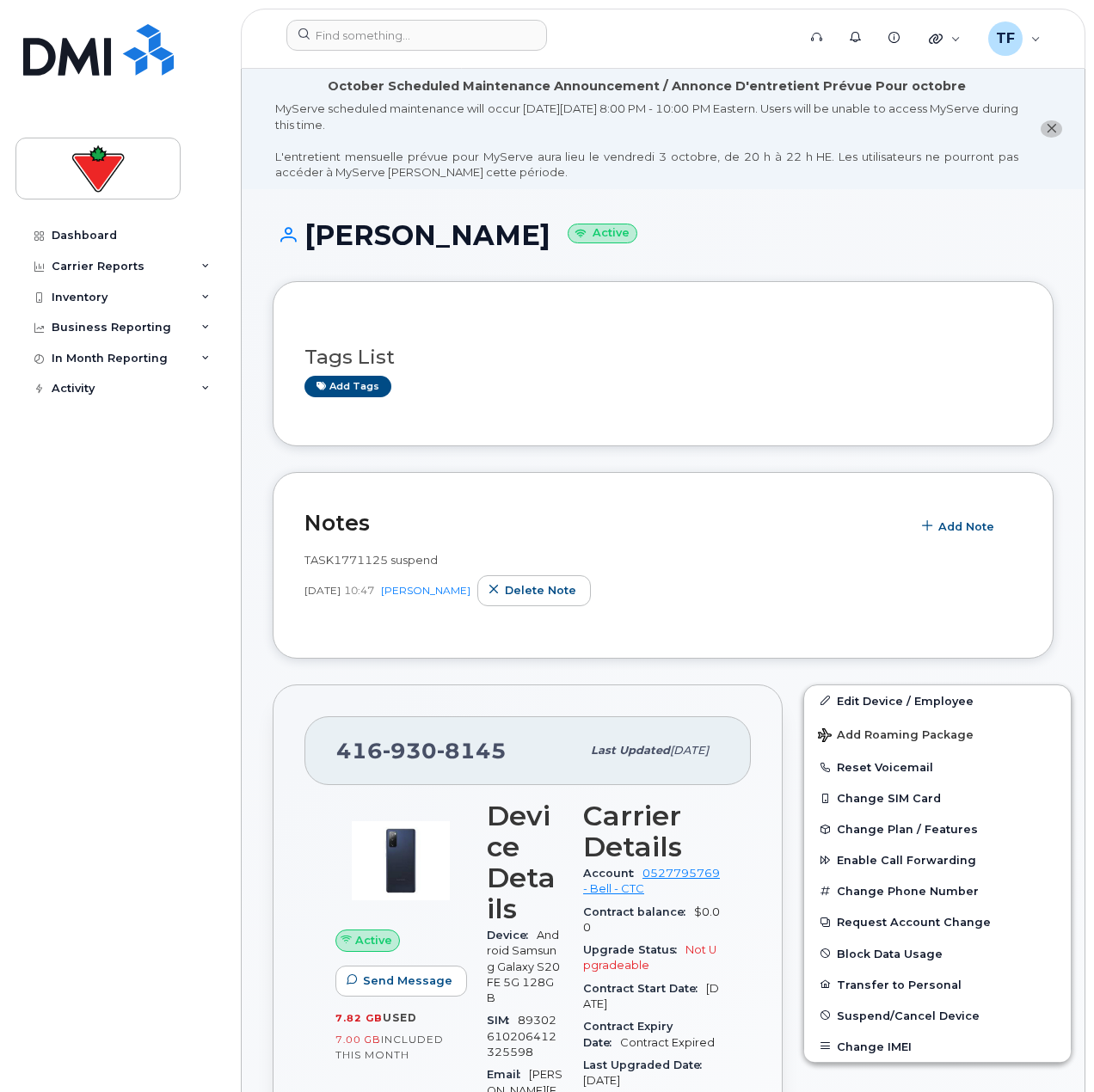
click at [325, 553] on span "TASK1771125 suspend" at bounding box center [371, 560] width 134 height 14
copy span "TASK1771125"
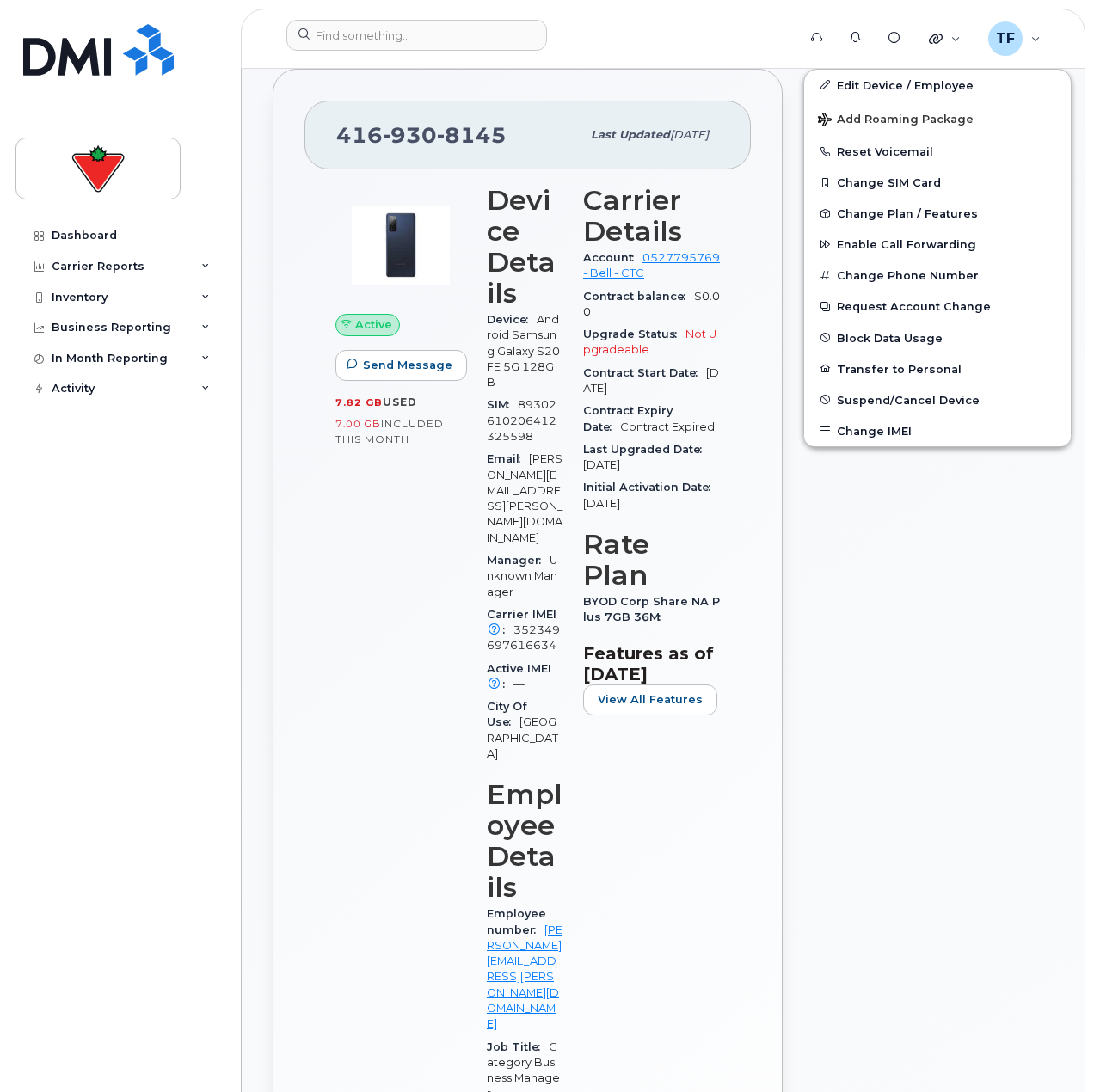
scroll to position [516, 0]
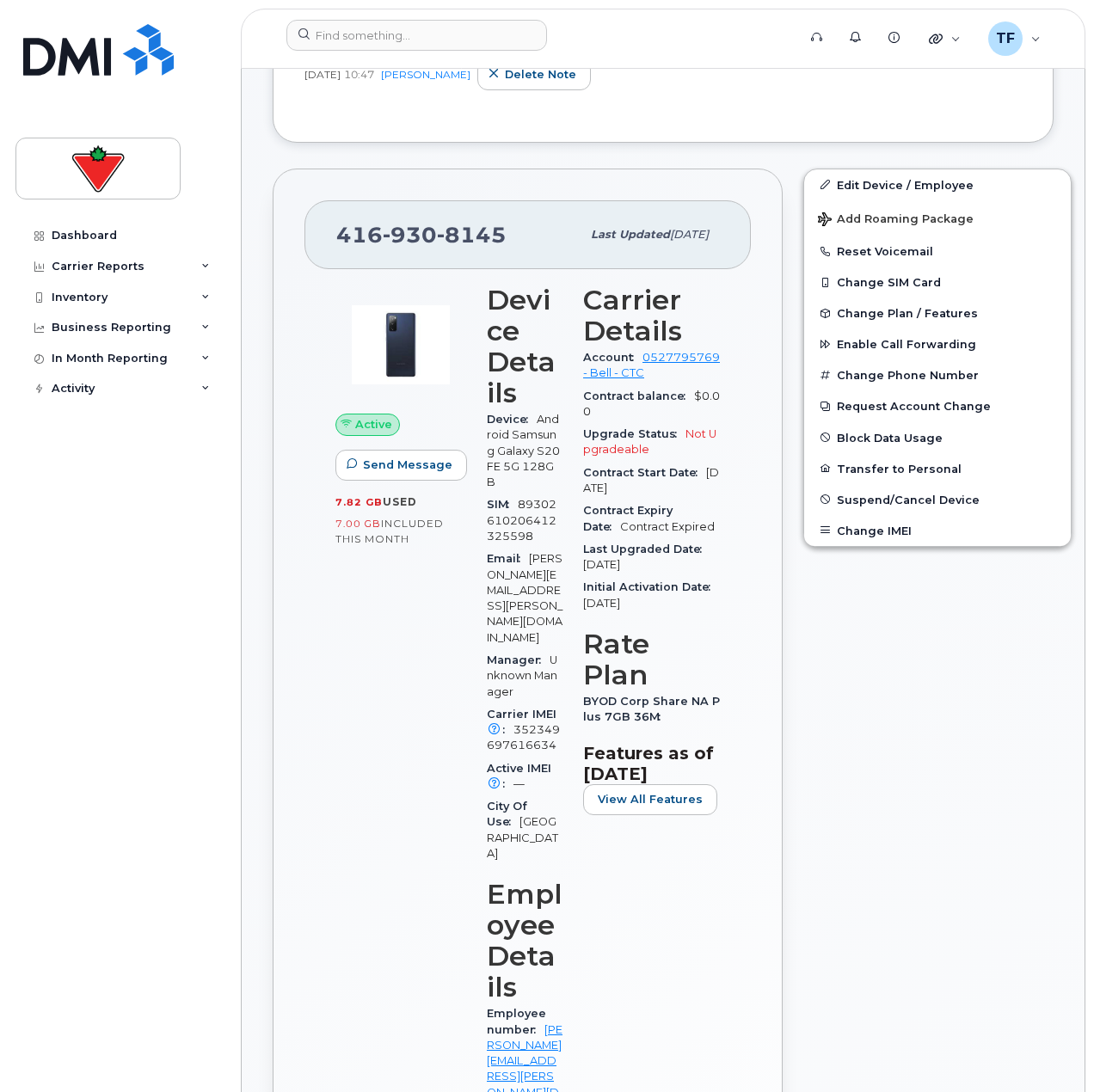
click at [890, 693] on div "Edit Device / Employee Add Roaming Package Reset Voicemail Change SIM Card Chan…" at bounding box center [937, 943] width 289 height 1571
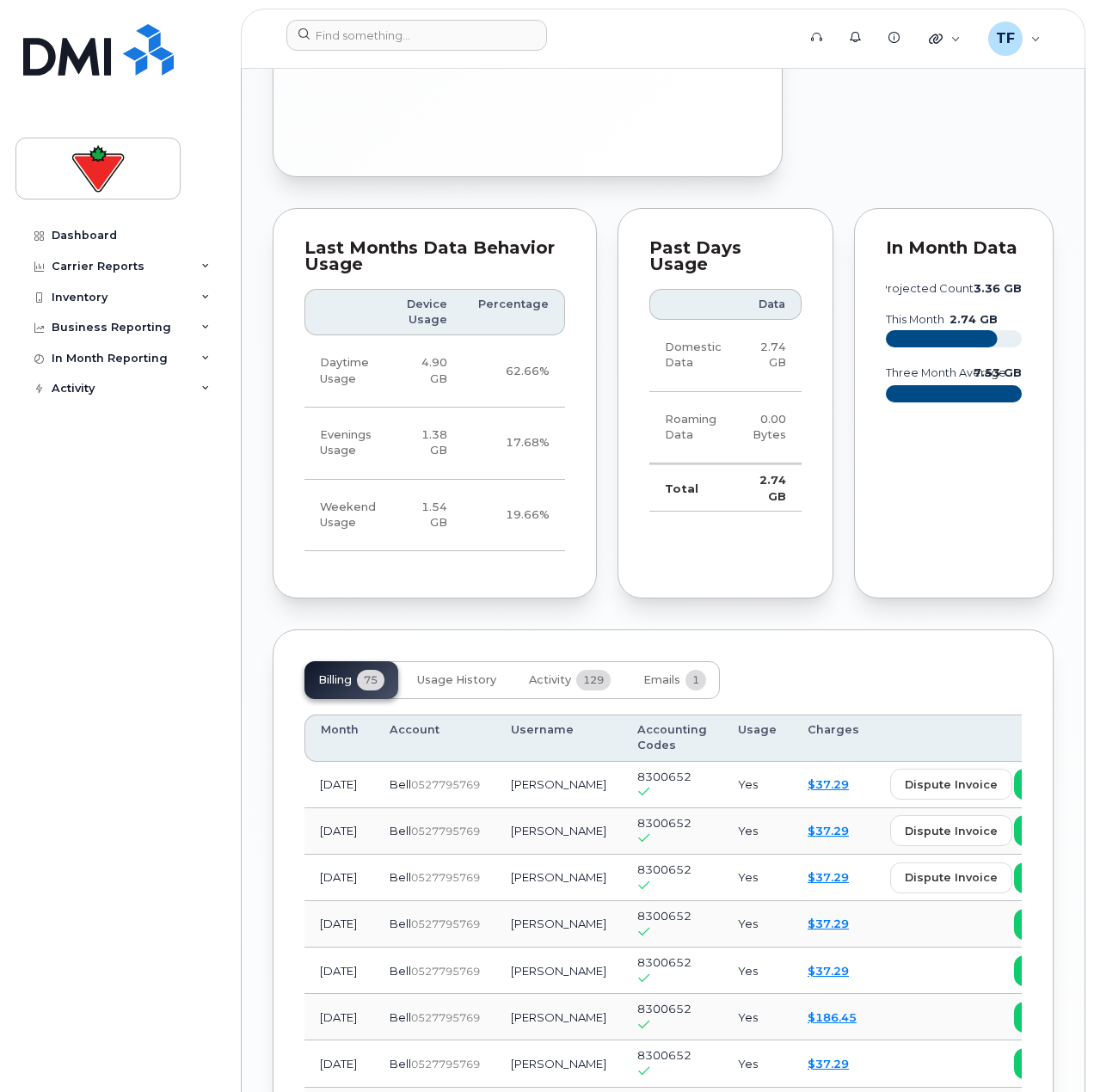
scroll to position [2236, 0]
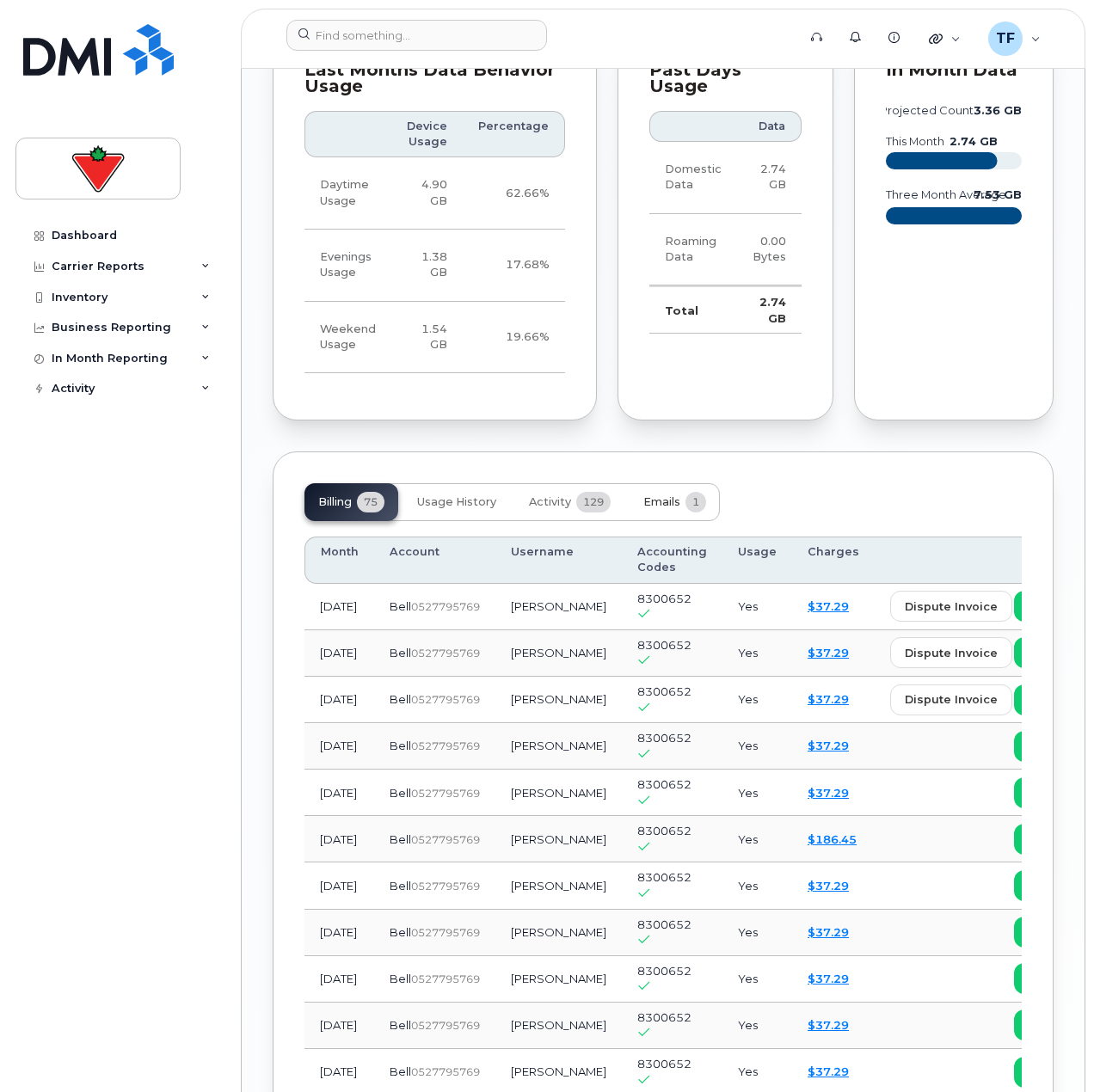
click at [656, 484] on button "Emails 1" at bounding box center [674, 502] width 90 height 38
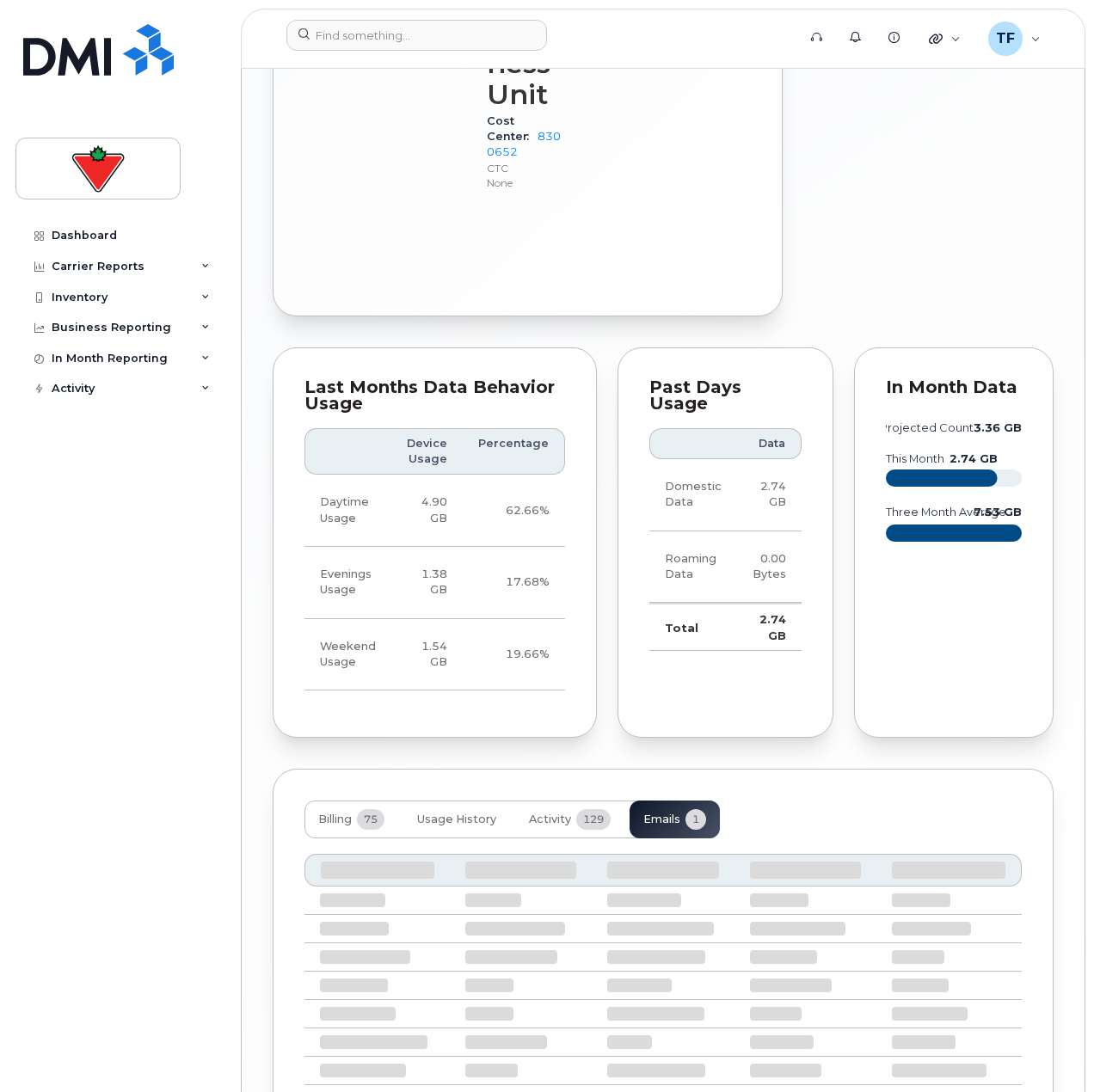
scroll to position [1749, 0]
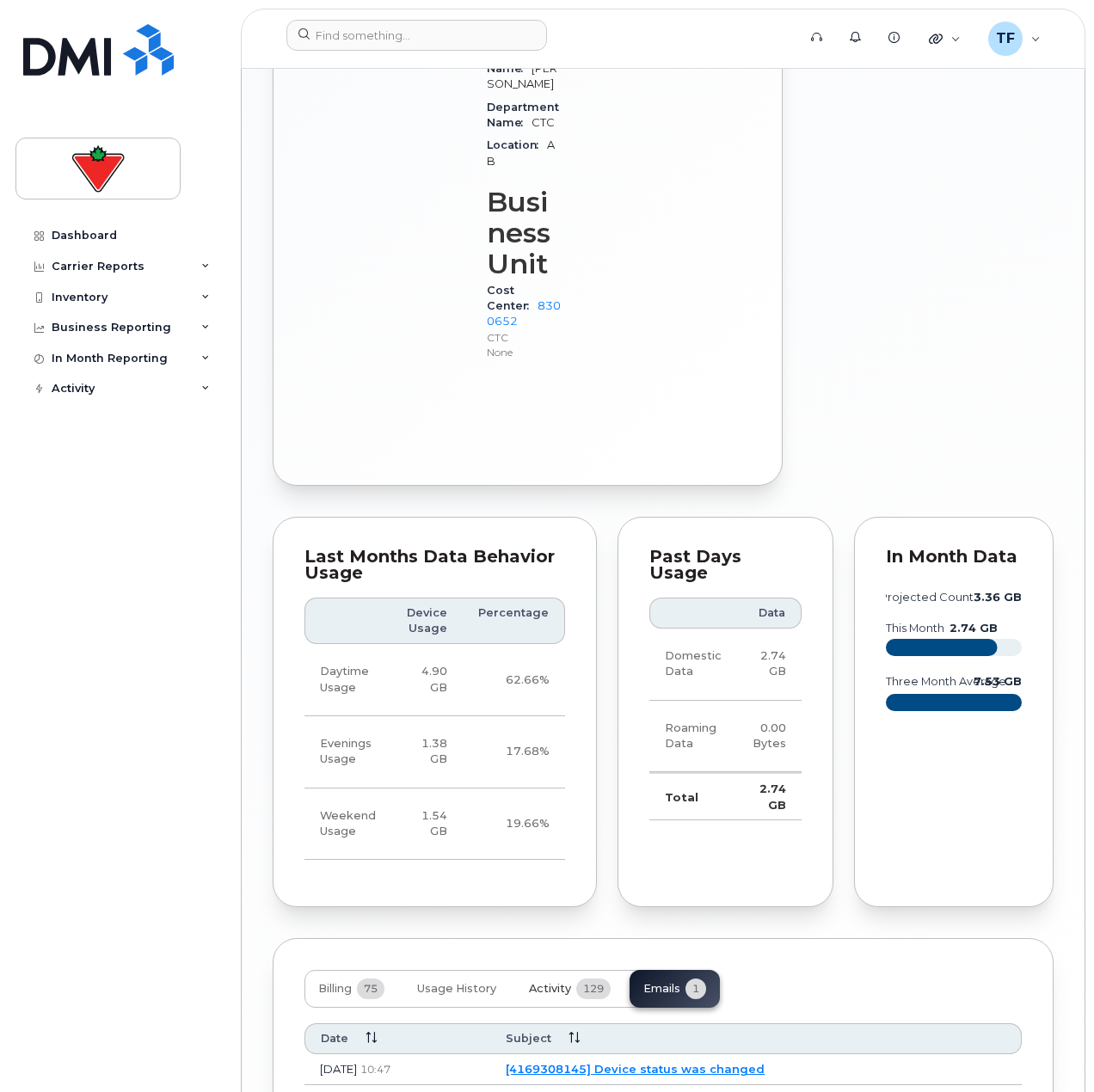
click at [563, 970] on button "Activity 129" at bounding box center [570, 989] width 110 height 38
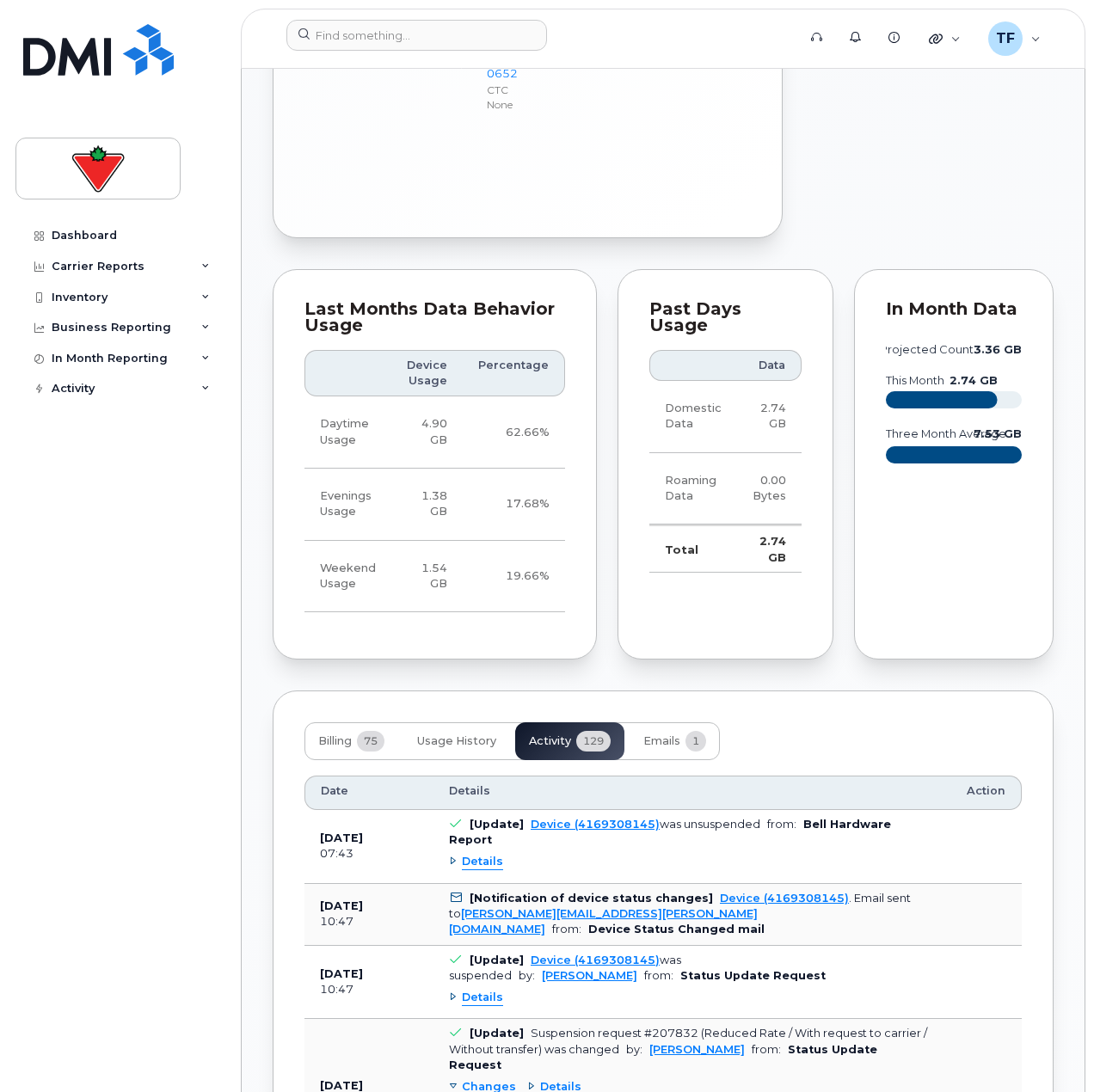
scroll to position [2008, 0]
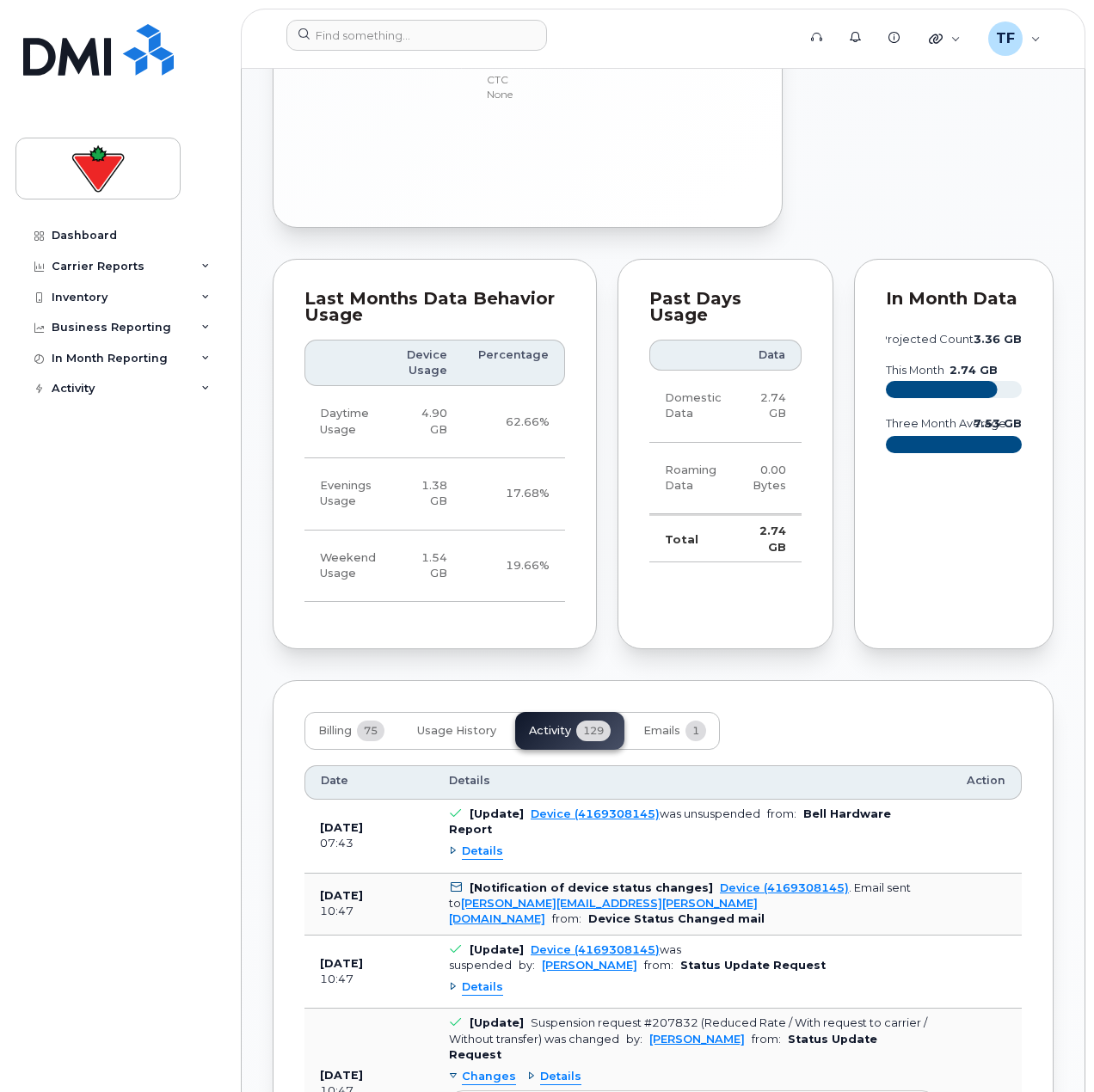
click at [482, 844] on span "Details" at bounding box center [482, 852] width 41 height 17
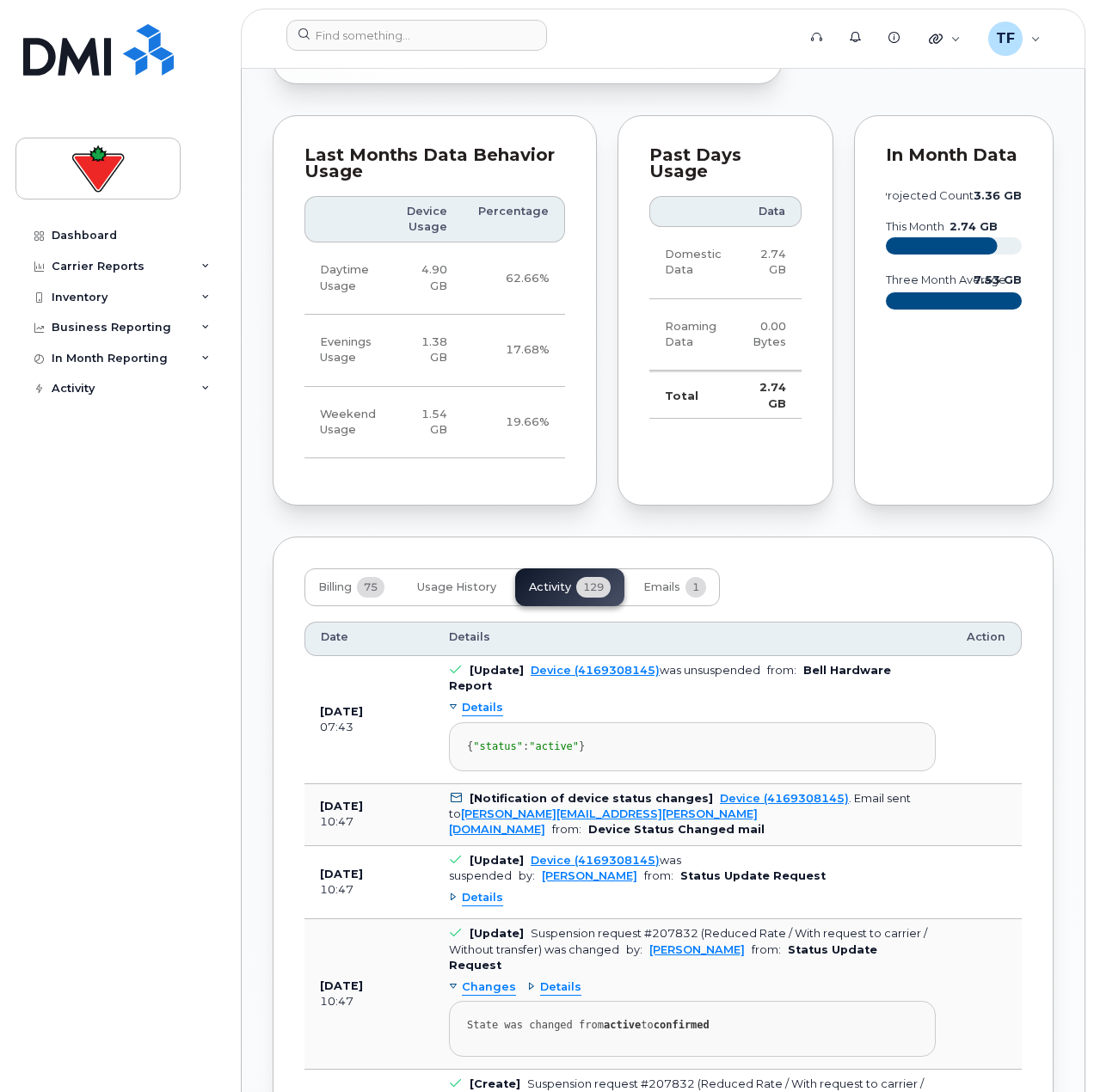
scroll to position [2179, 0]
